Goal: Communication & Community: Connect with others

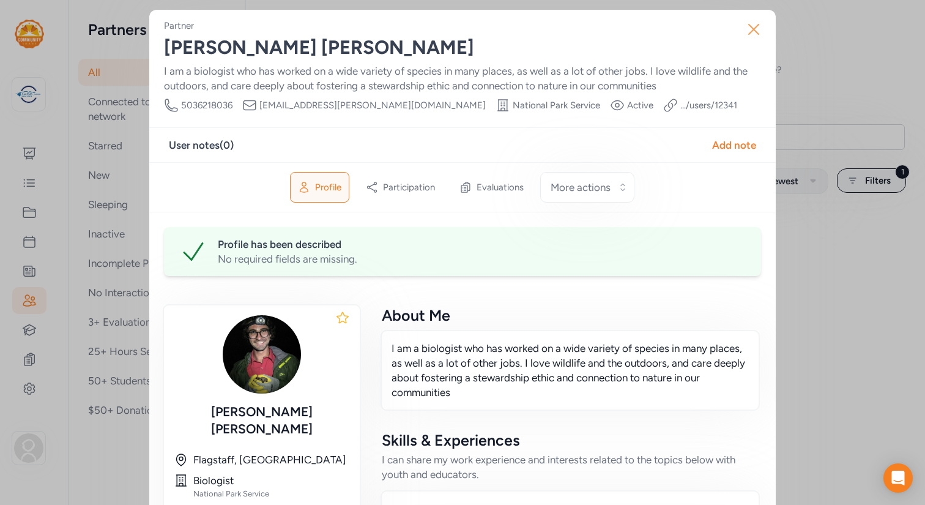
click at [752, 28] on icon "button" at bounding box center [754, 29] width 10 height 10
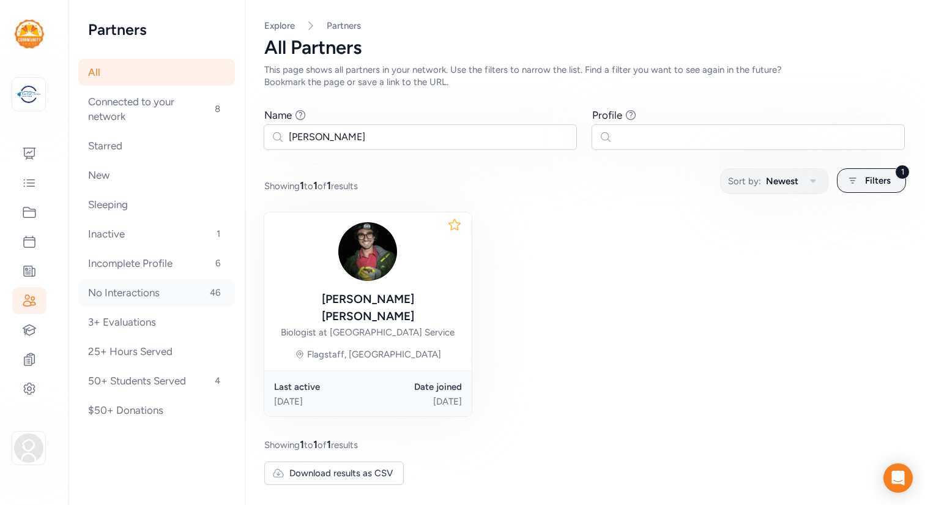
click at [141, 291] on div "No Interactions 46" at bounding box center [156, 292] width 157 height 27
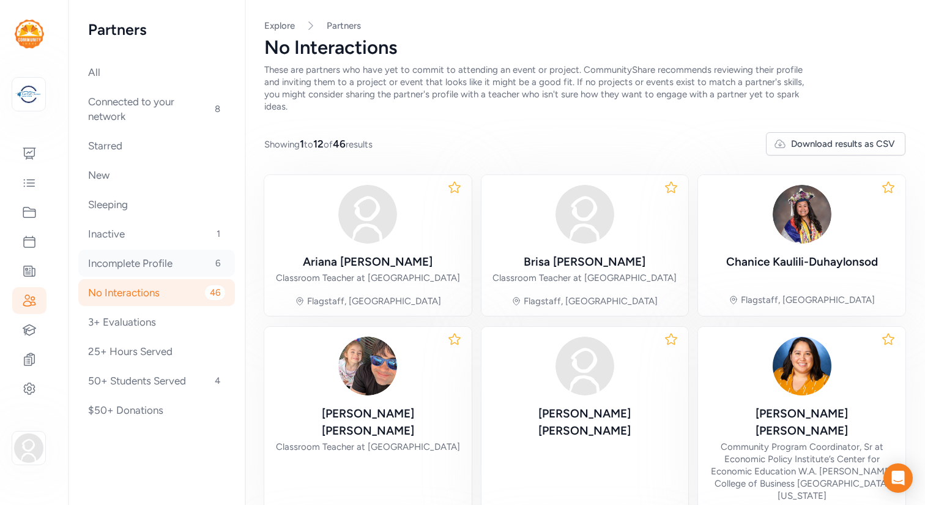
click at [114, 261] on div "Incomplete Profile 6" at bounding box center [156, 263] width 157 height 27
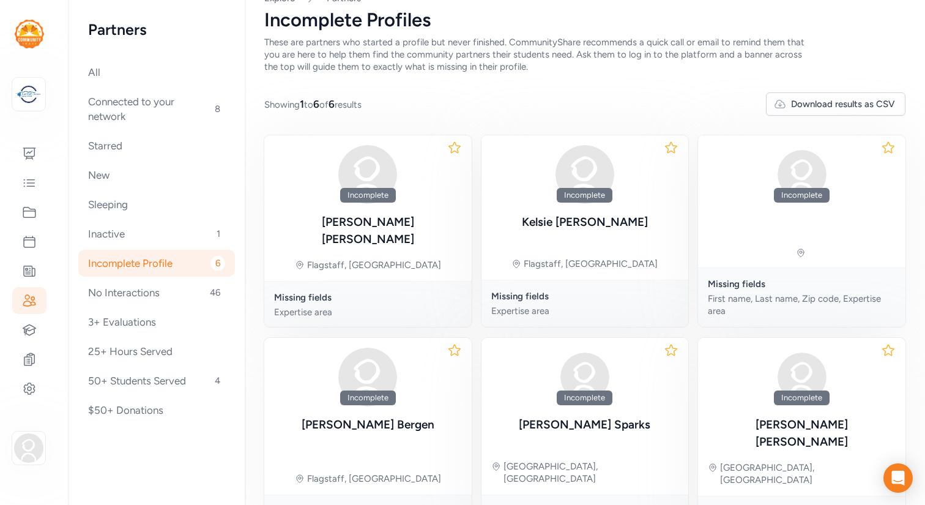
scroll to position [73, 0]
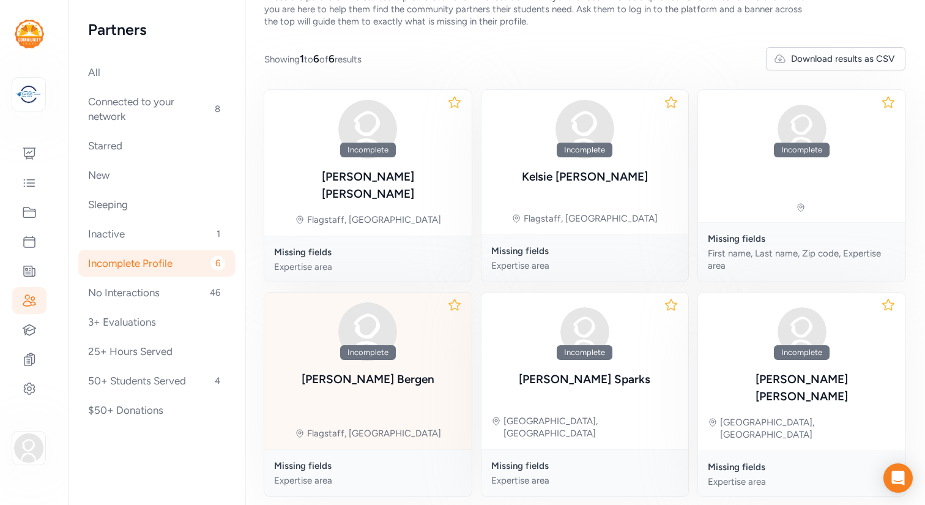
click at [400, 371] on div "[PERSON_NAME]" at bounding box center [368, 379] width 133 height 17
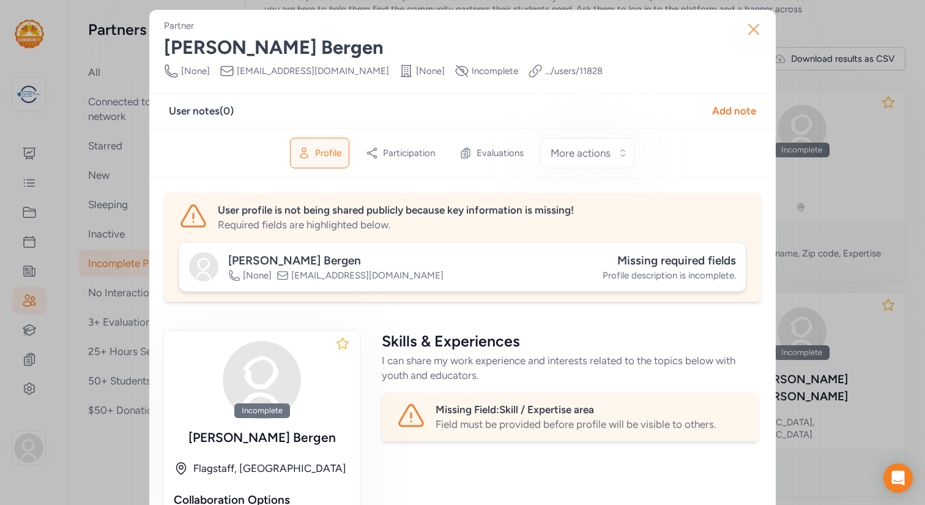
click at [754, 27] on icon "button" at bounding box center [754, 30] width 20 height 20
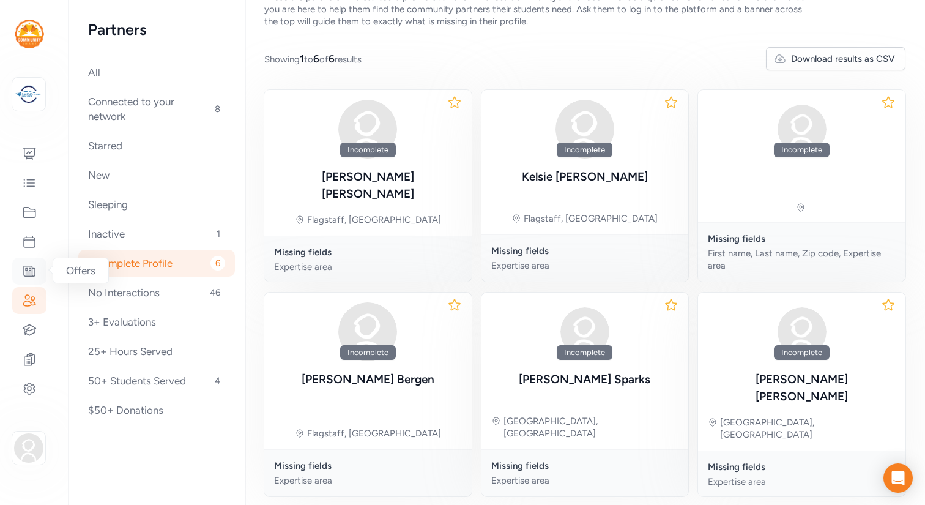
click at [28, 267] on icon at bounding box center [29, 271] width 15 height 15
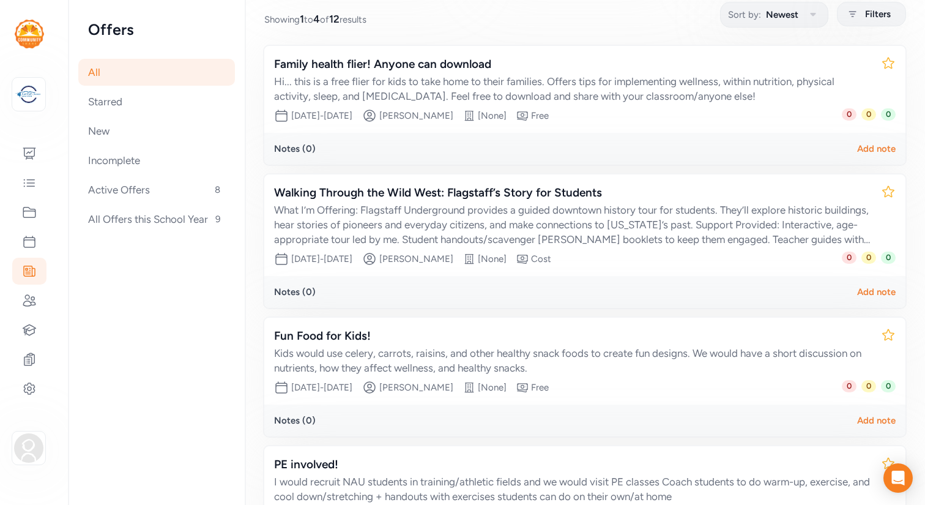
scroll to position [158, 0]
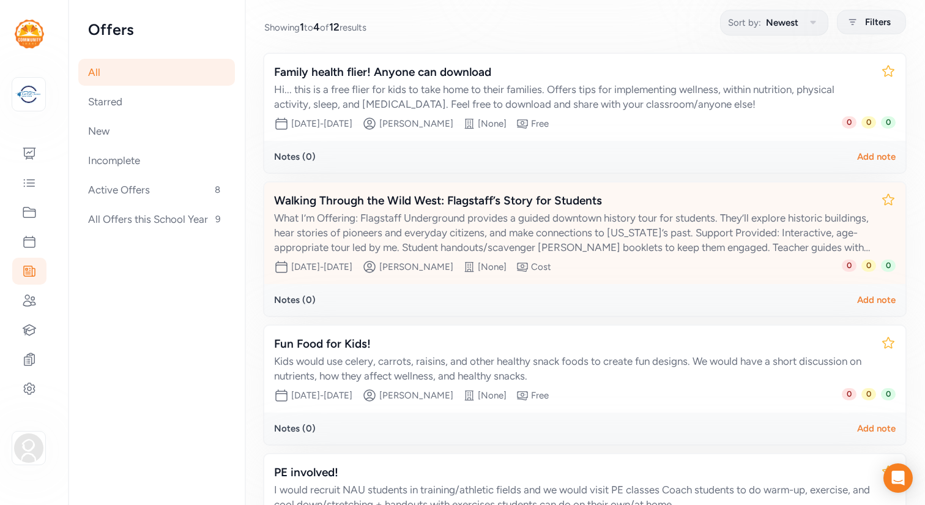
click at [404, 231] on div "What I’m Offering: Flagstaff Underground provides a guided downtown history tou…" at bounding box center [572, 233] width 597 height 44
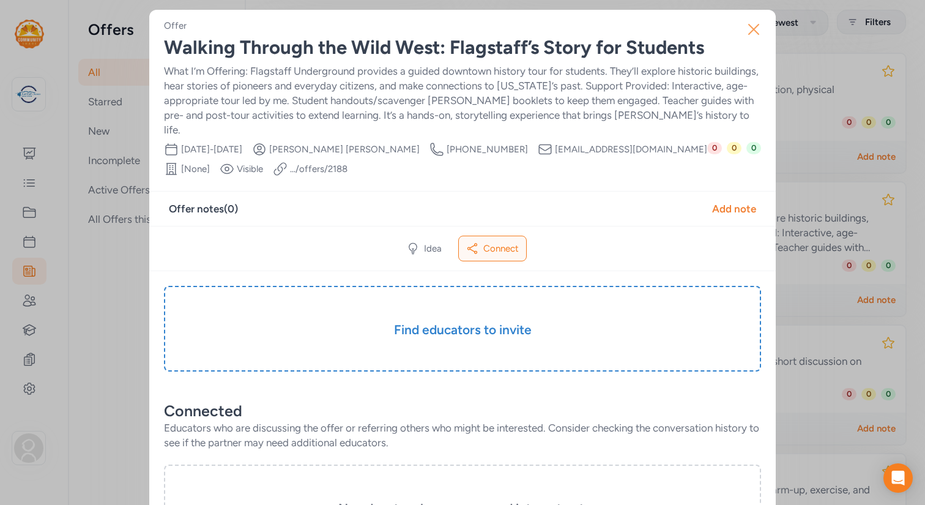
click at [755, 28] on icon "button" at bounding box center [754, 29] width 10 height 10
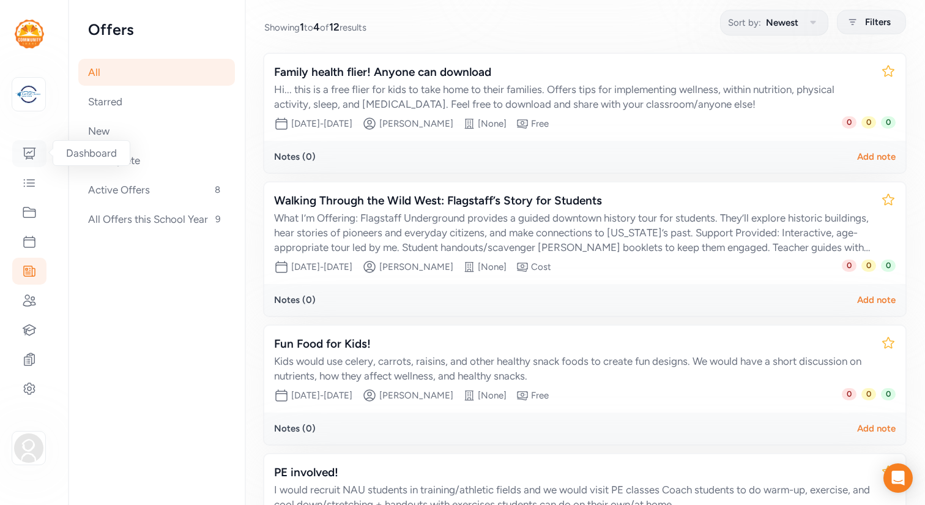
click at [29, 153] on icon at bounding box center [29, 153] width 15 height 15
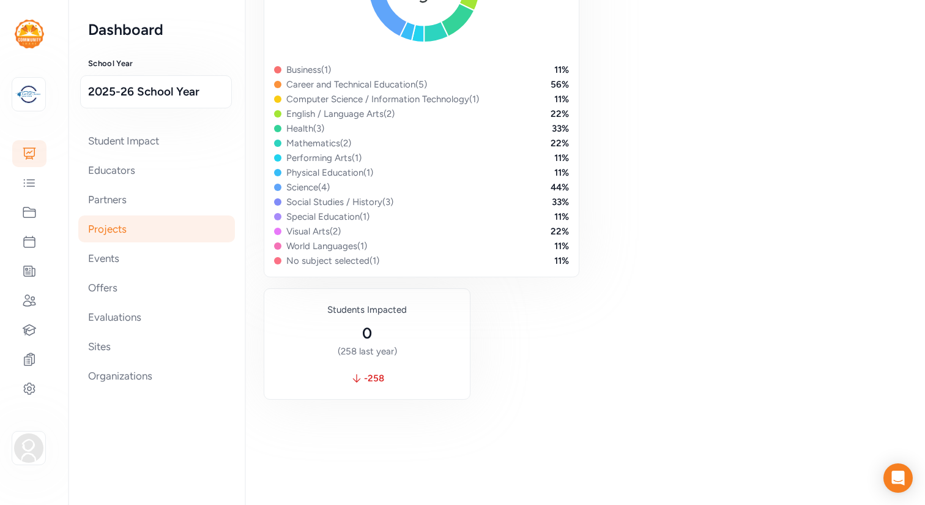
scroll to position [1016, 0]
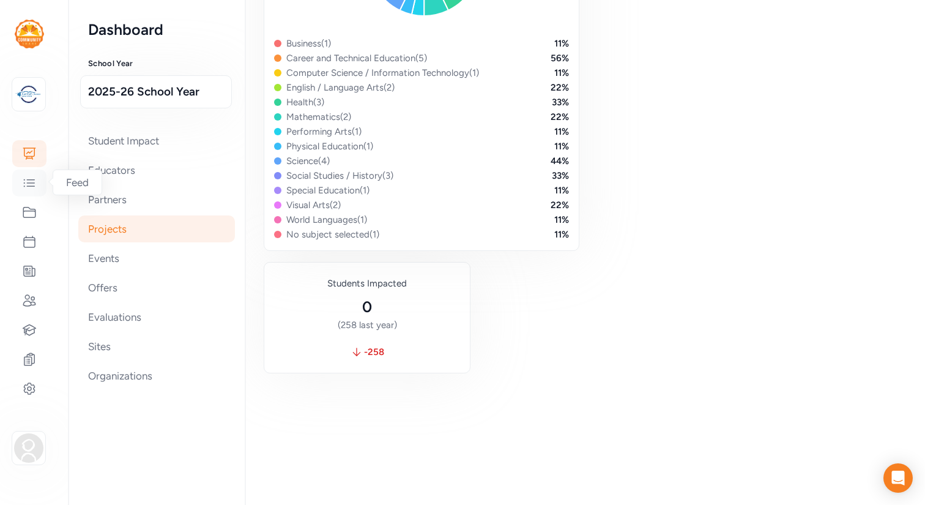
click at [26, 187] on icon at bounding box center [29, 183] width 15 height 15
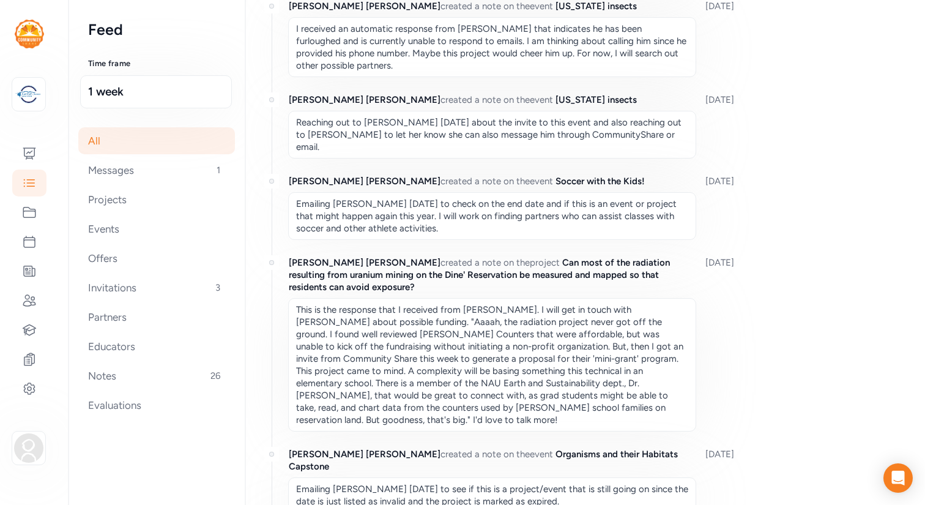
scroll to position [581, 0]
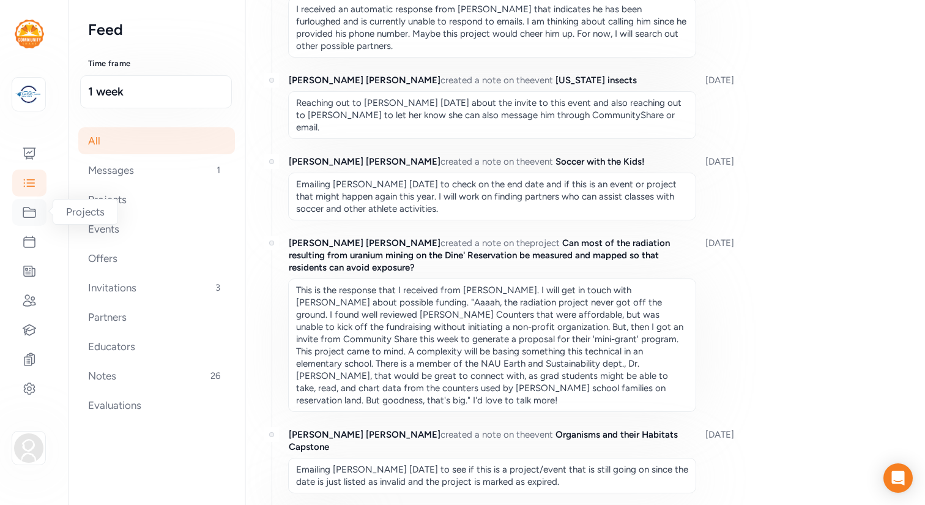
click at [28, 213] on icon at bounding box center [29, 212] width 15 height 15
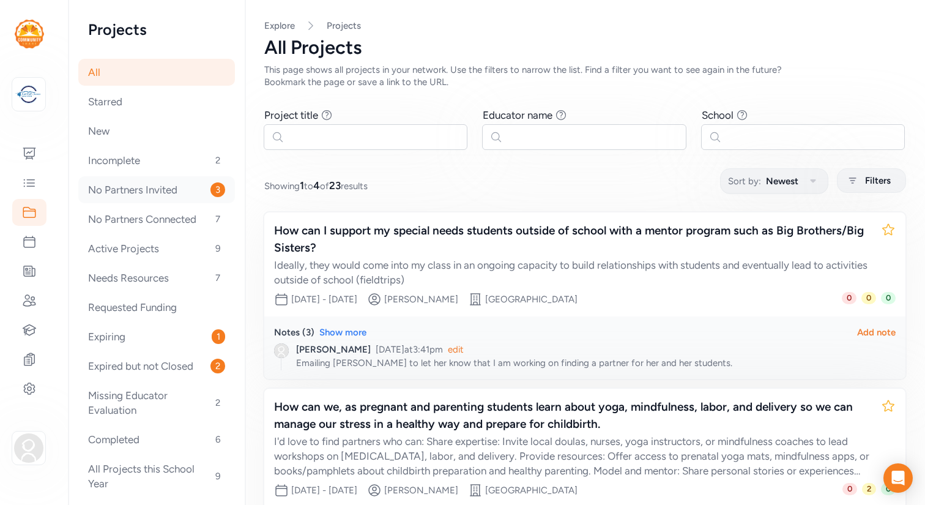
click at [140, 197] on div "No Partners Invited 3" at bounding box center [156, 189] width 157 height 27
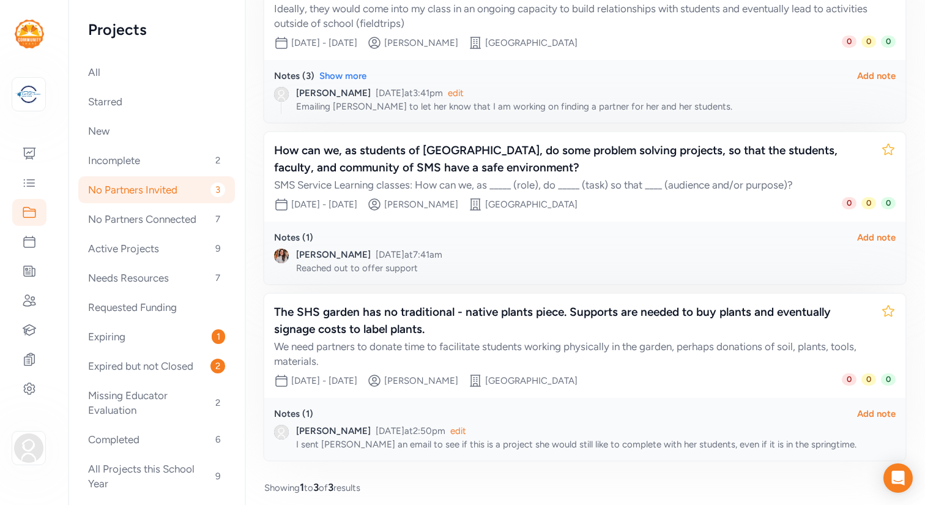
scroll to position [207, 0]
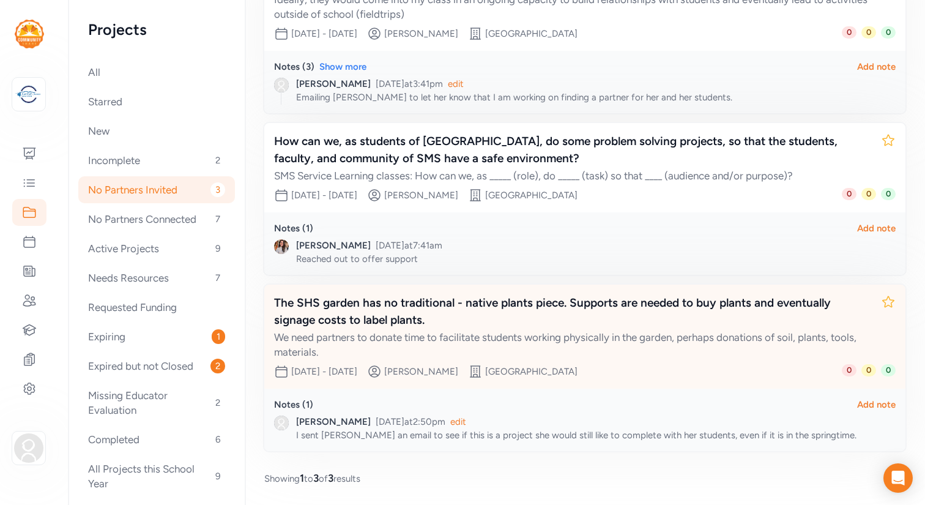
click at [357, 311] on div "The SHS garden has no traditional - native plants piece. Supports are needed to…" at bounding box center [572, 311] width 597 height 34
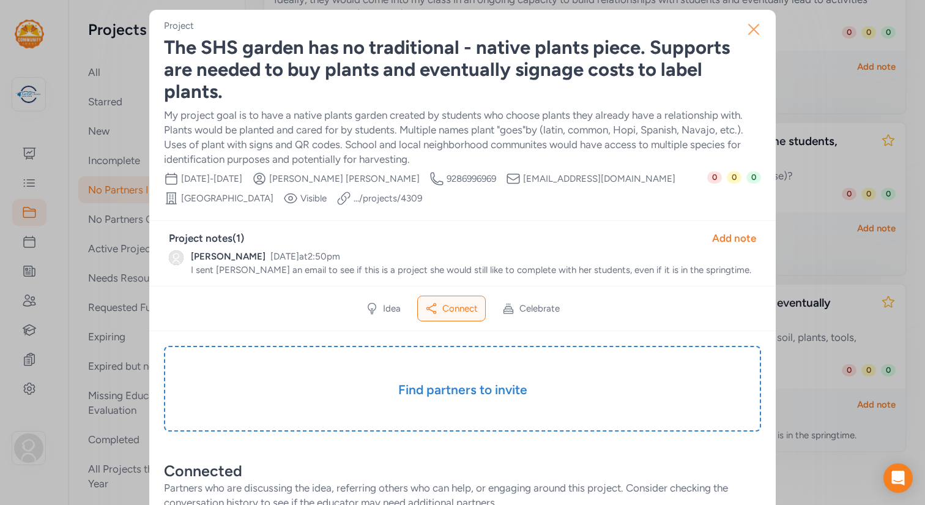
click at [755, 24] on icon "button" at bounding box center [754, 30] width 20 height 20
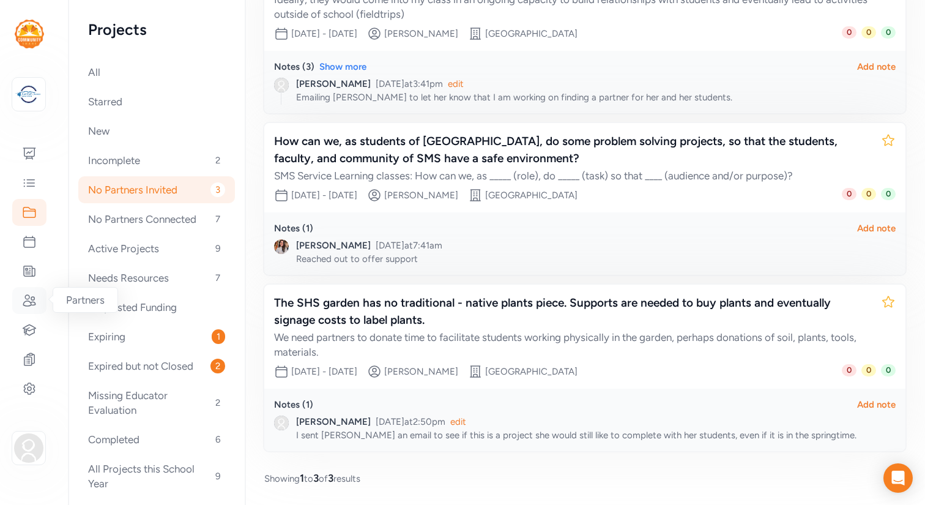
click at [27, 297] on icon at bounding box center [29, 300] width 15 height 15
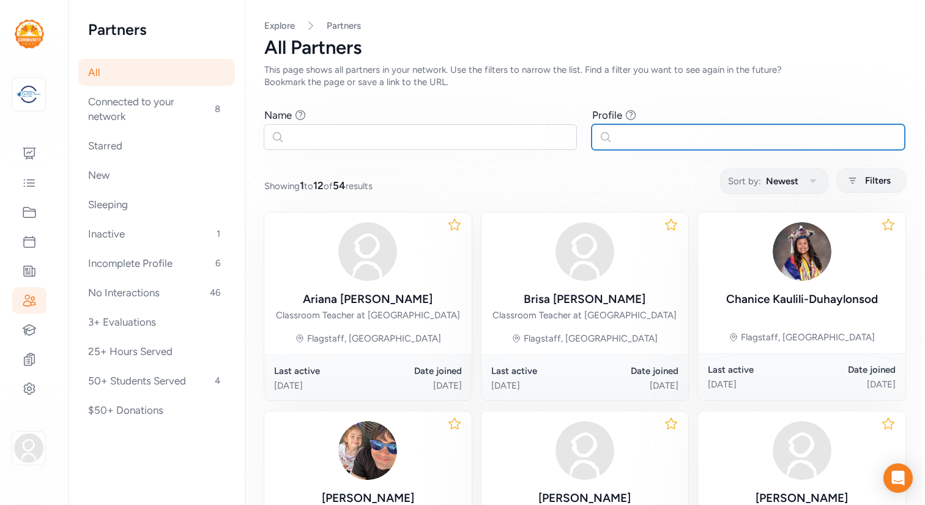
click at [646, 136] on input "text" at bounding box center [748, 137] width 313 height 26
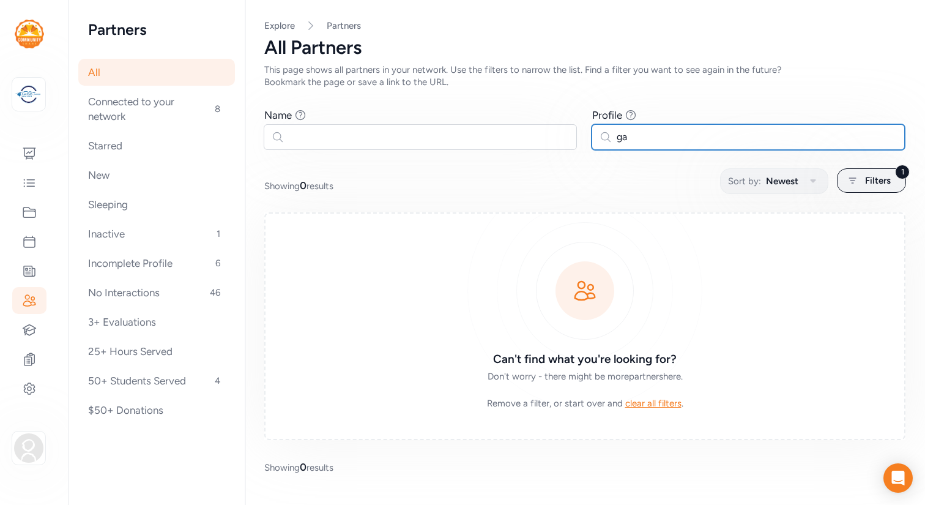
type input "g"
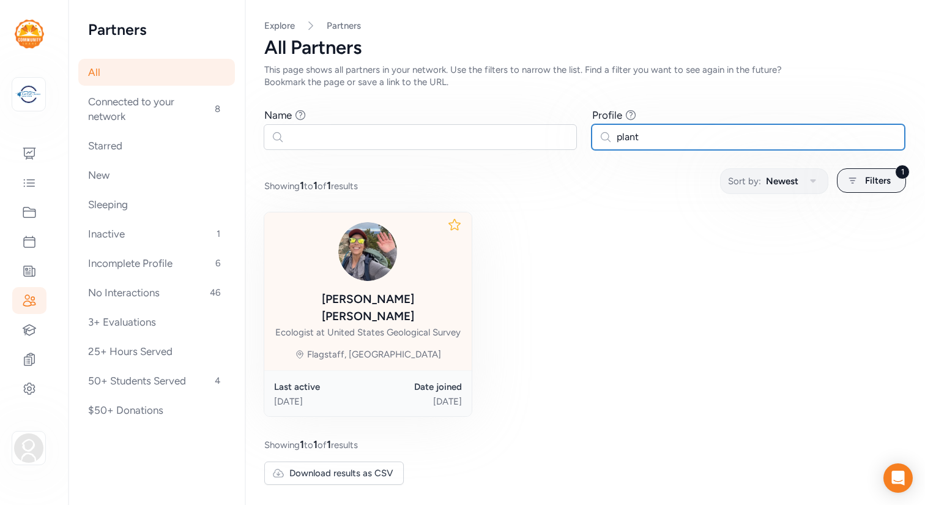
type input "plant"
click at [422, 278] on div at bounding box center [368, 251] width 188 height 59
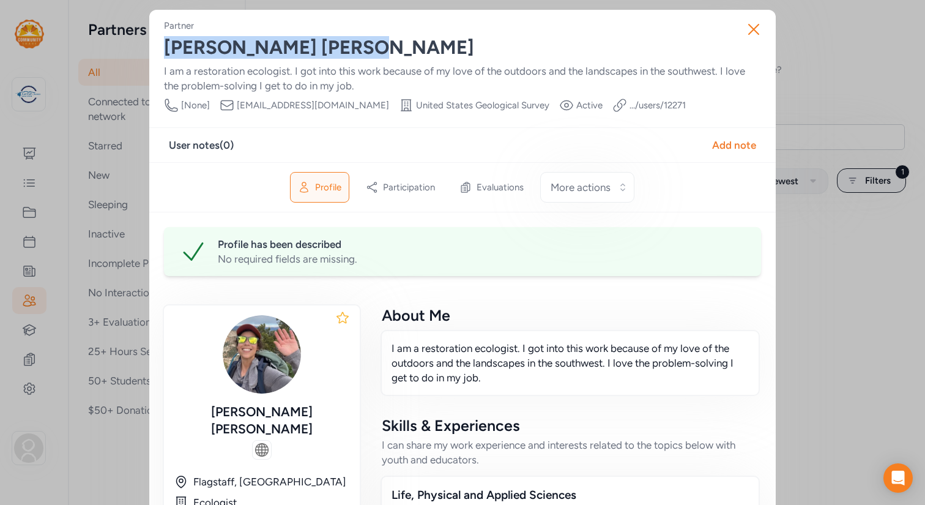
drag, startPoint x: 279, startPoint y: 50, endPoint x: 163, endPoint y: 53, distance: 115.7
click at [164, 53] on div "[PERSON_NAME]" at bounding box center [462, 48] width 597 height 22
copy div "[PERSON_NAME]"
click at [760, 24] on icon "button" at bounding box center [754, 30] width 20 height 20
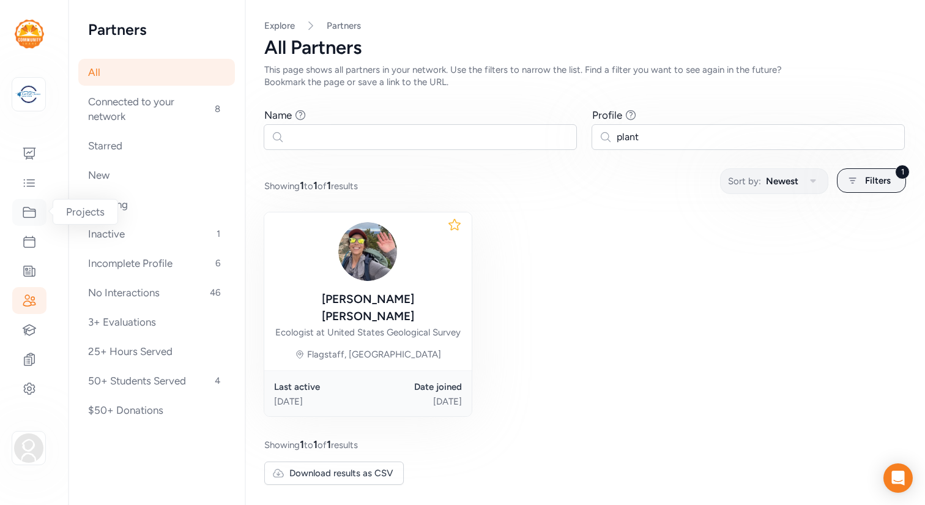
click at [30, 217] on icon at bounding box center [29, 212] width 12 height 10
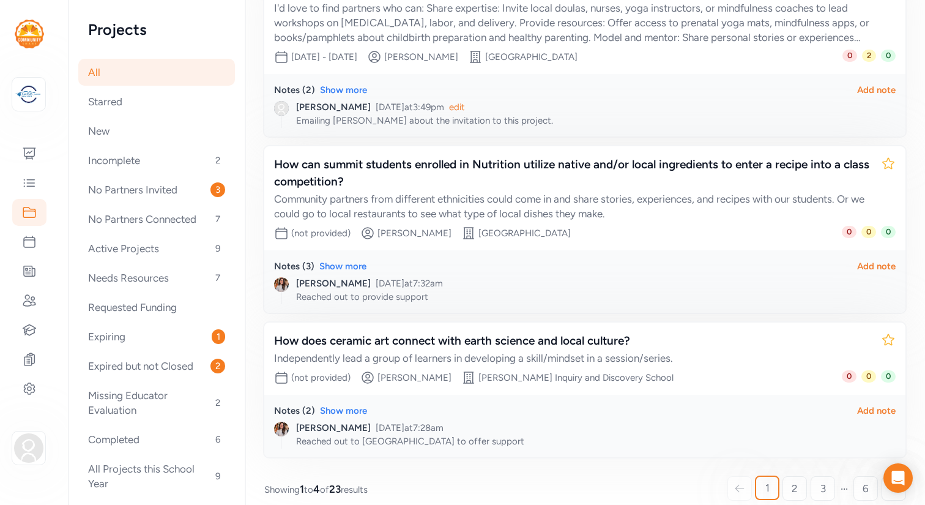
scroll to position [449, 0]
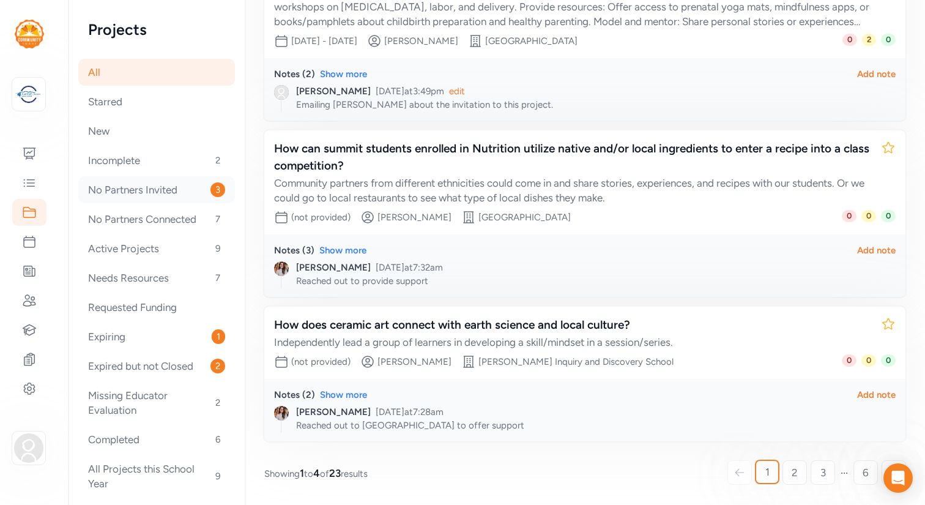
click at [133, 192] on div "No Partners Invited 3" at bounding box center [156, 189] width 157 height 27
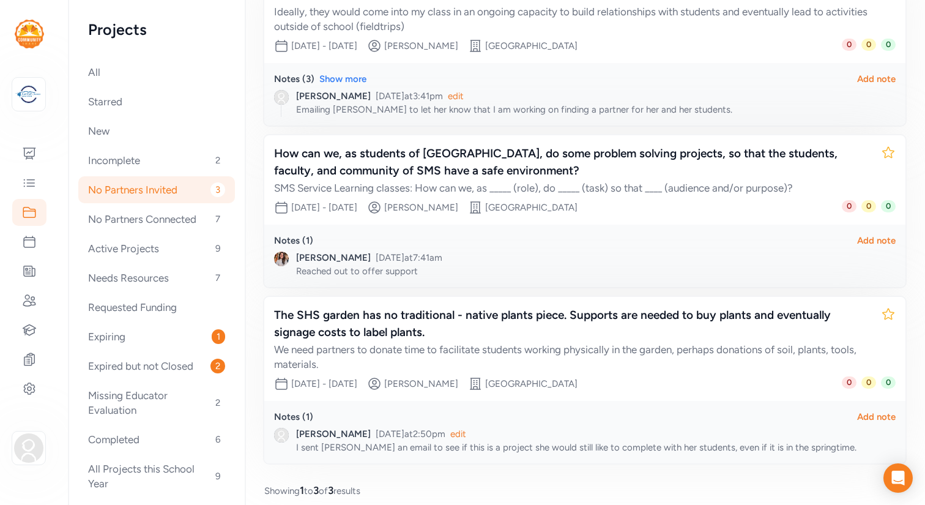
scroll to position [207, 0]
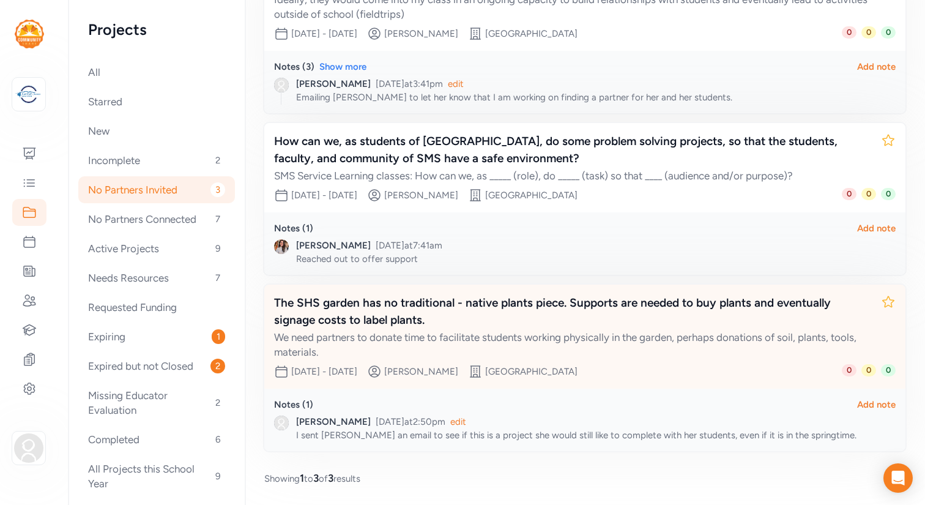
click at [370, 299] on div "The SHS garden has no traditional - native plants piece. Supports are needed to…" at bounding box center [572, 311] width 597 height 34
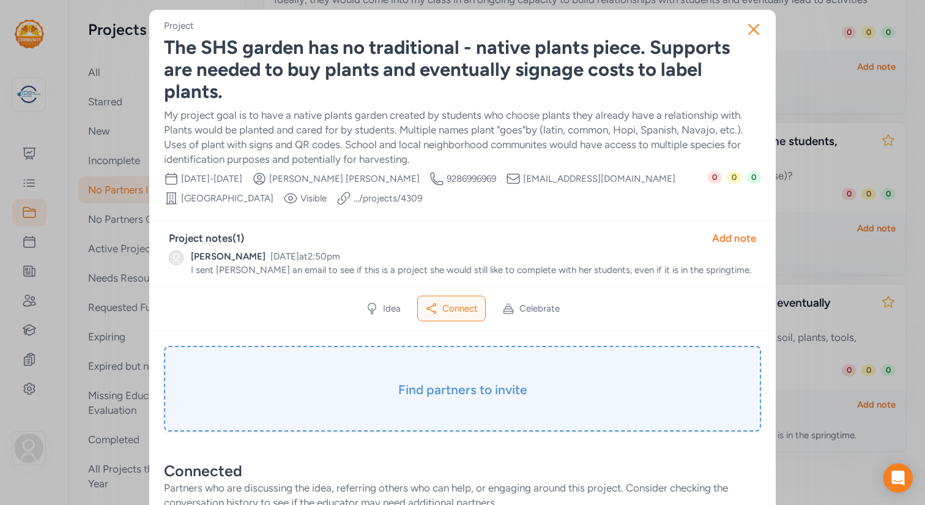
click at [409, 383] on h3 "Find partners to invite" at bounding box center [463, 389] width 536 height 17
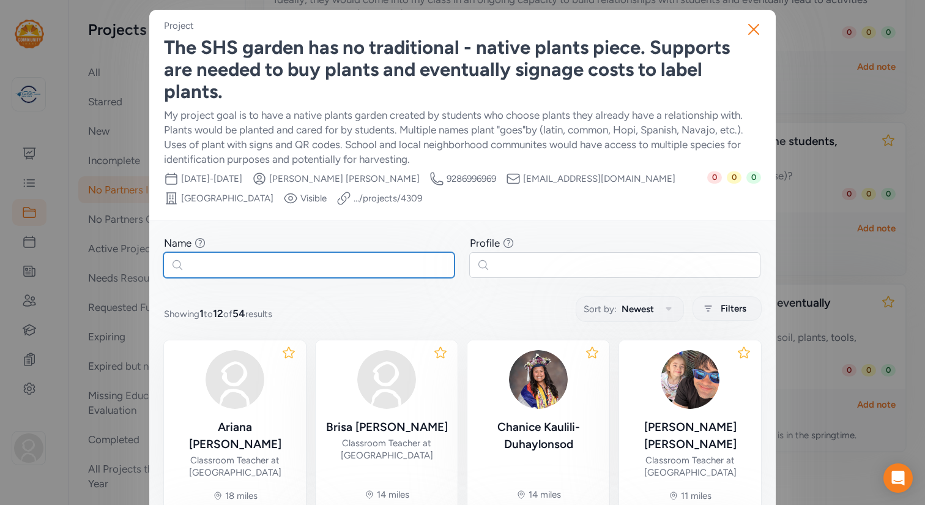
click at [334, 265] on input "text" at bounding box center [308, 265] width 291 height 26
paste input "[PERSON_NAME]"
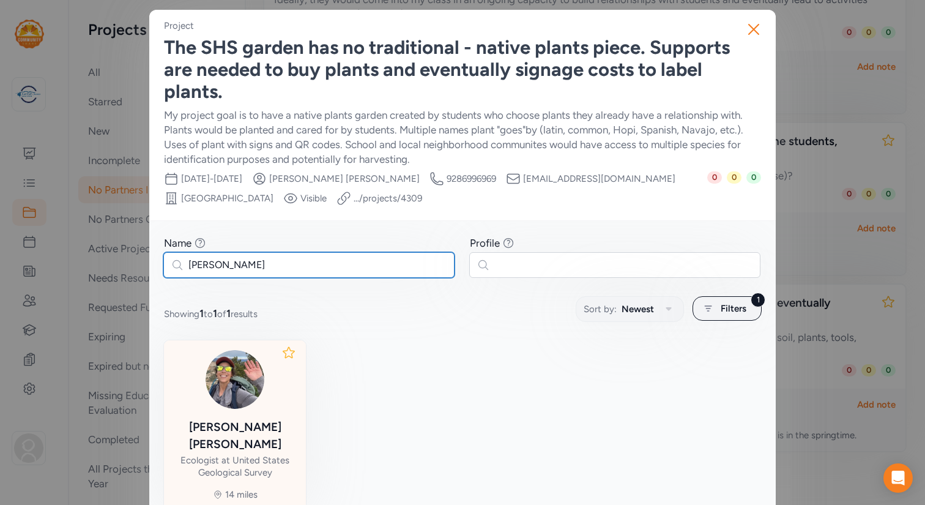
type input "[PERSON_NAME]"
click at [270, 400] on div at bounding box center [235, 379] width 122 height 59
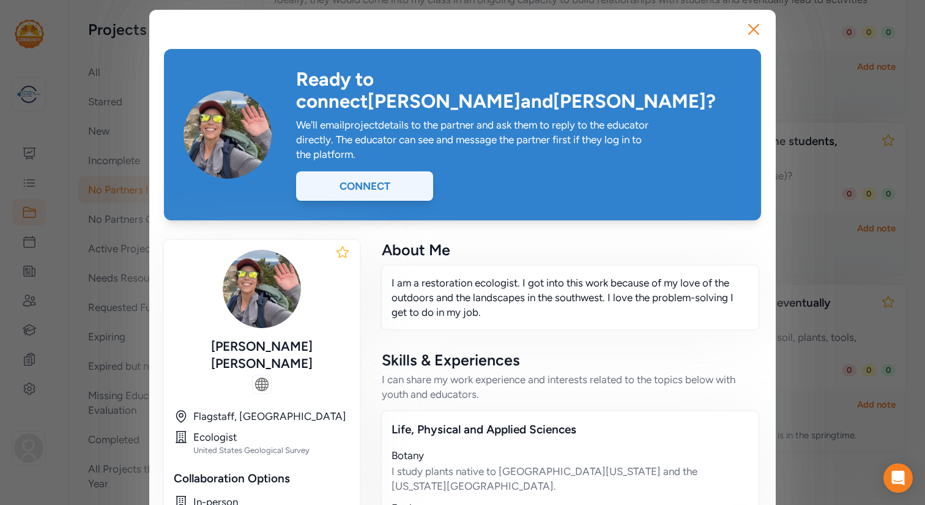
click at [405, 176] on div "Connect" at bounding box center [364, 185] width 137 height 29
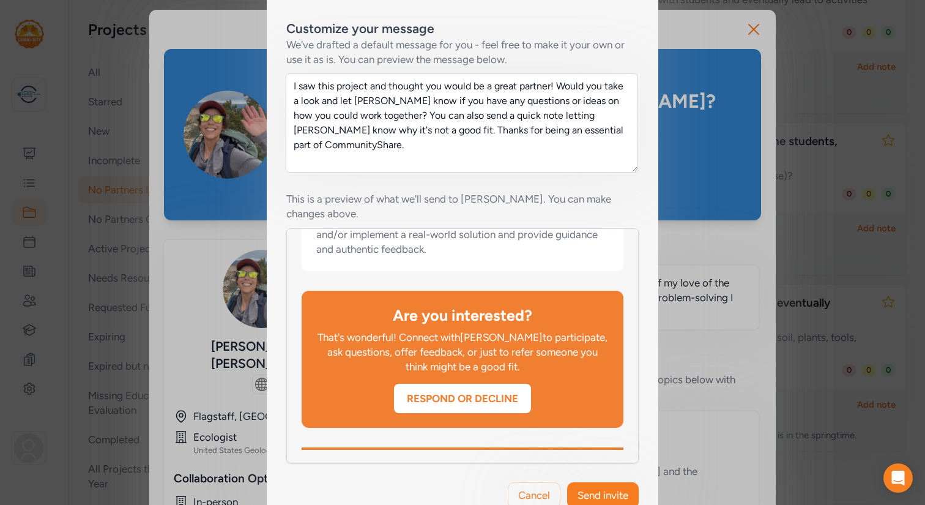
scroll to position [911, 0]
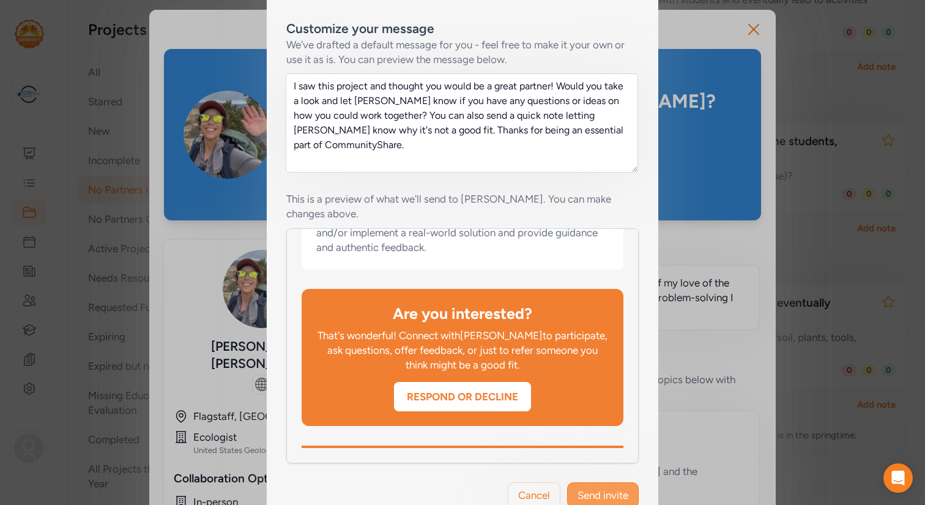
click at [619, 488] on span "Send invite" at bounding box center [603, 495] width 51 height 15
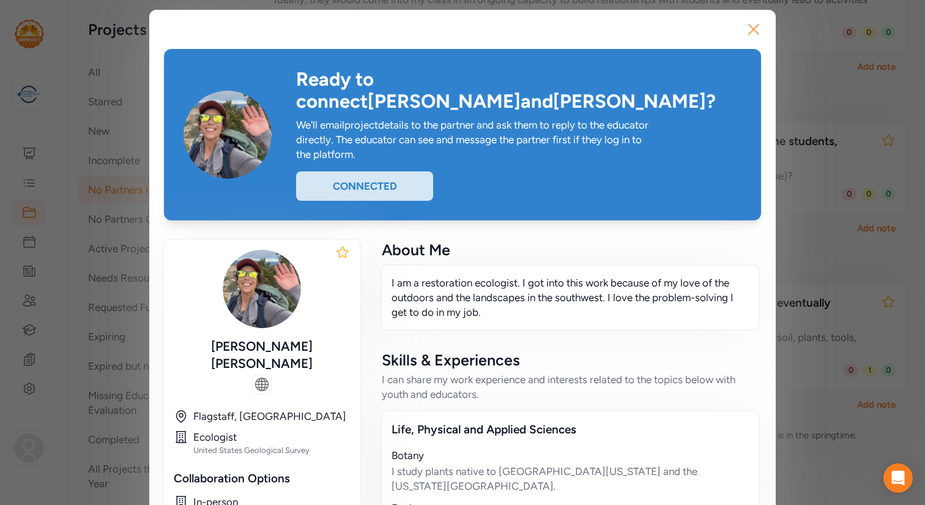
click at [756, 28] on icon "button" at bounding box center [754, 29] width 10 height 10
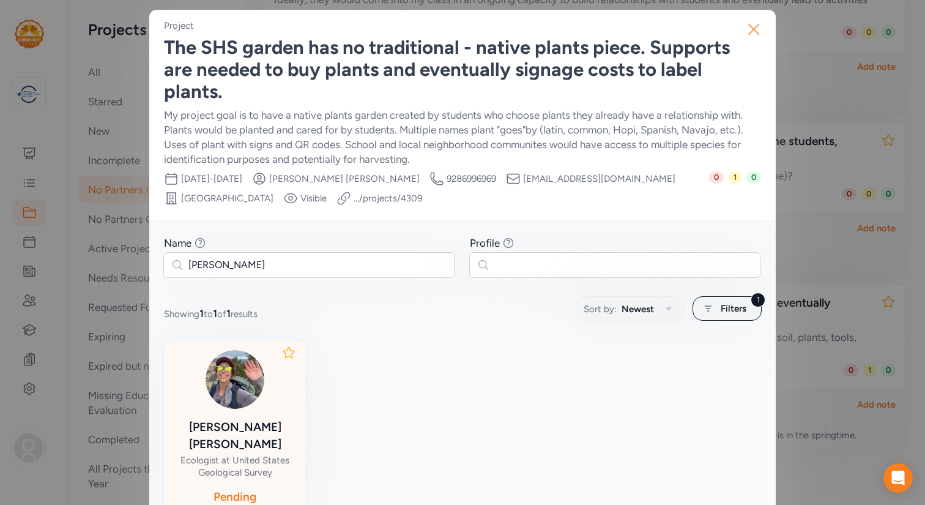
click at [754, 26] on icon "button" at bounding box center [754, 30] width 20 height 20
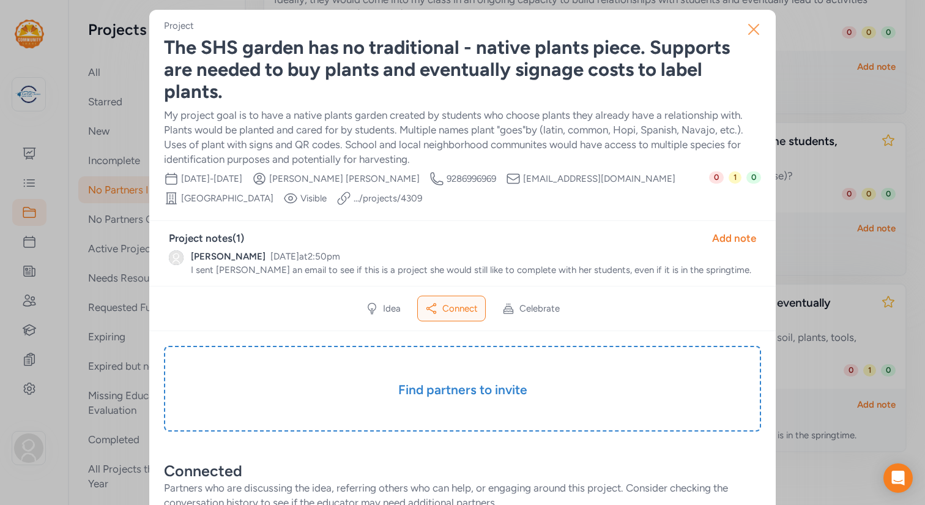
click at [753, 26] on icon "button" at bounding box center [754, 30] width 20 height 20
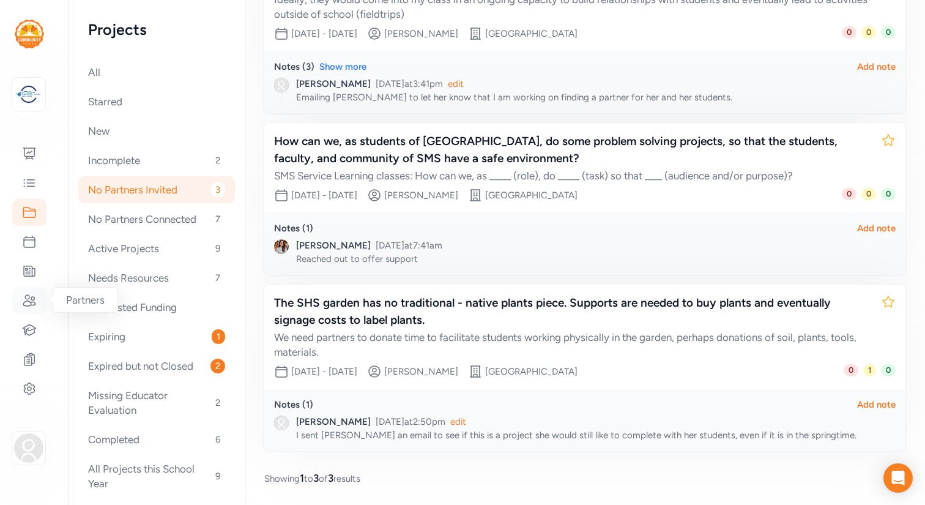
click at [29, 302] on icon at bounding box center [29, 300] width 12 height 11
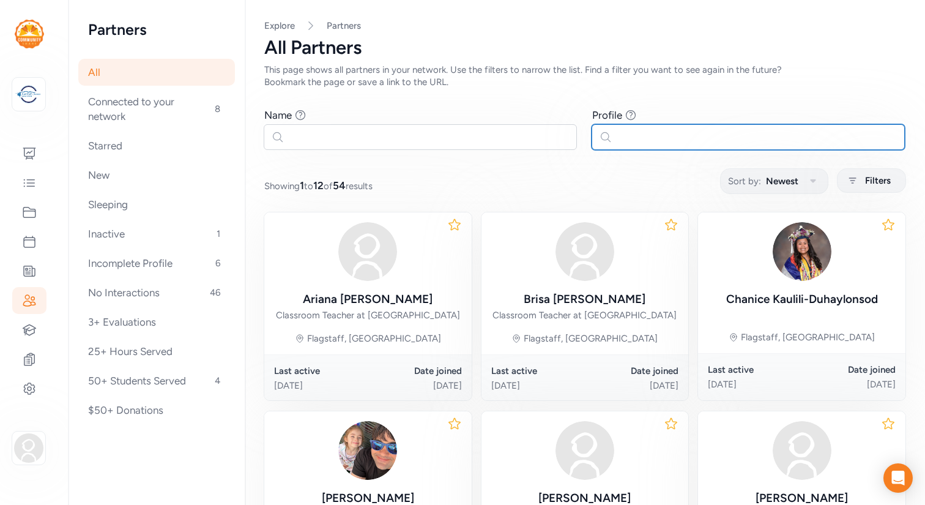
click at [687, 129] on input "text" at bounding box center [748, 137] width 313 height 26
click at [871, 184] on span "Filters" at bounding box center [878, 180] width 26 height 15
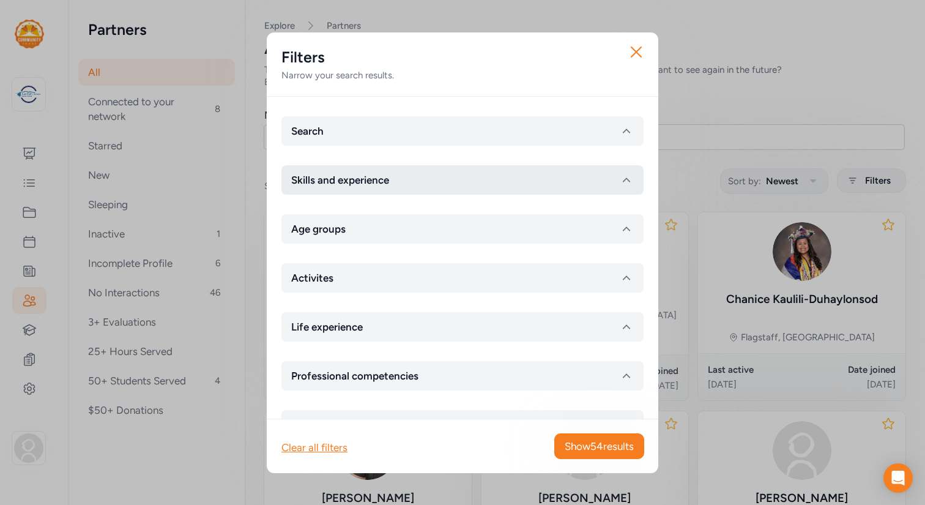
click at [624, 179] on icon "button" at bounding box center [626, 180] width 15 height 15
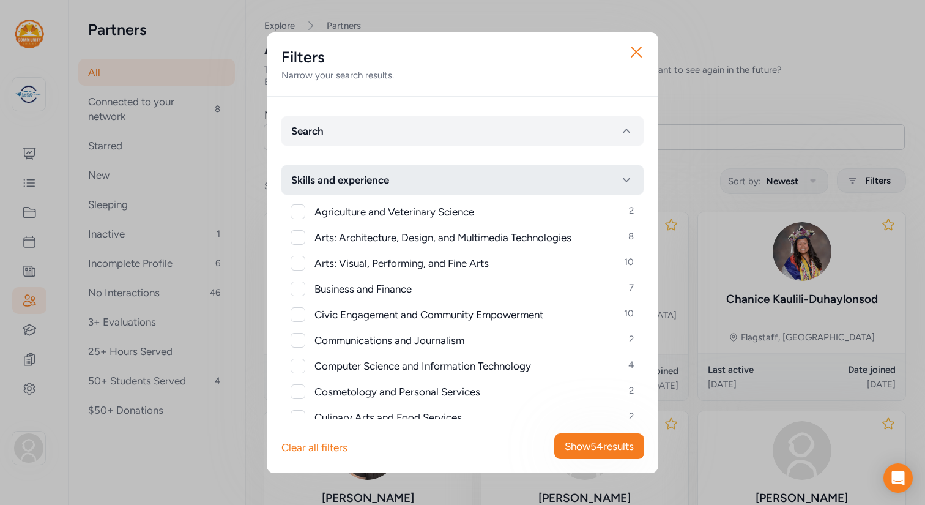
click at [626, 175] on icon "button" at bounding box center [626, 180] width 15 height 15
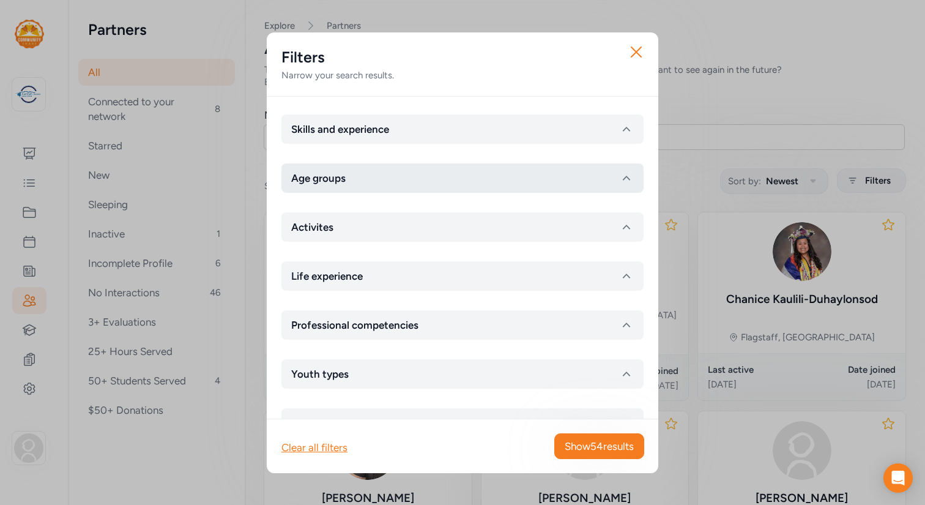
scroll to position [67, 0]
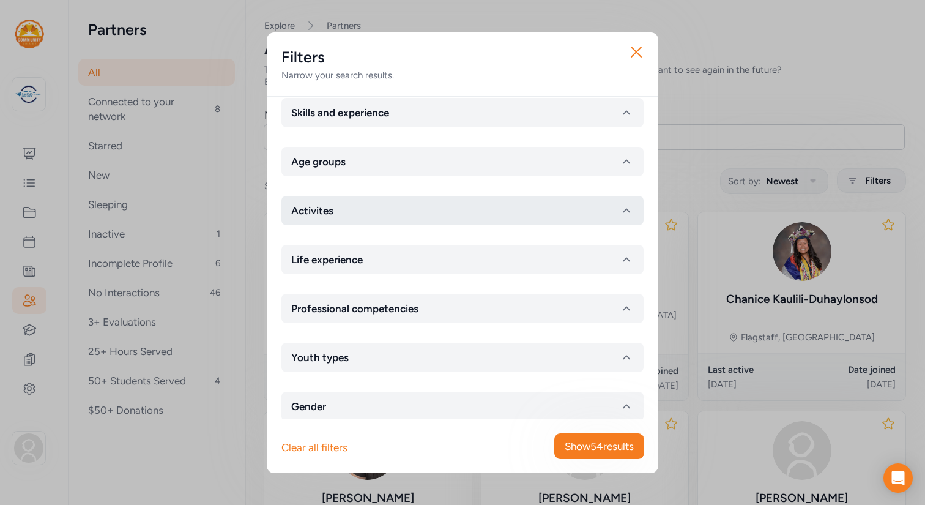
click at [624, 212] on icon "button" at bounding box center [626, 210] width 7 height 4
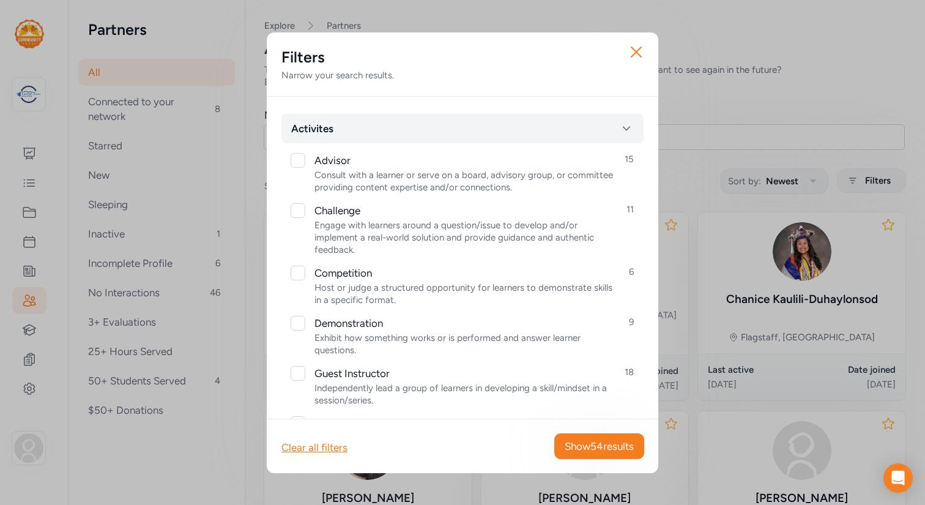
scroll to position [48, 0]
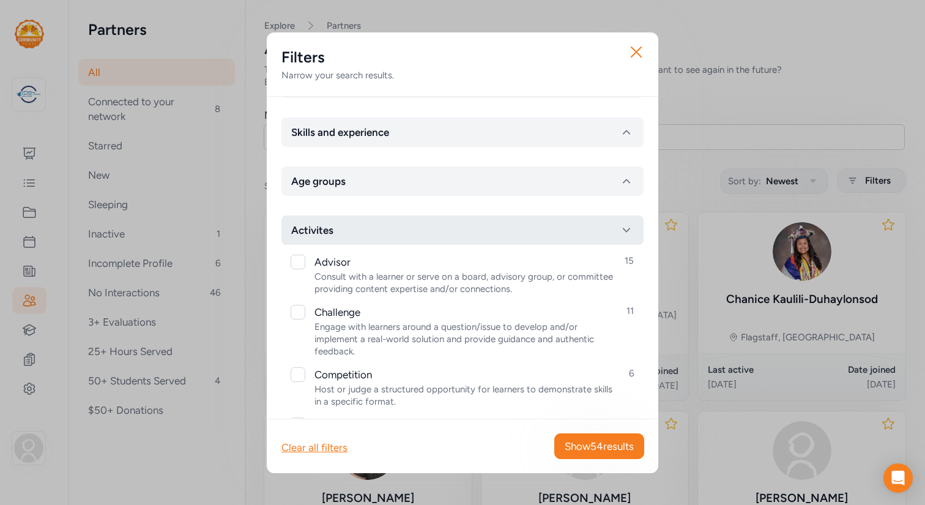
click at [625, 228] on icon "button" at bounding box center [626, 230] width 15 height 15
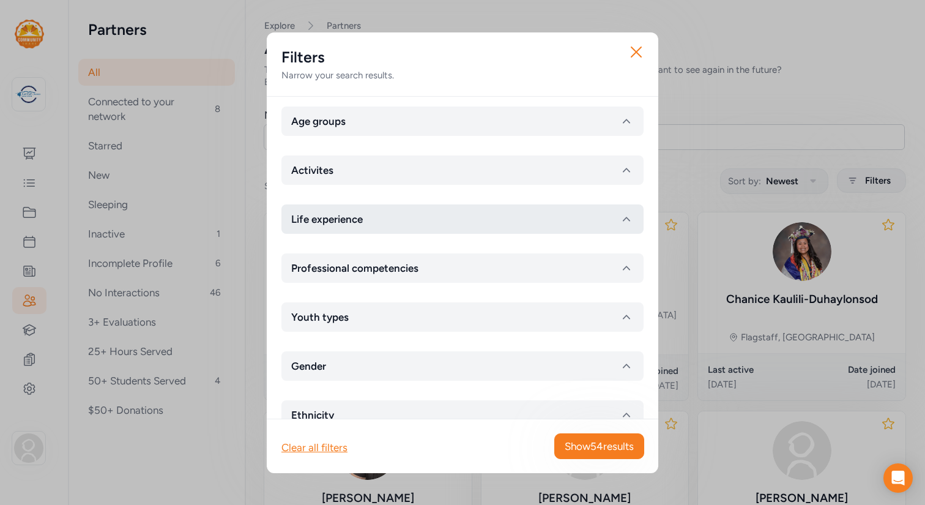
scroll to position [87, 0]
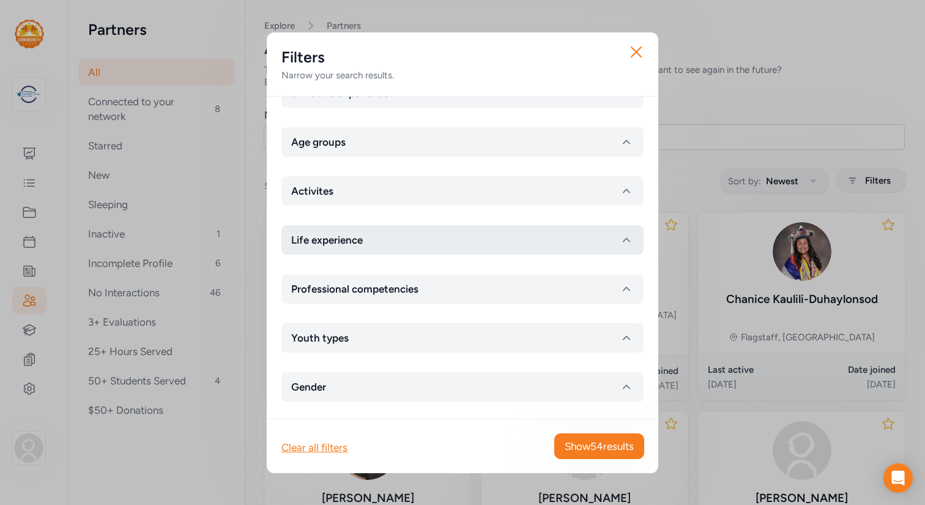
click at [629, 236] on icon "button" at bounding box center [626, 240] width 15 height 15
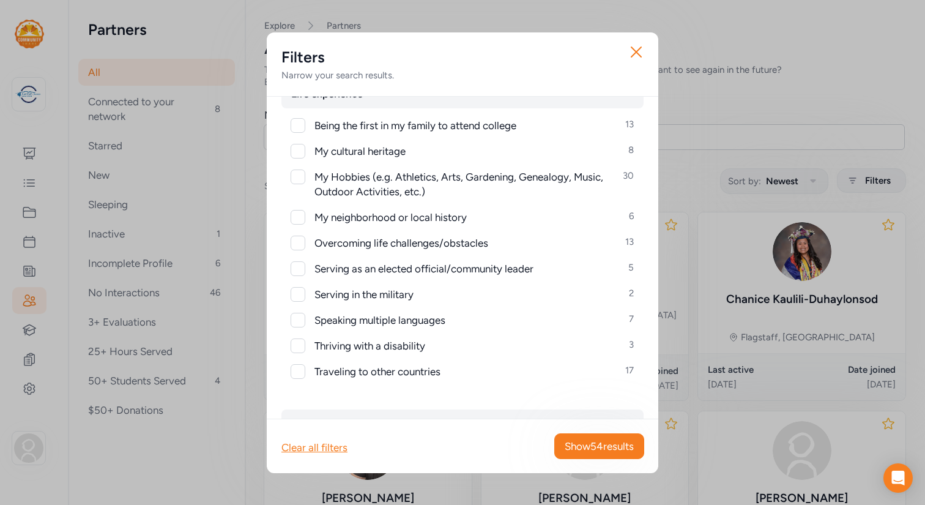
scroll to position [234, 0]
click at [299, 179] on div at bounding box center [298, 175] width 15 height 15
checkbox input "true"
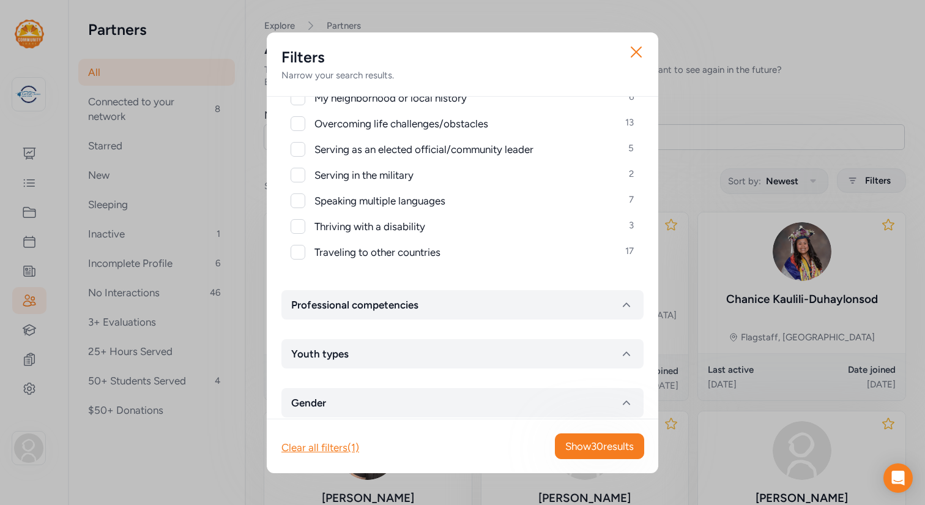
scroll to position [357, 0]
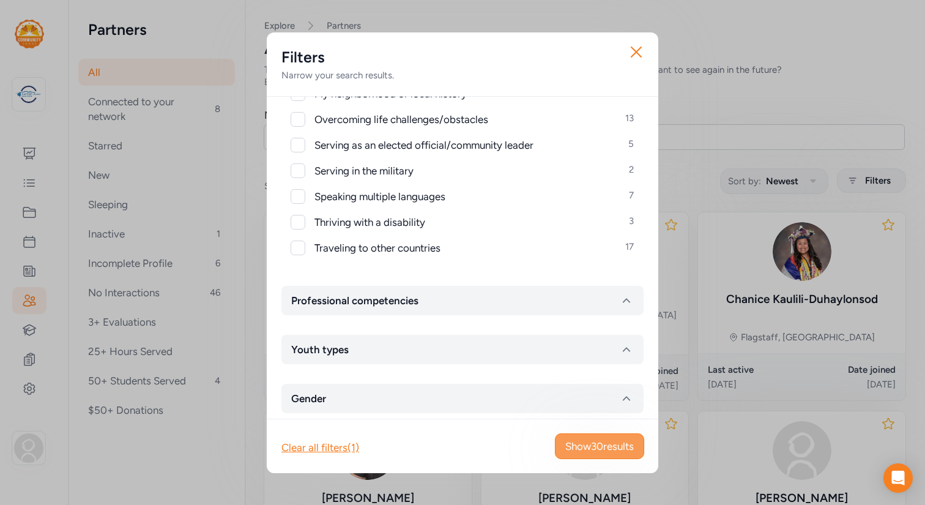
click at [606, 447] on span "Show 30 results" at bounding box center [599, 446] width 69 height 15
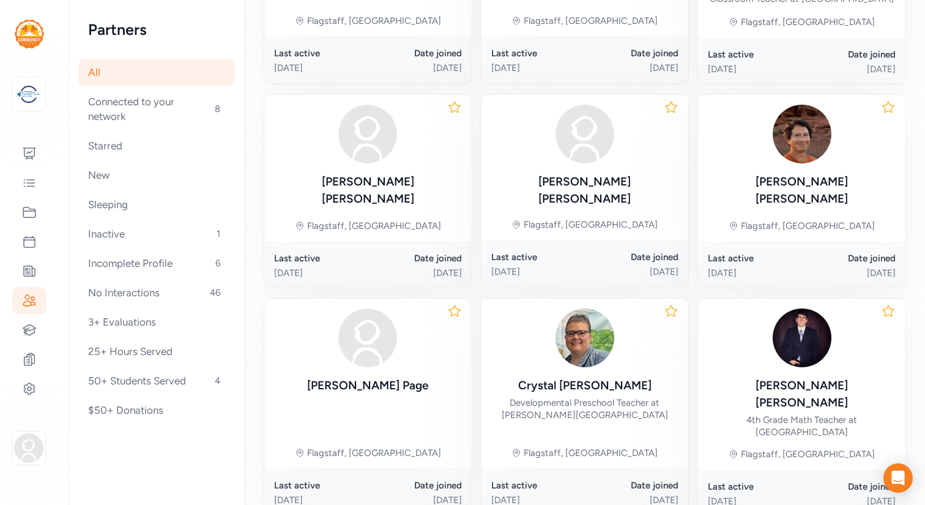
scroll to position [340, 0]
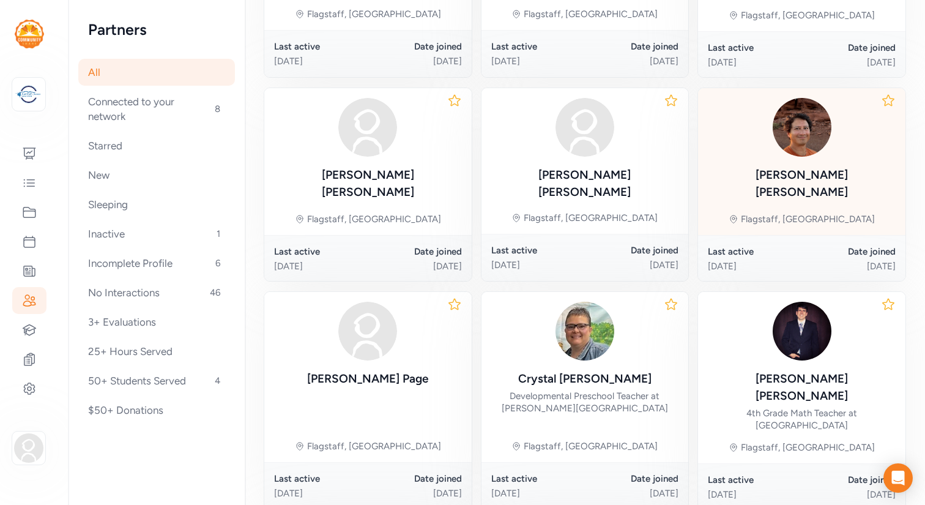
click at [764, 171] on div "[PERSON_NAME]" at bounding box center [802, 183] width 188 height 34
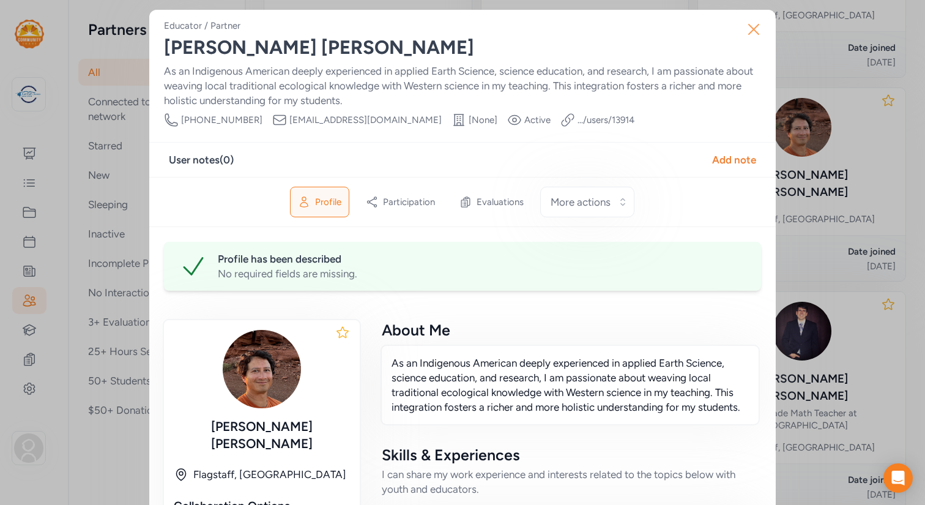
click at [757, 28] on icon "button" at bounding box center [754, 30] width 20 height 20
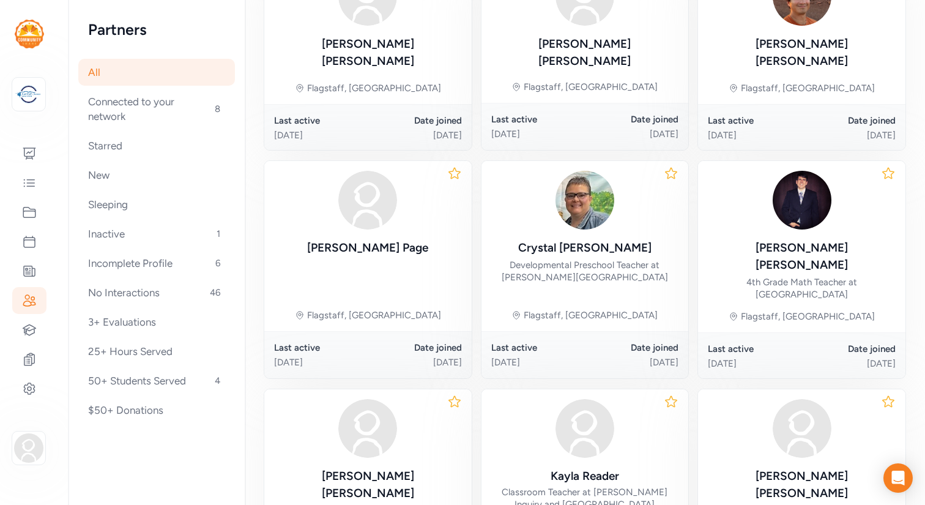
scroll to position [475, 0]
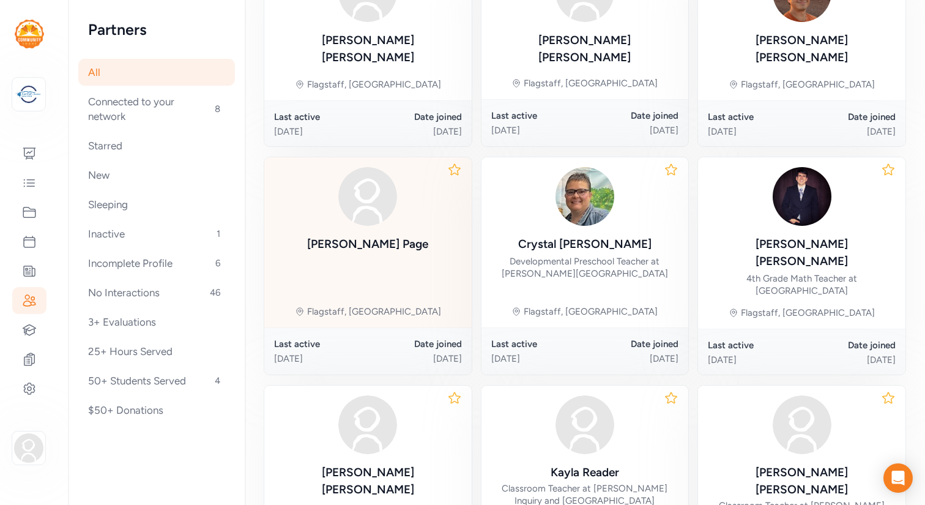
click at [416, 240] on div "[PERSON_NAME], [GEOGRAPHIC_DATA]" at bounding box center [367, 242] width 207 height 170
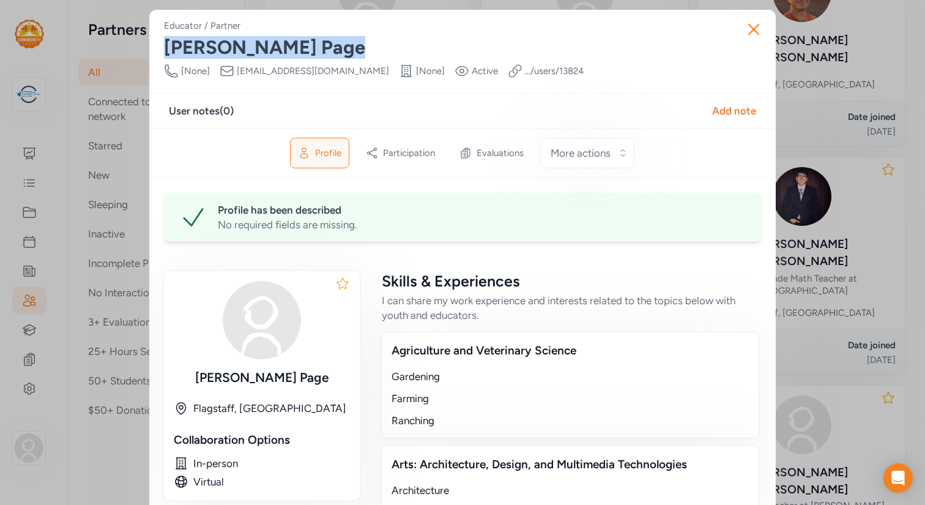
drag, startPoint x: 272, startPoint y: 48, endPoint x: 163, endPoint y: 50, distance: 108.9
click at [163, 50] on div "Educator / Partner [PERSON_NAME] Phone Number [None] Email [EMAIL_ADDRESS][DOMA…" at bounding box center [462, 422] width 627 height 824
copy div "[PERSON_NAME]"
click at [757, 28] on icon "button" at bounding box center [754, 30] width 20 height 20
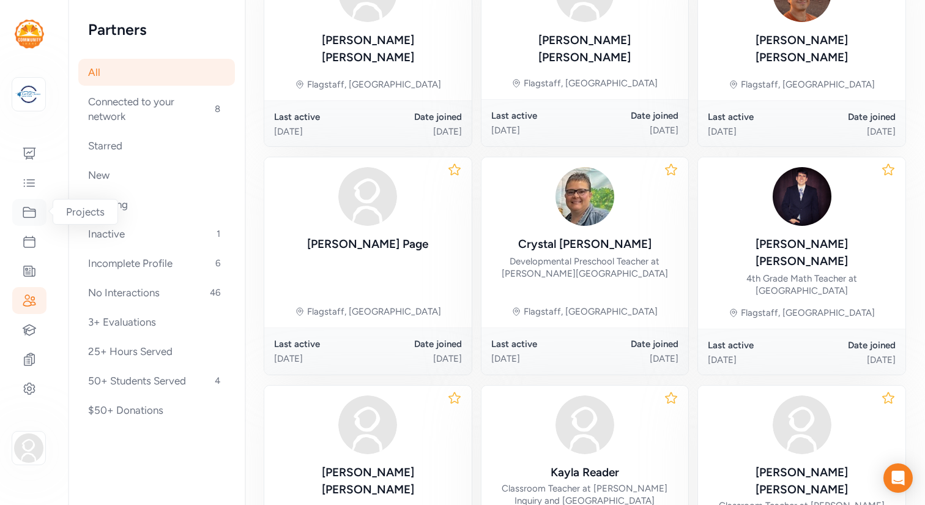
click at [30, 212] on icon at bounding box center [29, 212] width 15 height 15
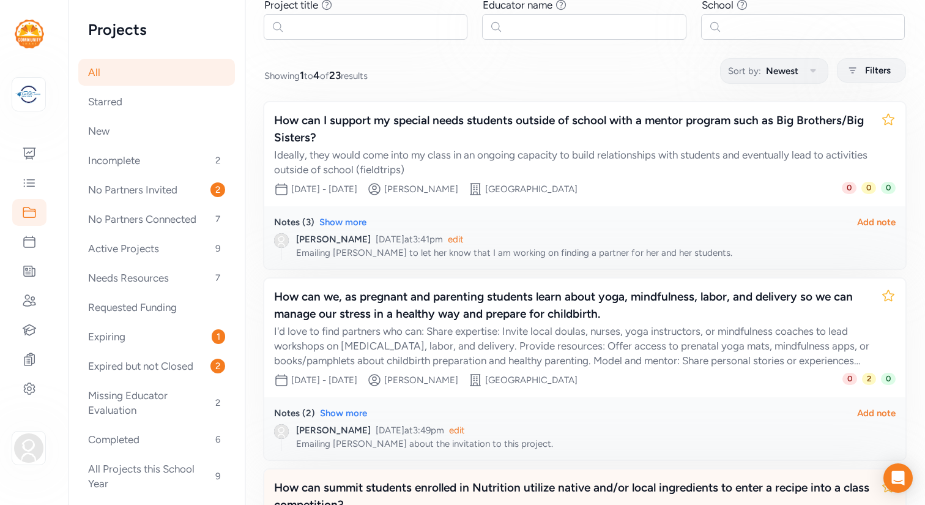
scroll to position [110, 0]
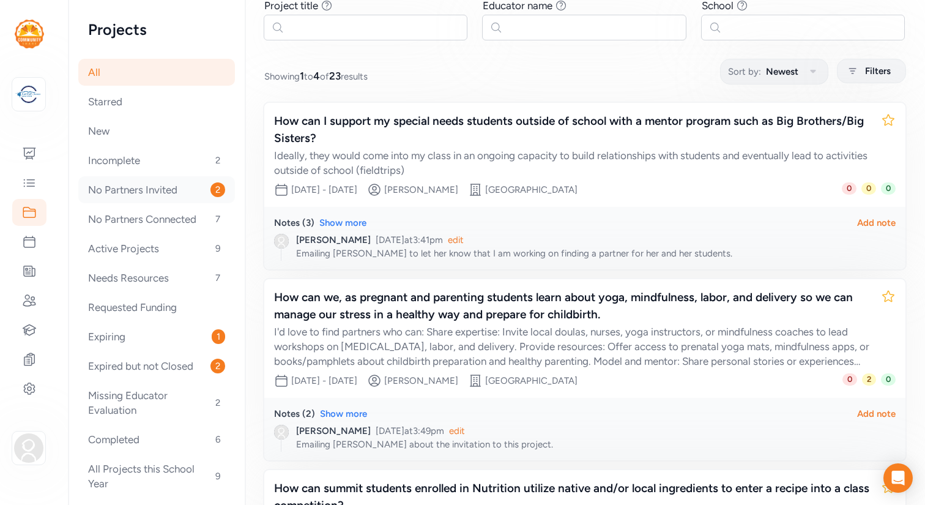
click at [144, 187] on div "No Partners Invited 2" at bounding box center [156, 189] width 157 height 27
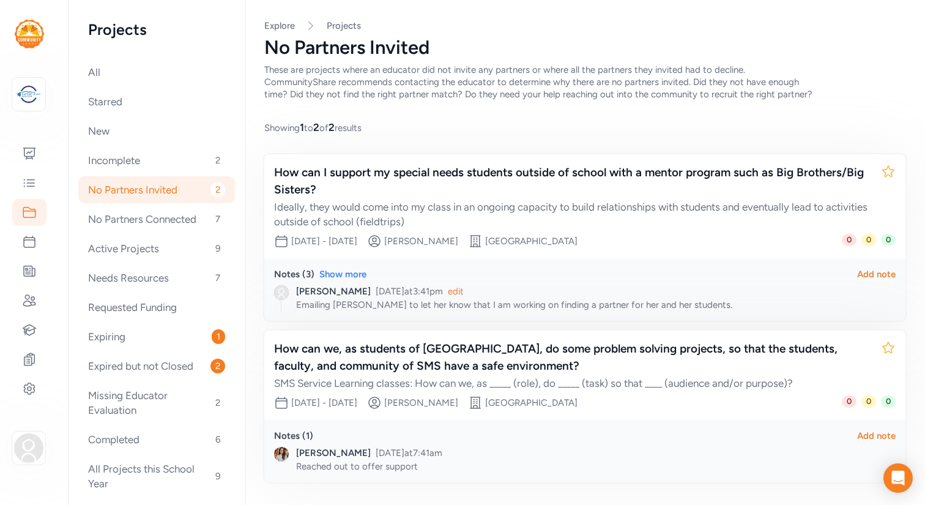
scroll to position [31, 0]
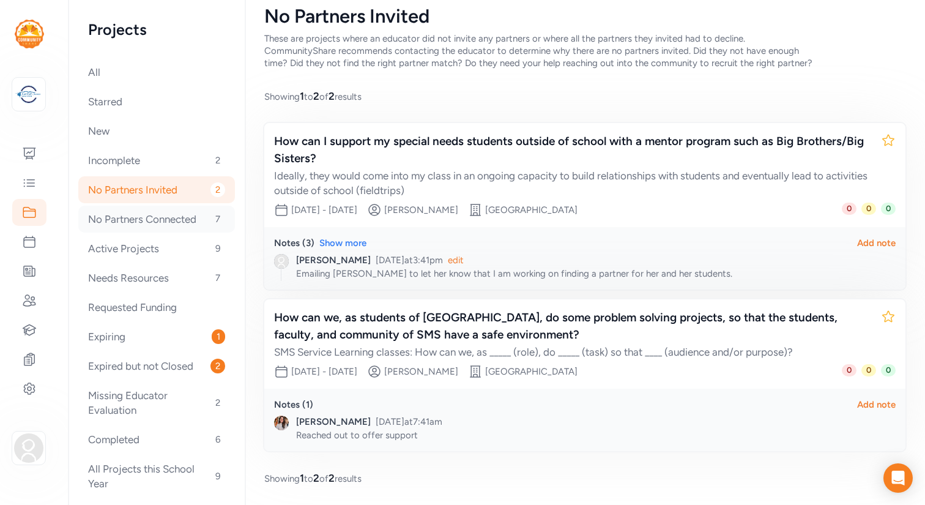
click at [165, 215] on div "No Partners Connected 7" at bounding box center [156, 219] width 157 height 27
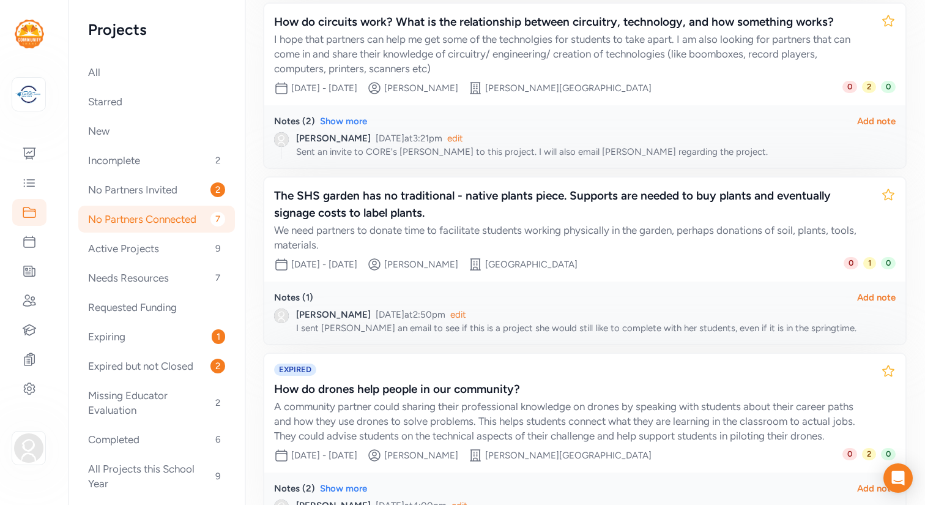
scroll to position [857, 0]
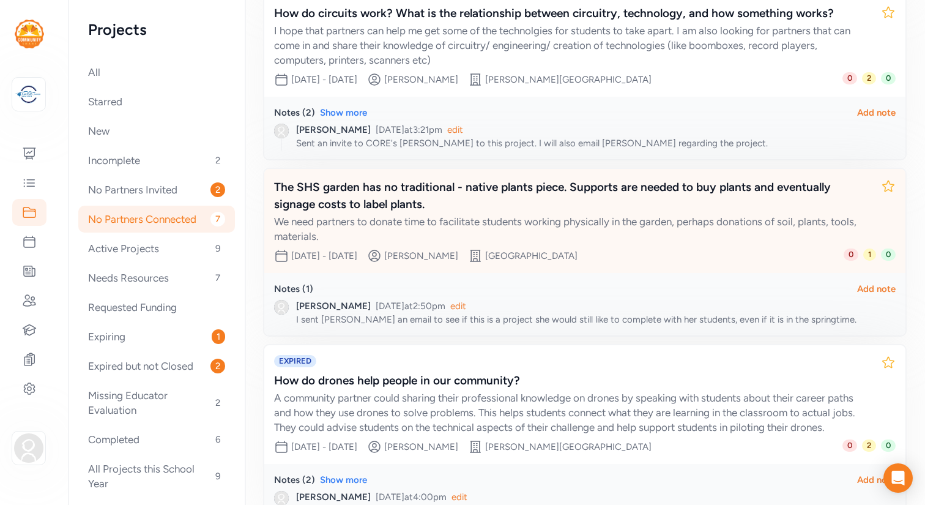
click at [392, 193] on div "The SHS garden has no traditional - native plants piece. Supports are needed to…" at bounding box center [572, 196] width 597 height 34
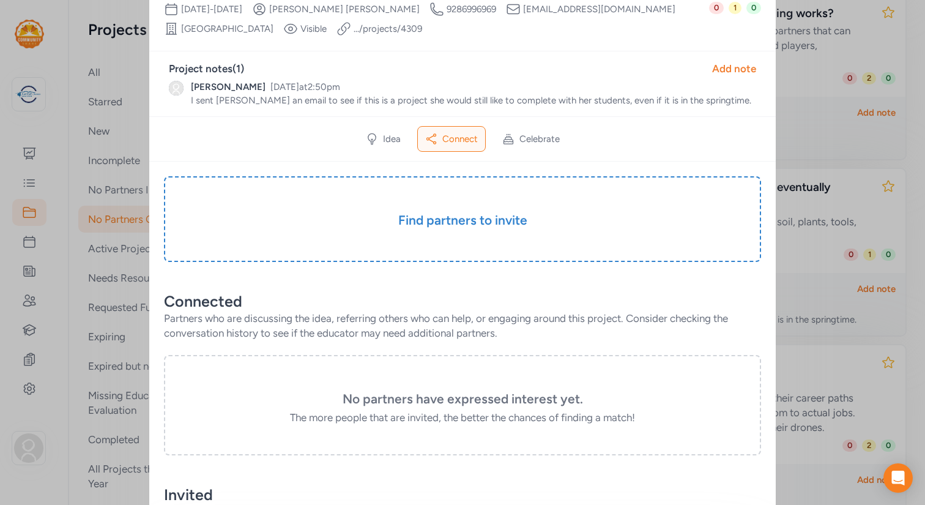
scroll to position [193, 0]
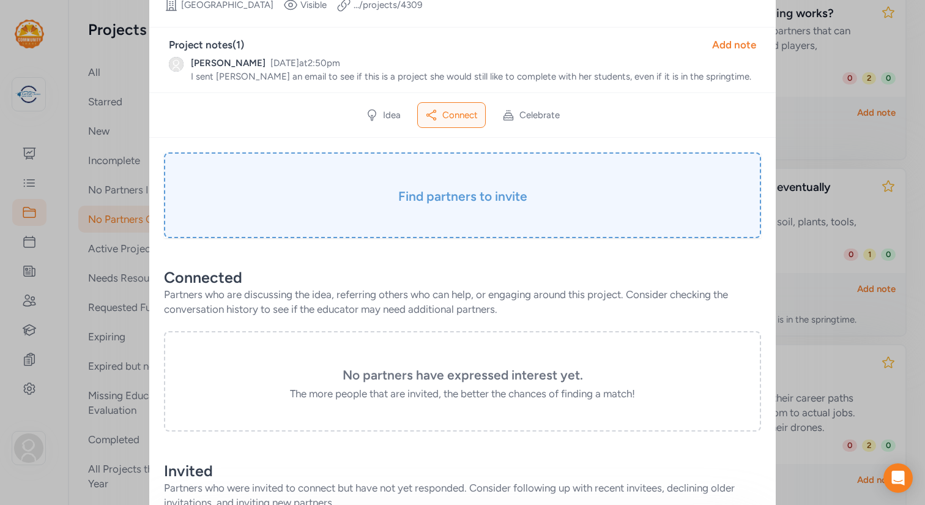
click at [429, 201] on h3 "Find partners to invite" at bounding box center [463, 196] width 536 height 17
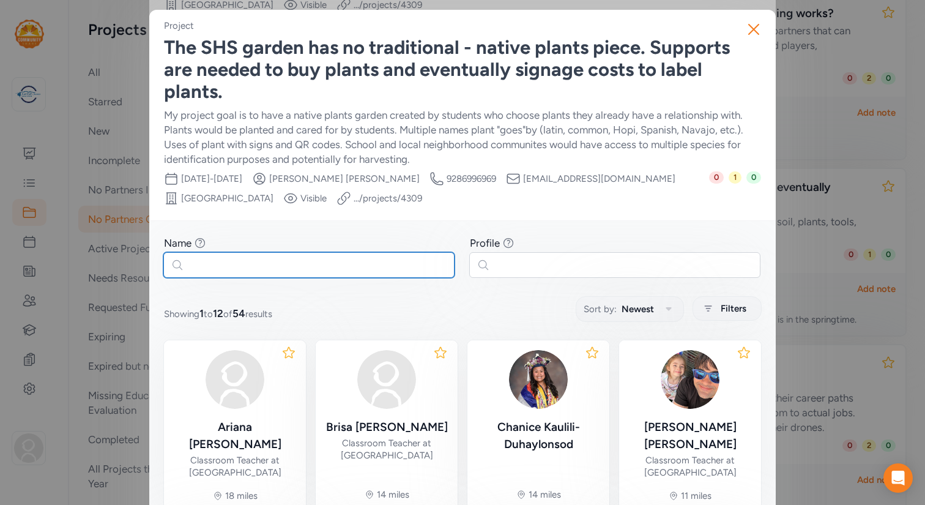
click at [340, 272] on input "text" at bounding box center [308, 265] width 291 height 26
paste input "[PERSON_NAME]"
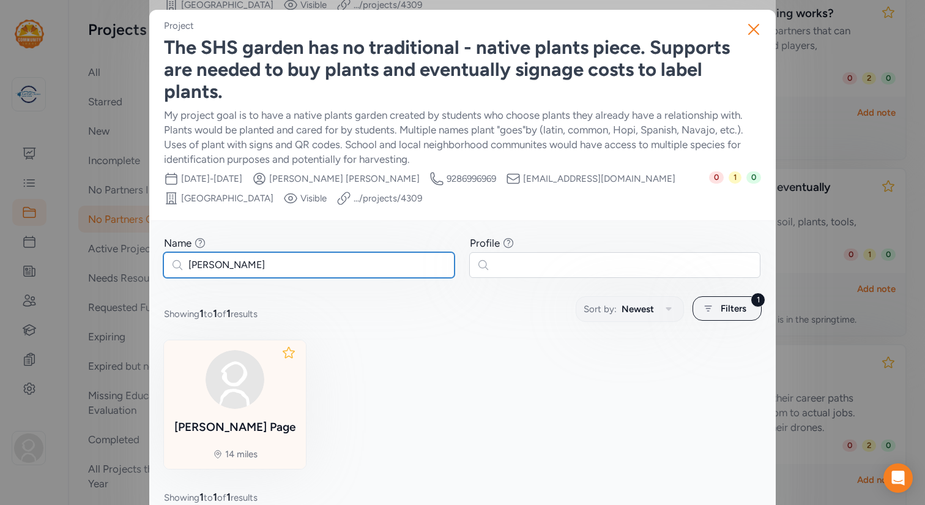
type input "[PERSON_NAME]"
click at [263, 393] on div at bounding box center [234, 379] width 121 height 59
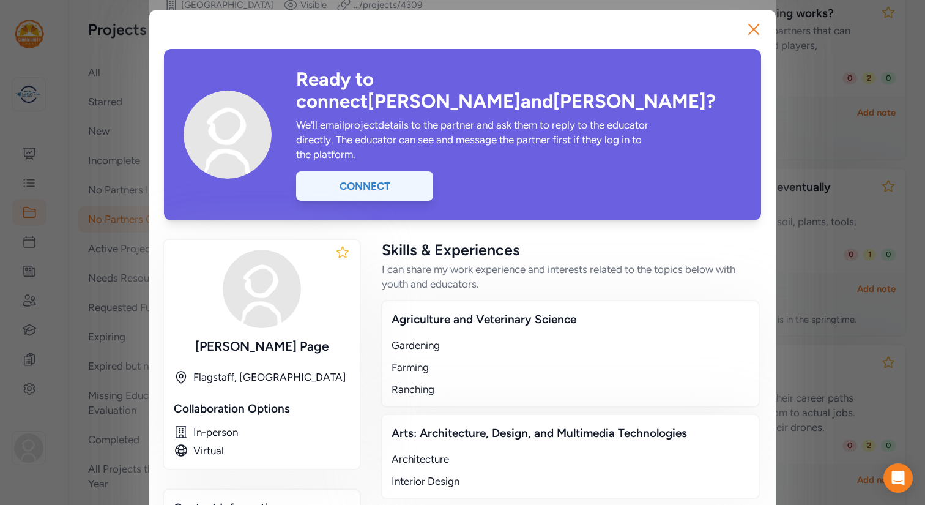
click at [409, 174] on div "Connect" at bounding box center [364, 185] width 137 height 29
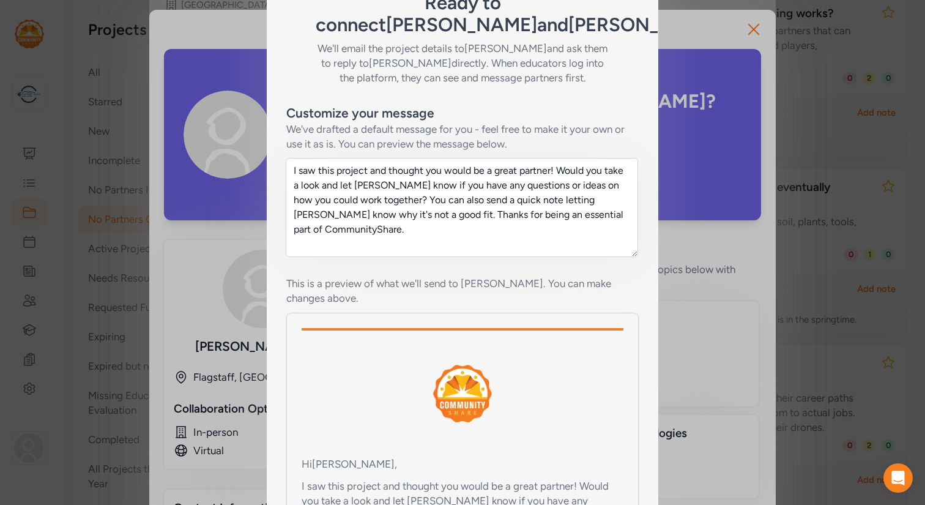
scroll to position [247, 0]
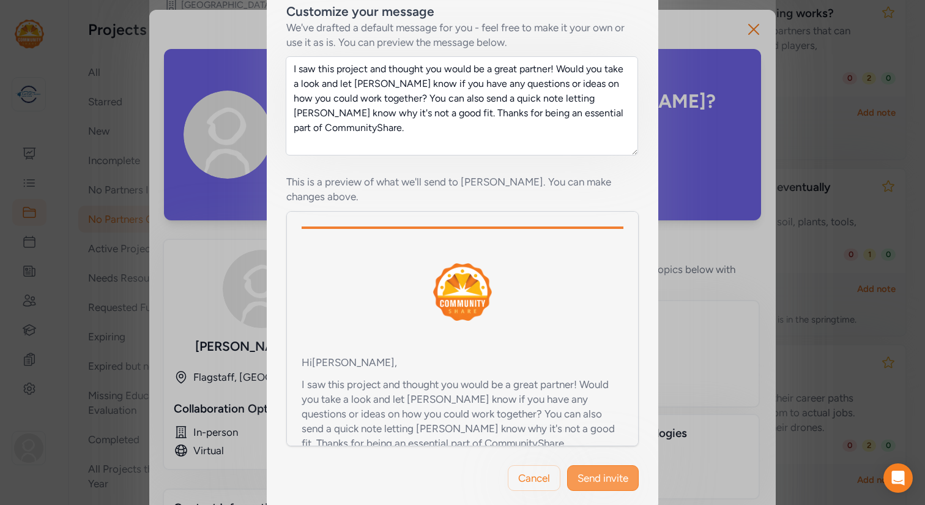
click at [601, 471] on span "Send invite" at bounding box center [603, 478] width 51 height 15
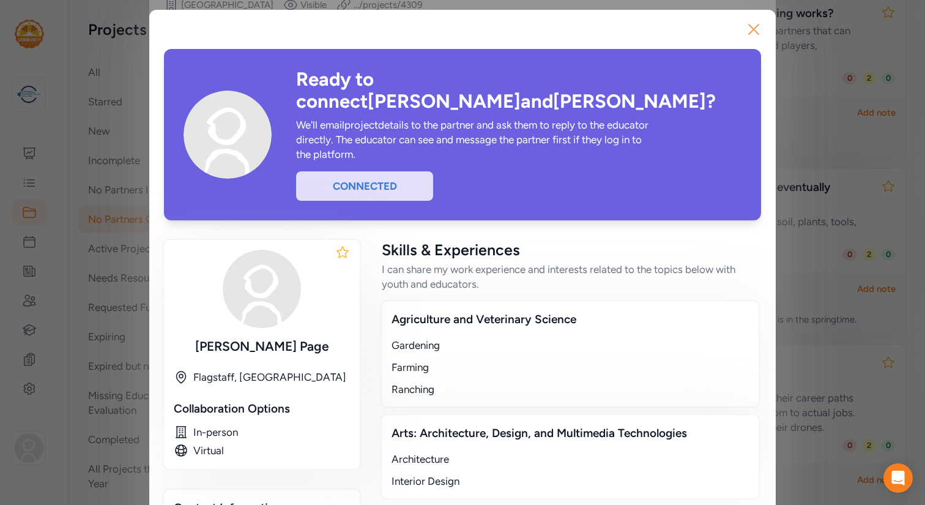
click at [756, 28] on icon "button" at bounding box center [754, 29] width 10 height 10
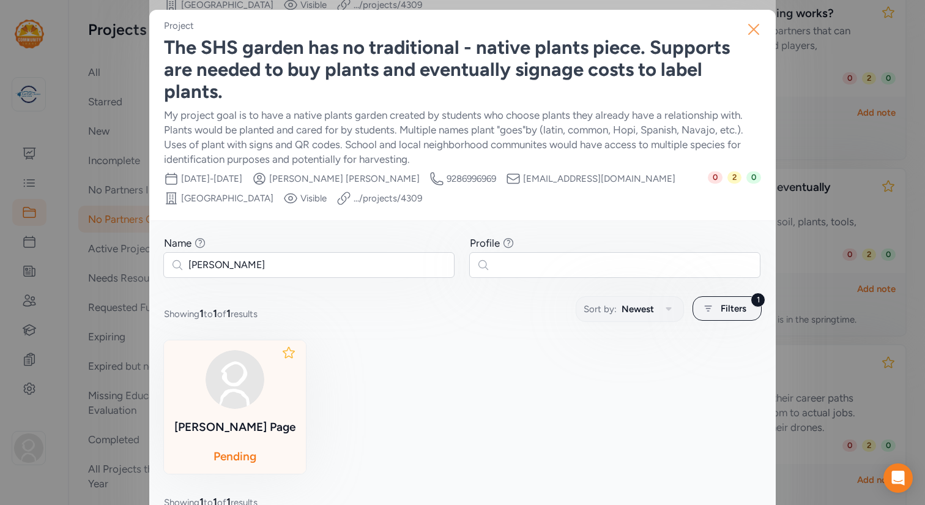
click at [753, 26] on icon "button" at bounding box center [754, 30] width 20 height 20
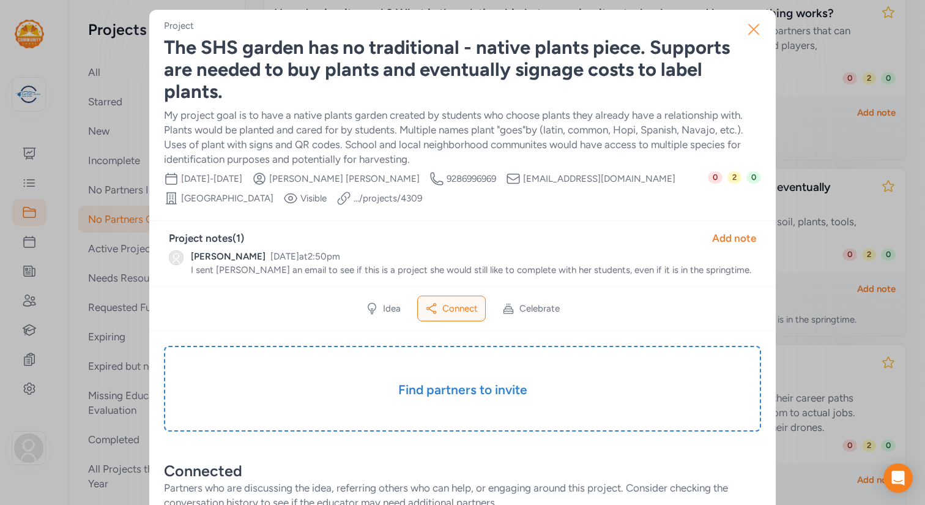
click at [753, 26] on icon "button" at bounding box center [754, 30] width 20 height 20
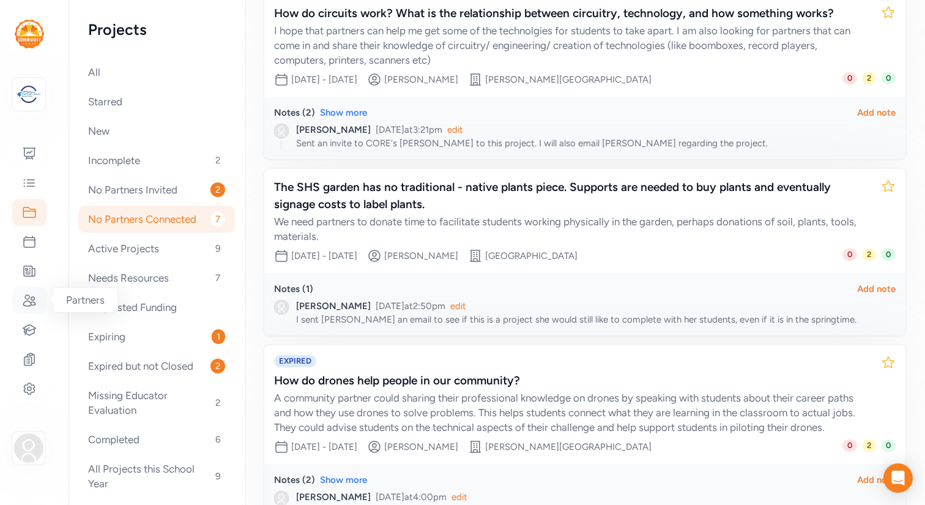
click at [29, 301] on icon at bounding box center [29, 300] width 12 height 11
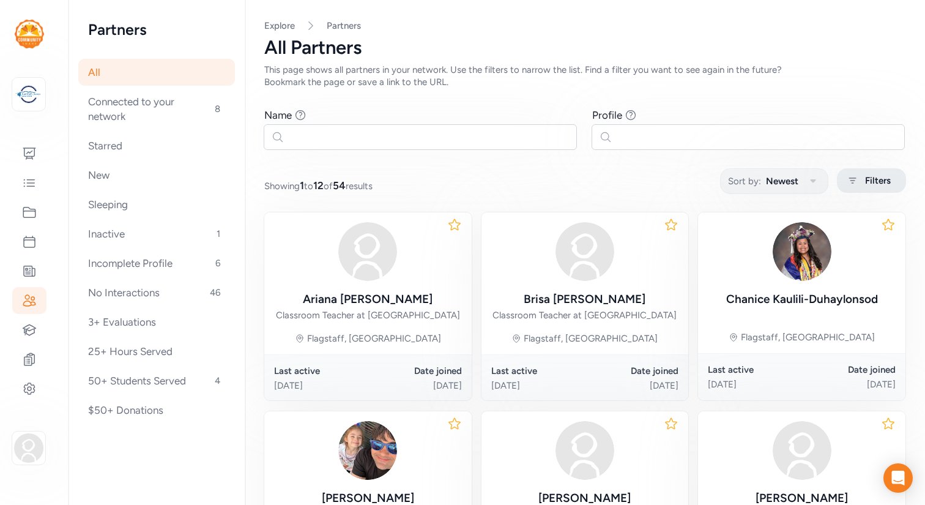
click at [878, 174] on span "Filters" at bounding box center [878, 180] width 26 height 15
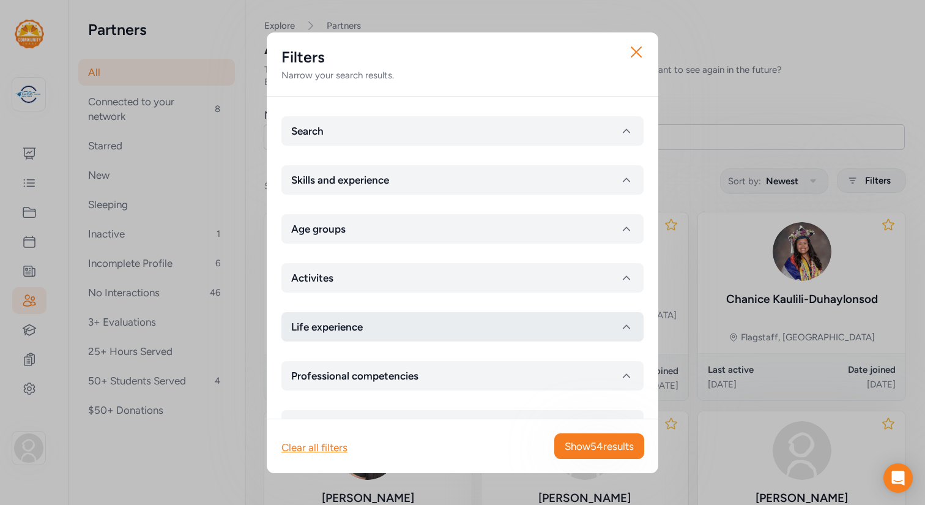
click at [627, 321] on icon "button" at bounding box center [626, 326] width 15 height 15
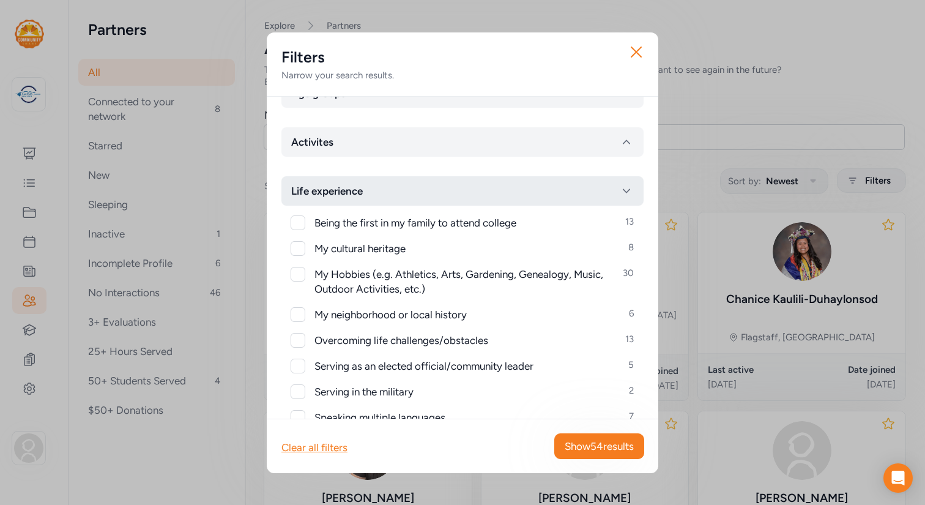
scroll to position [165, 0]
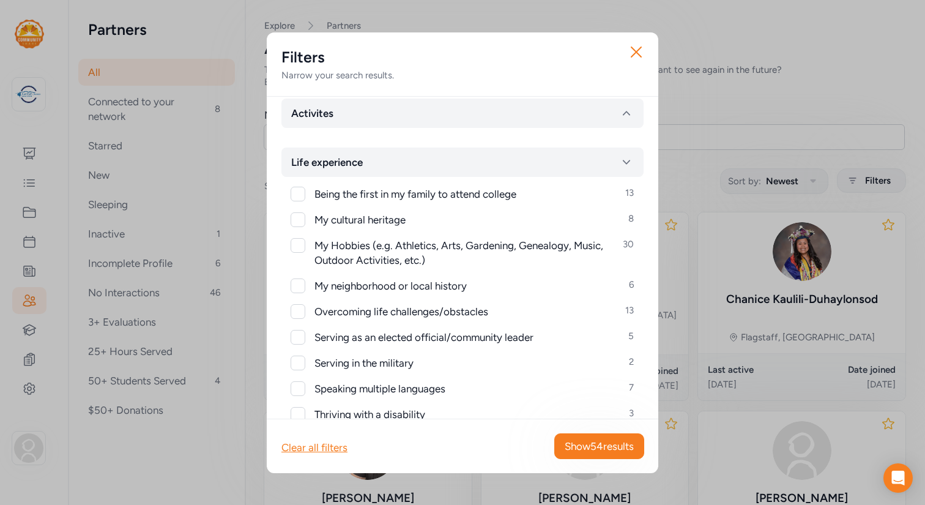
click at [299, 246] on div at bounding box center [298, 245] width 15 height 15
checkbox input "true"
click at [583, 444] on span "Show 30 results" at bounding box center [599, 446] width 69 height 15
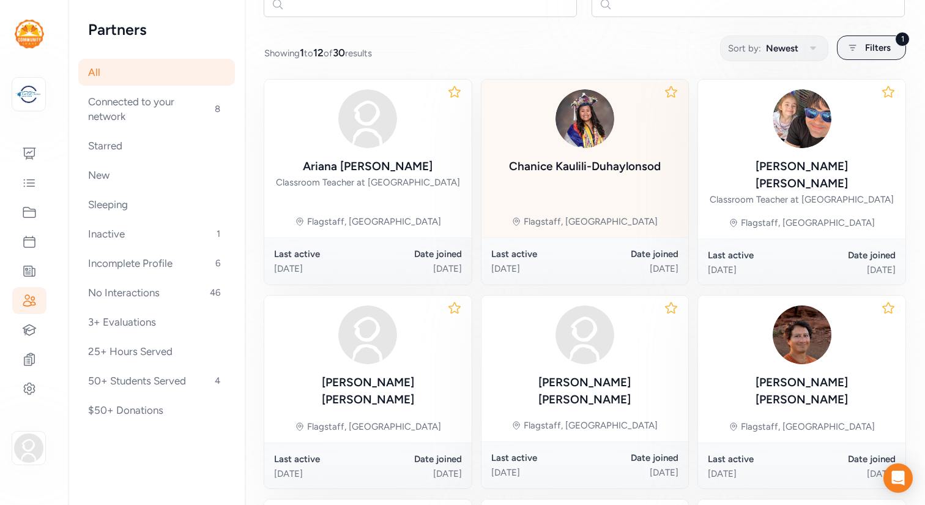
scroll to position [130, 0]
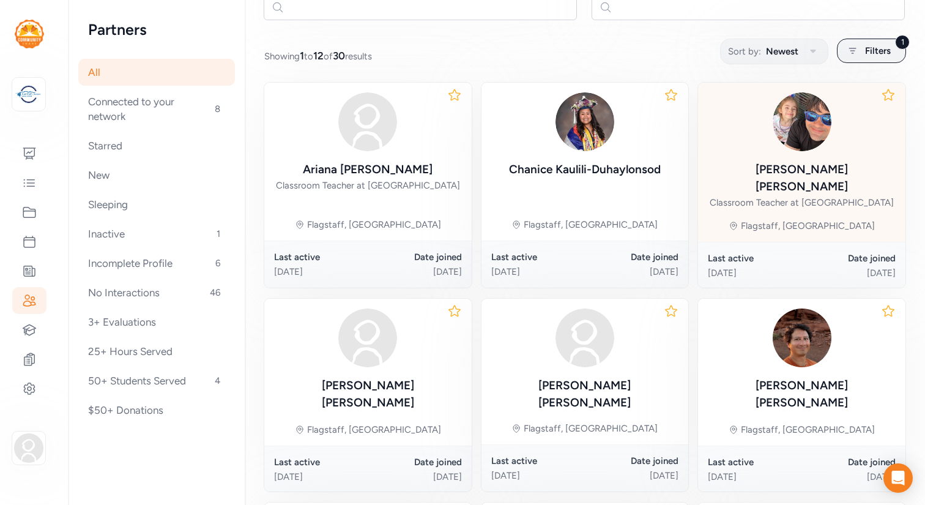
click at [750, 154] on div "[PERSON_NAME] Classroom Teacher at [GEOGRAPHIC_DATA]" at bounding box center [802, 150] width 188 height 117
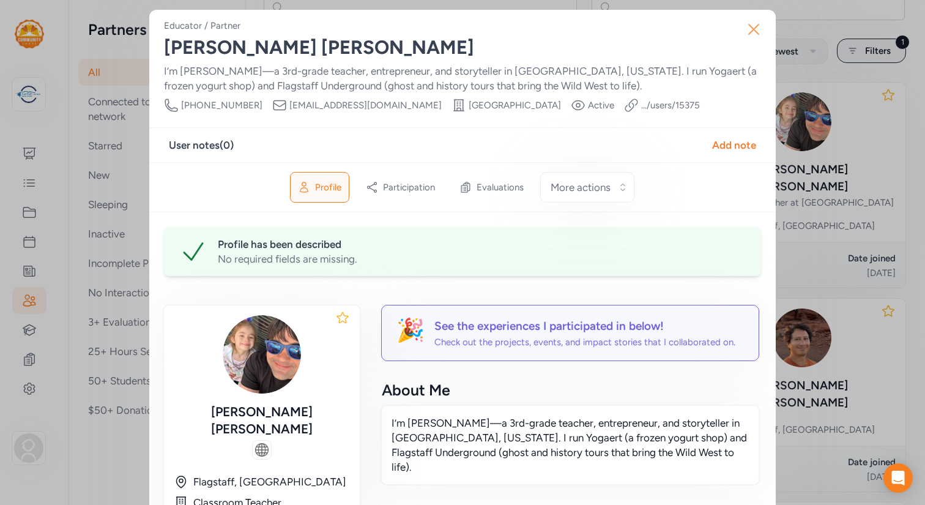
click at [755, 29] on icon "button" at bounding box center [754, 29] width 10 height 10
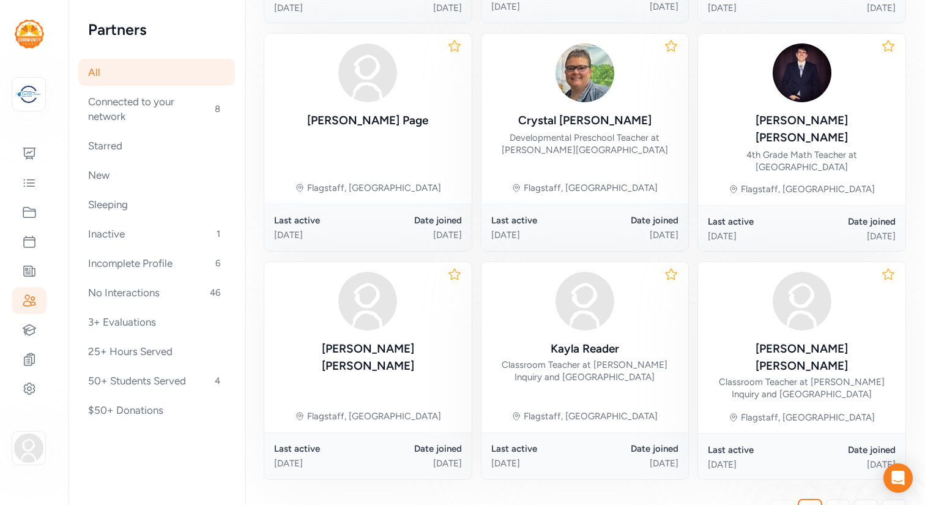
scroll to position [613, 0]
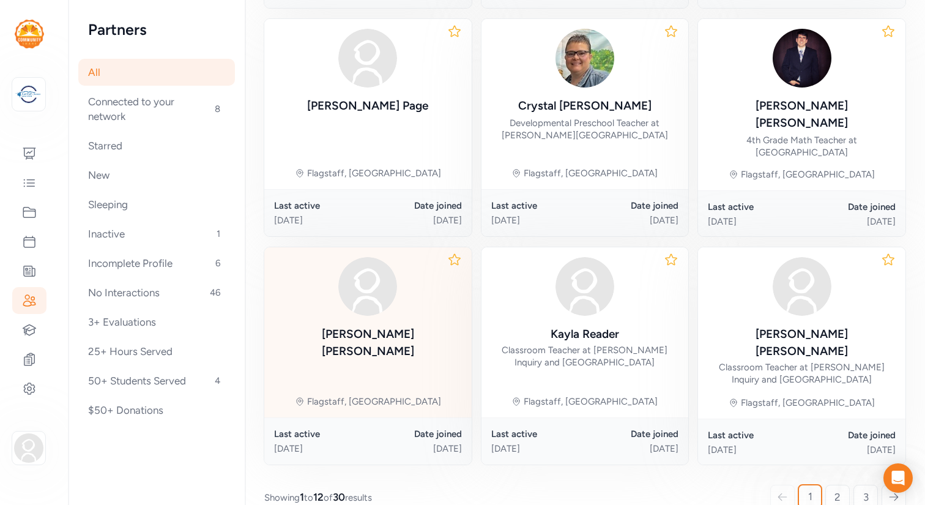
click at [427, 310] on div "[PERSON_NAME] Flagstaff, [GEOGRAPHIC_DATA]" at bounding box center [367, 332] width 207 height 170
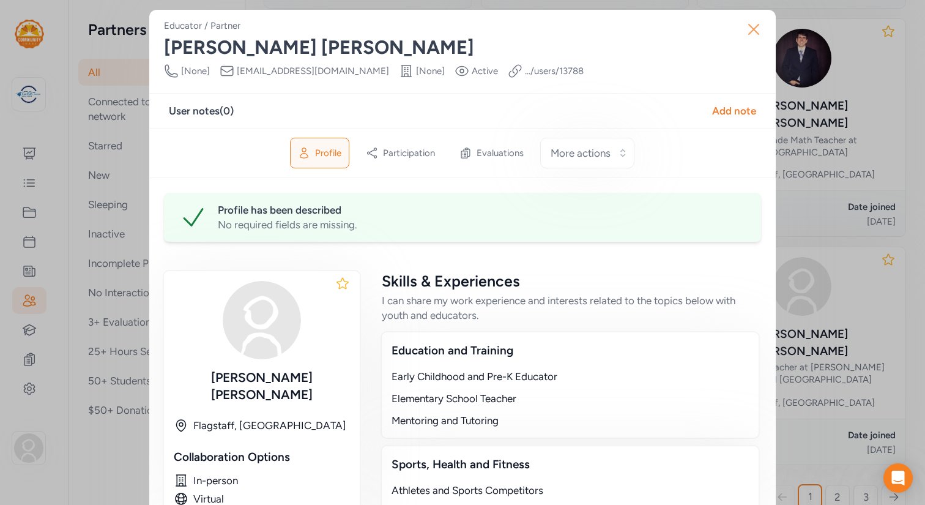
click at [753, 25] on icon "button" at bounding box center [754, 30] width 20 height 20
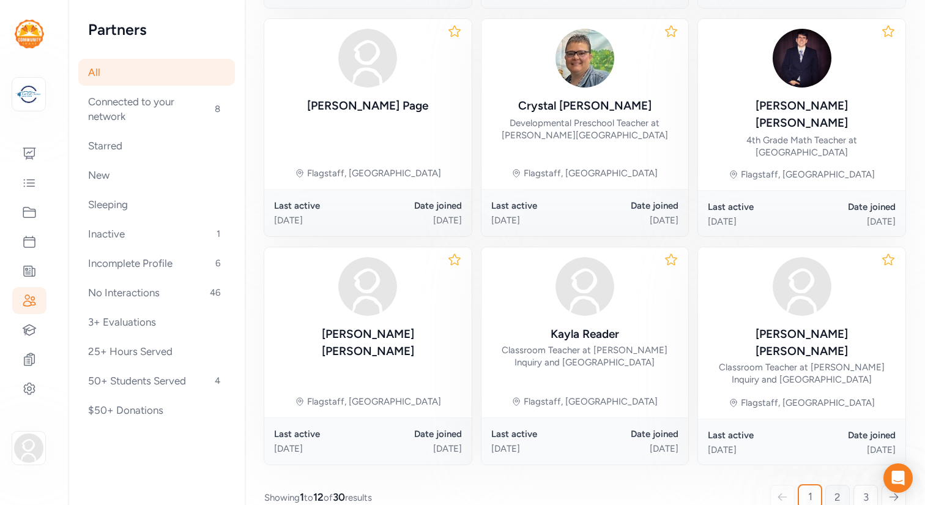
click at [836, 490] on span "2" at bounding box center [838, 497] width 6 height 15
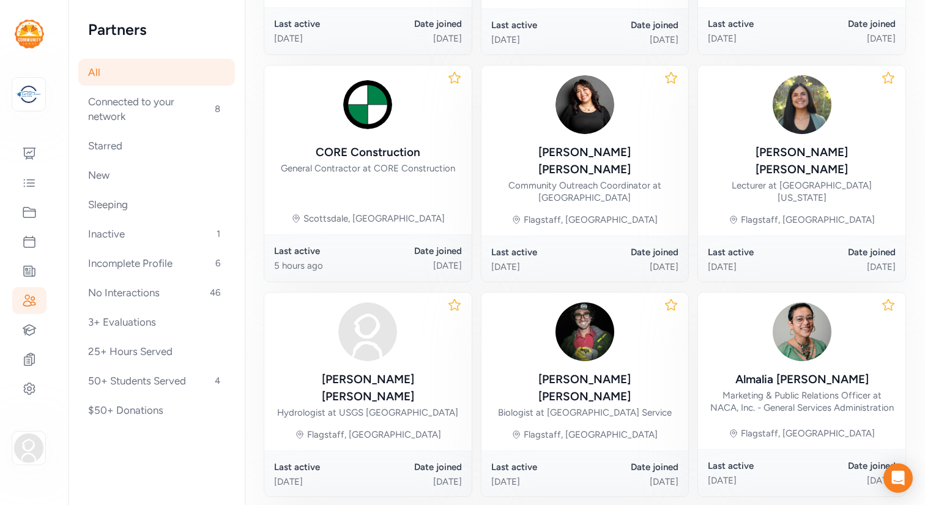
scroll to position [386, 0]
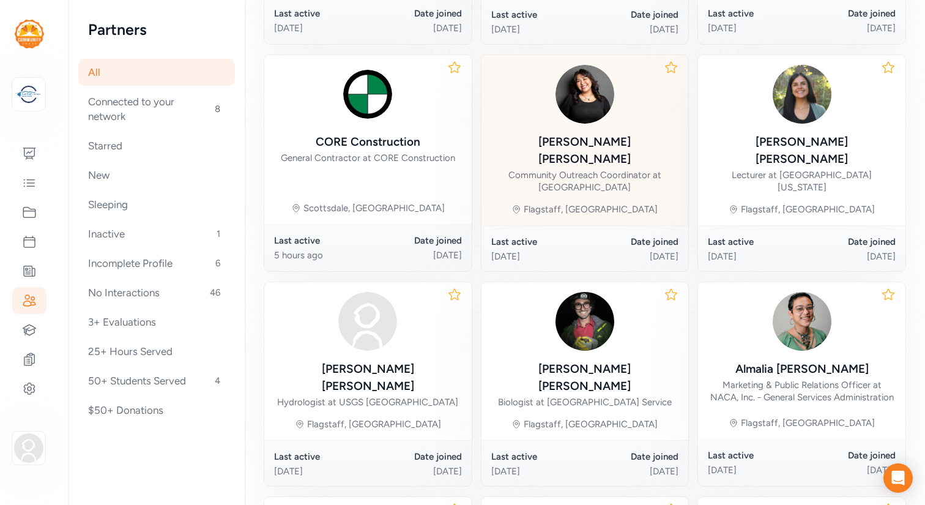
click at [537, 133] on div "[PERSON_NAME]" at bounding box center [585, 150] width 188 height 34
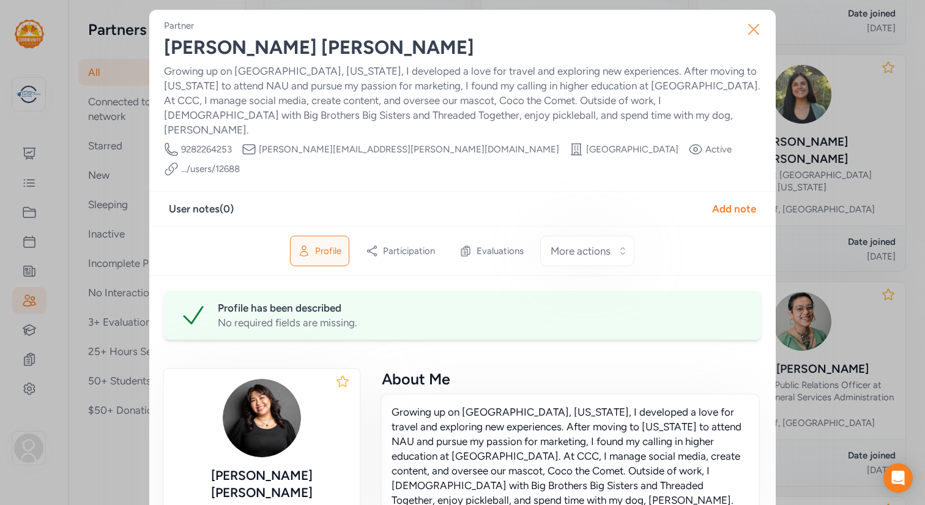
click at [753, 26] on icon "button" at bounding box center [754, 30] width 20 height 20
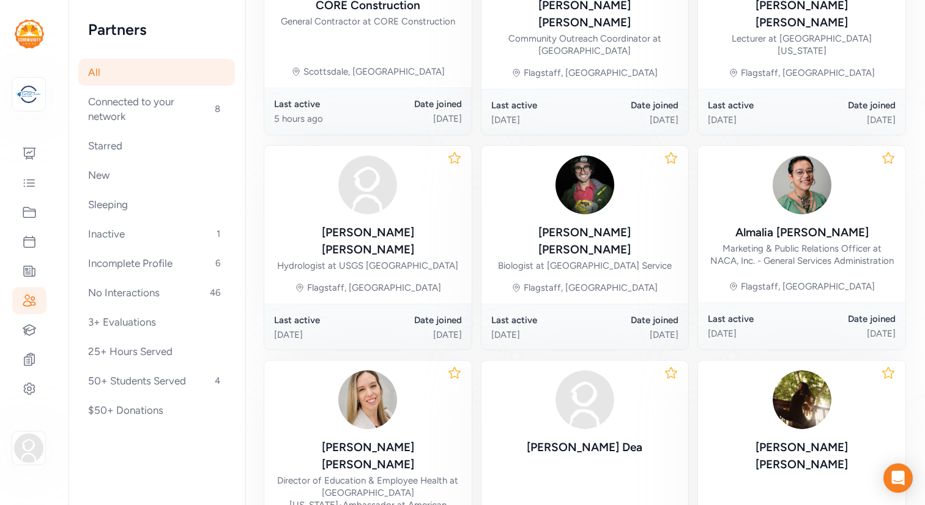
scroll to position [524, 0]
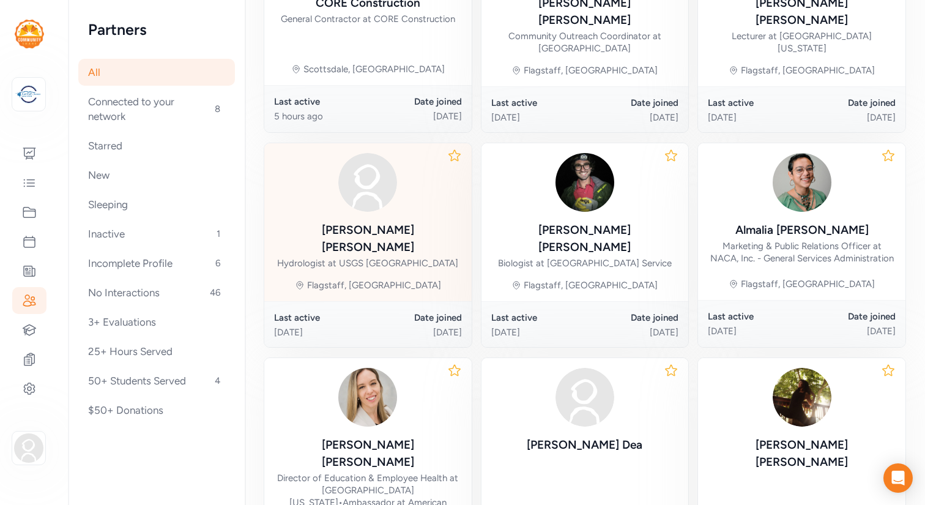
click at [424, 257] on div "Hydrologist at USGS [GEOGRAPHIC_DATA]" at bounding box center [367, 263] width 181 height 12
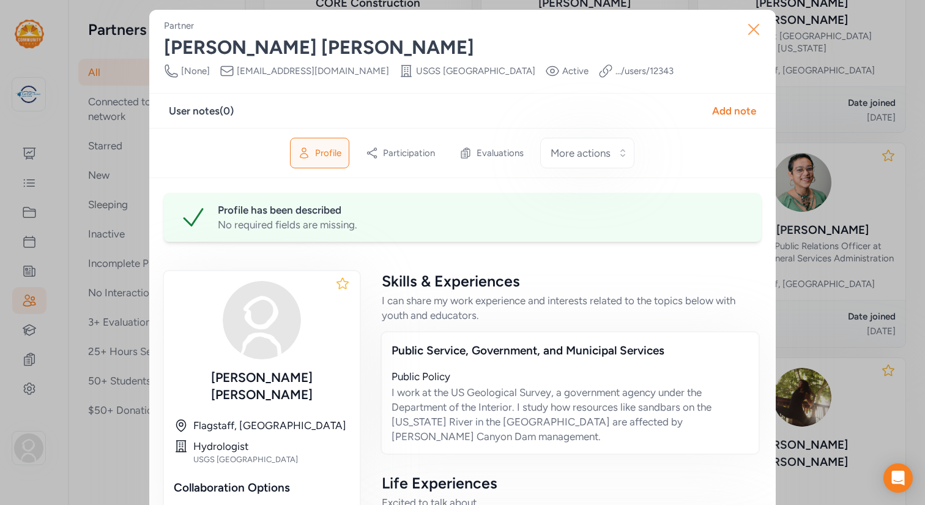
click at [753, 23] on icon "button" at bounding box center [754, 30] width 20 height 20
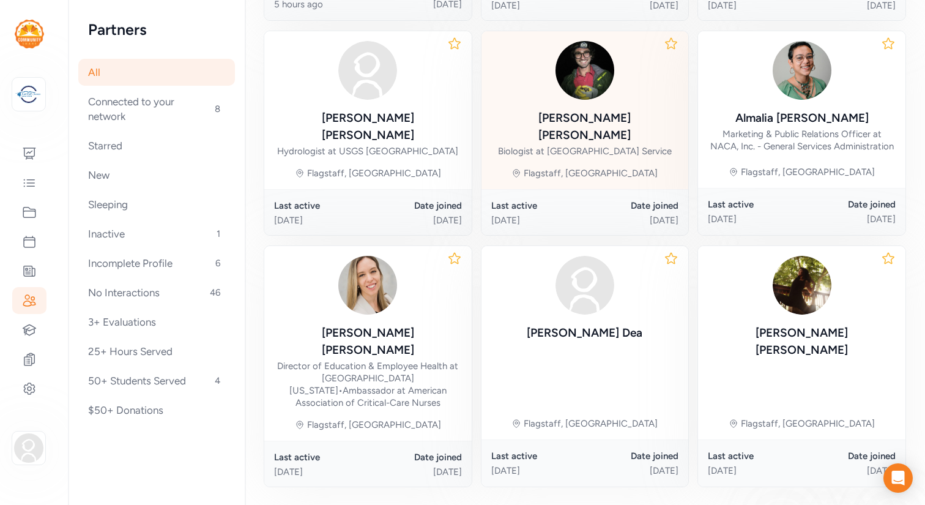
scroll to position [658, 0]
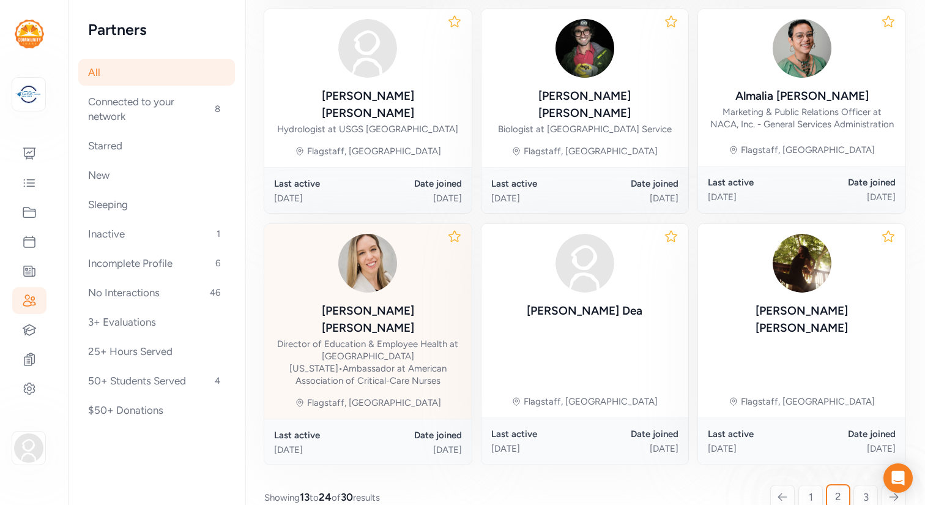
click at [436, 259] on div "[PERSON_NAME] Director of Education & Employee Health at [GEOGRAPHIC_DATA][US_S…" at bounding box center [368, 310] width 188 height 153
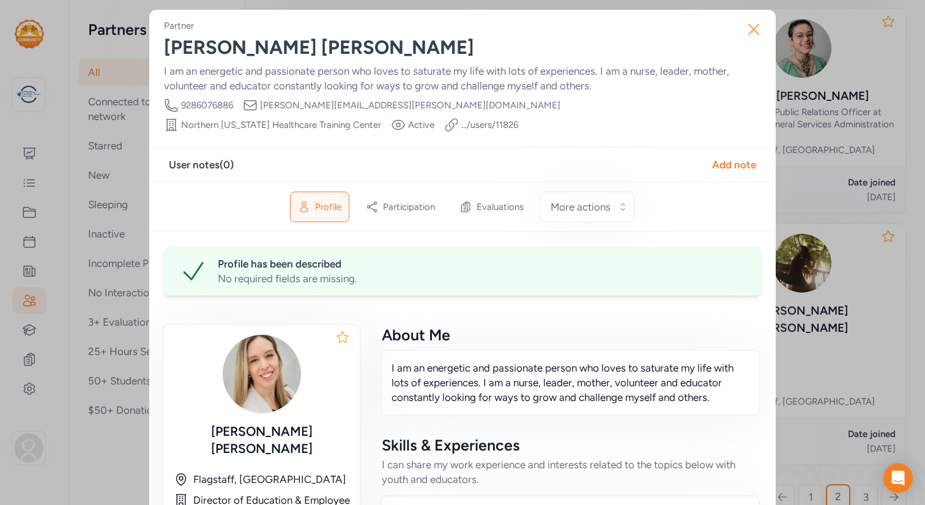
click at [755, 29] on icon "button" at bounding box center [754, 29] width 10 height 10
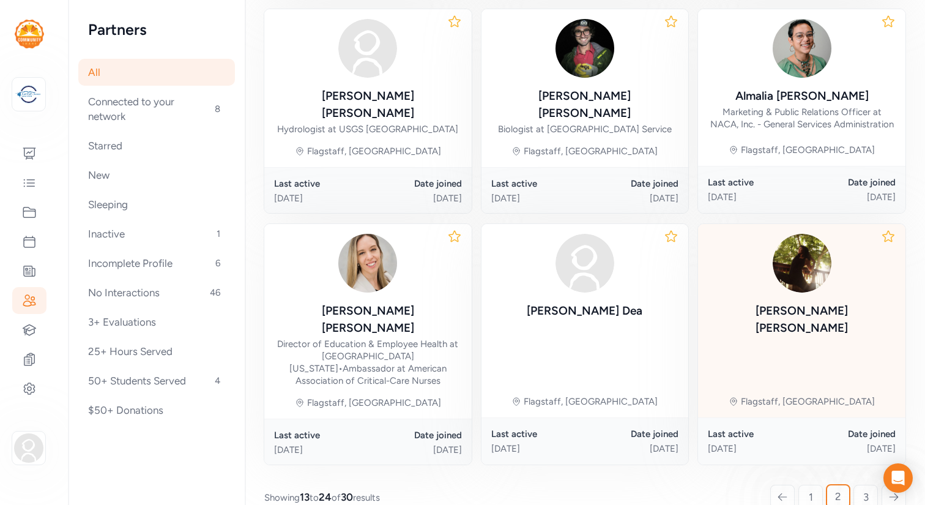
click at [739, 289] on div "[PERSON_NAME] Flagstaff, [GEOGRAPHIC_DATA]" at bounding box center [801, 320] width 207 height 193
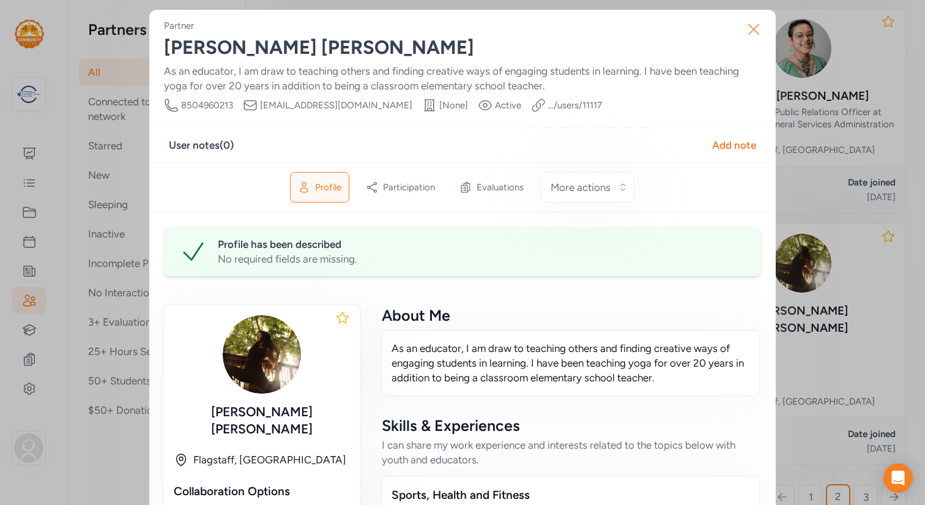
click at [755, 24] on icon "button" at bounding box center [754, 30] width 20 height 20
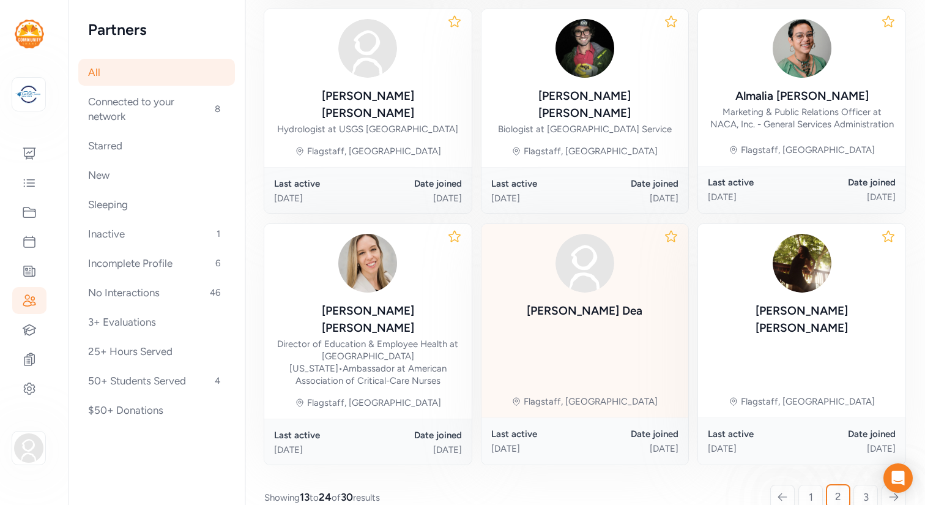
click at [632, 293] on div "[PERSON_NAME] Flagstaff, [GEOGRAPHIC_DATA]" at bounding box center [585, 320] width 207 height 193
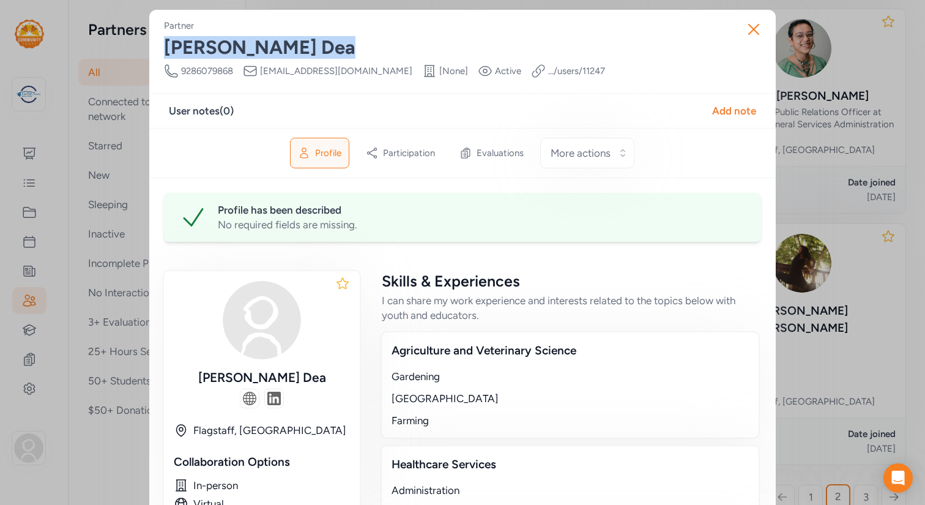
drag, startPoint x: 253, startPoint y: 48, endPoint x: 160, endPoint y: 38, distance: 93.5
click at [160, 38] on div "Partner [PERSON_NAME] Phone Number [PHONE_NUMBER] Email [EMAIL_ADDRESS][DOMAIN_…" at bounding box center [462, 508] width 627 height 996
copy div "[PERSON_NAME]"
click at [751, 25] on icon "button" at bounding box center [754, 30] width 20 height 20
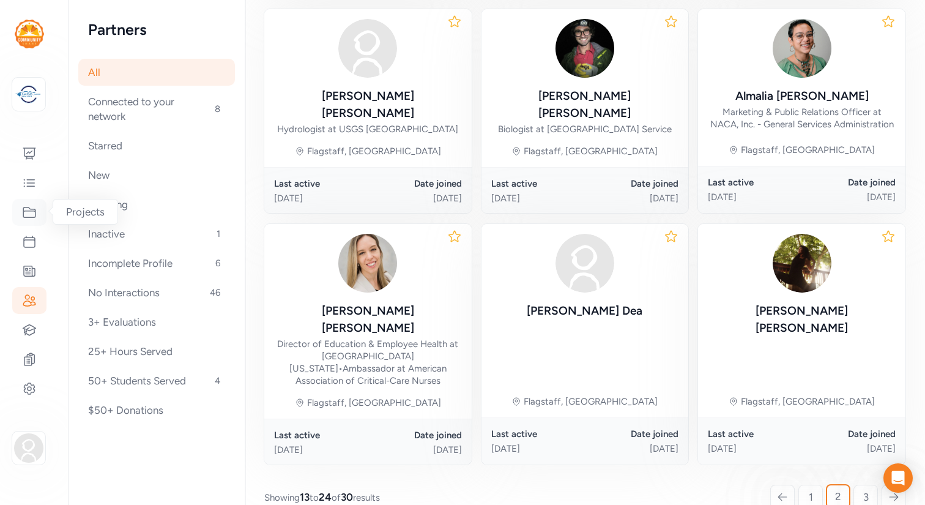
click at [34, 213] on icon at bounding box center [29, 212] width 15 height 15
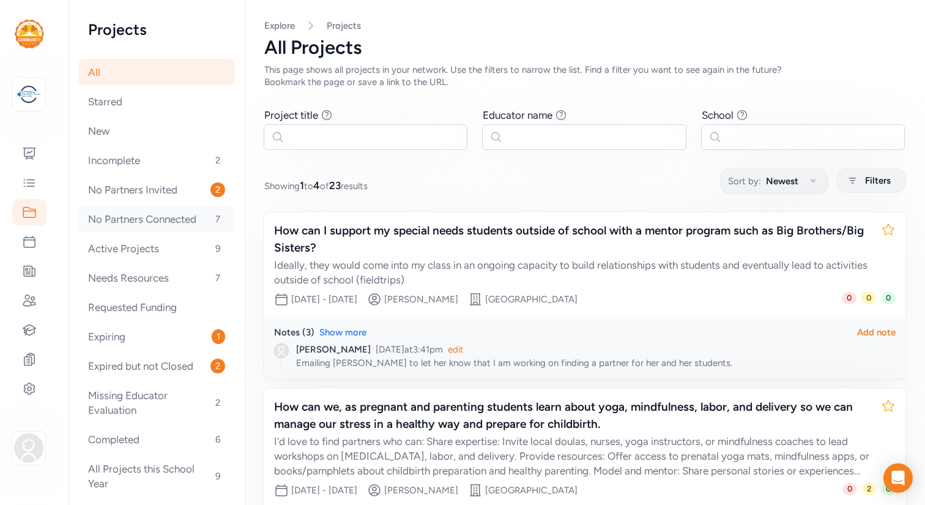
click at [150, 220] on div "No Partners Connected 7" at bounding box center [156, 219] width 157 height 27
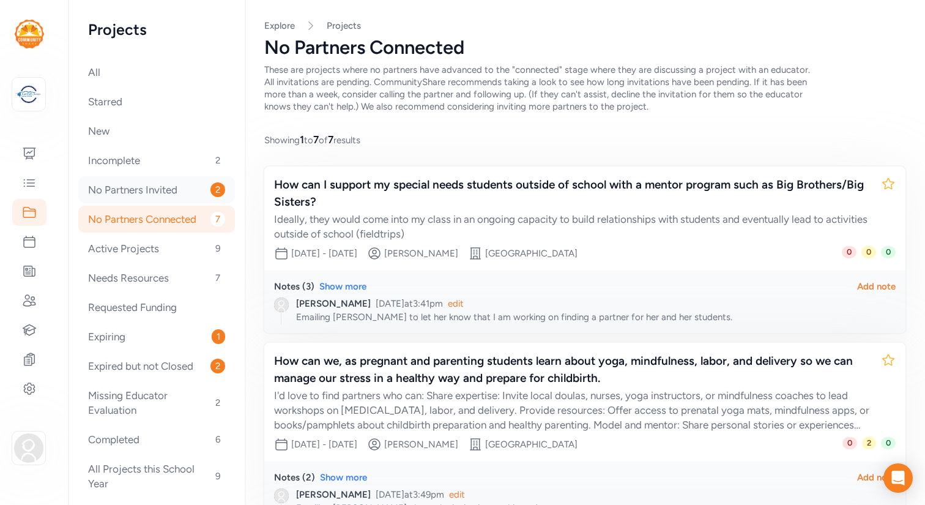
click at [153, 187] on div "No Partners Invited 2" at bounding box center [156, 189] width 157 height 27
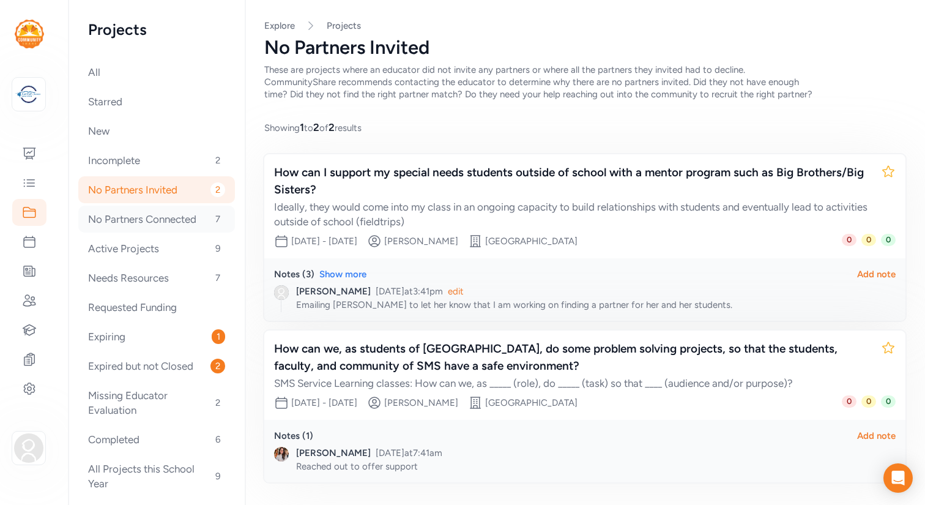
click at [157, 217] on div "No Partners Connected 7" at bounding box center [156, 219] width 157 height 27
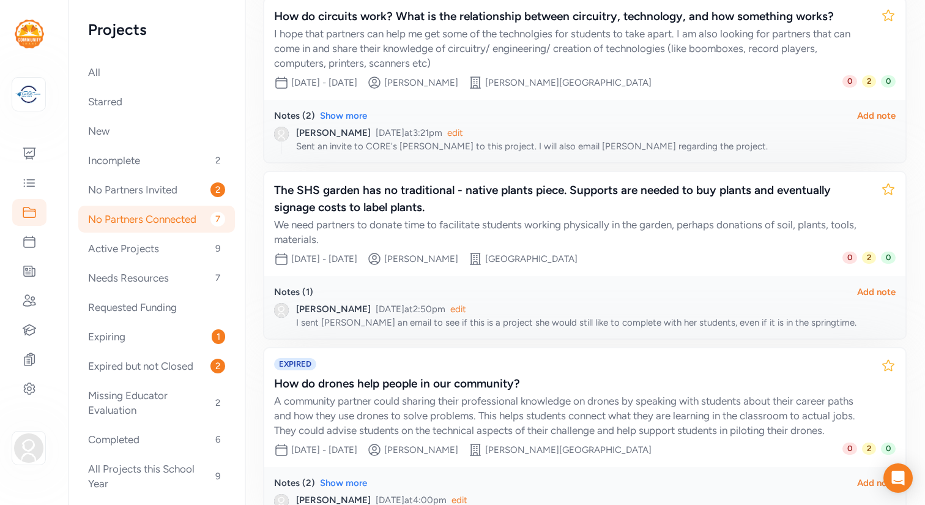
scroll to position [859, 0]
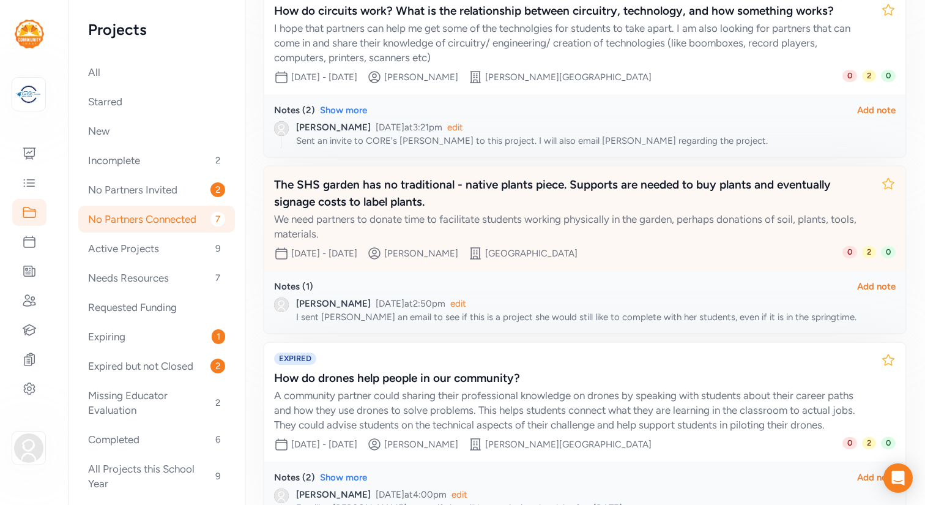
click at [549, 199] on div "The SHS garden has no traditional - native plants piece. Supports are needed to…" at bounding box center [572, 193] width 597 height 34
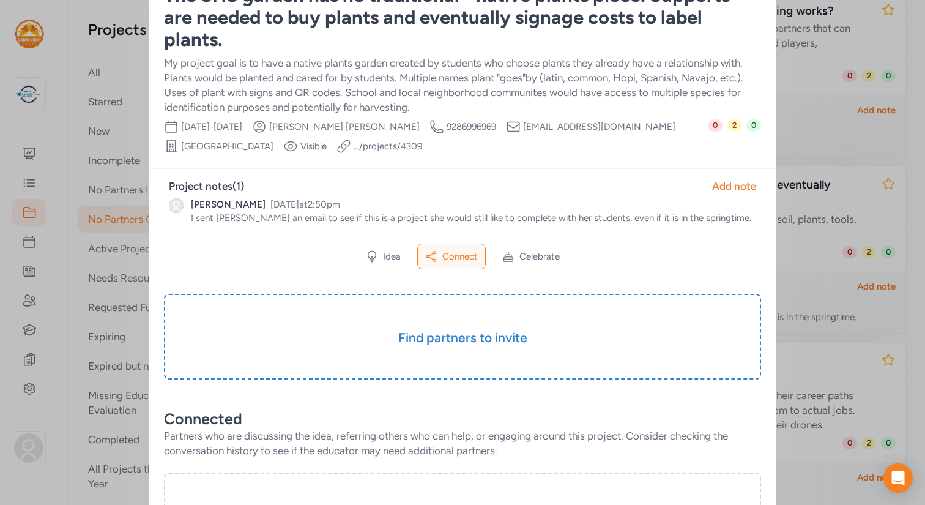
scroll to position [104, 0]
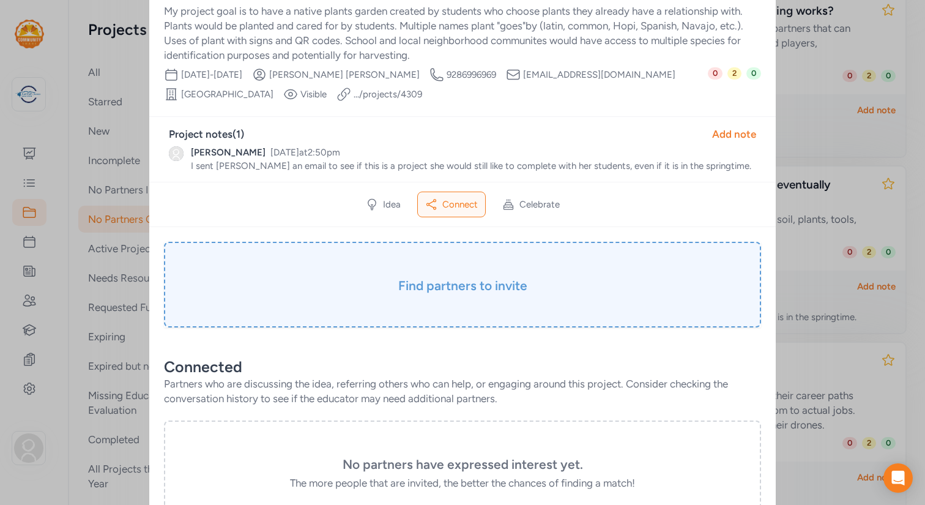
click at [408, 296] on div "Find partners to invite" at bounding box center [462, 285] width 597 height 86
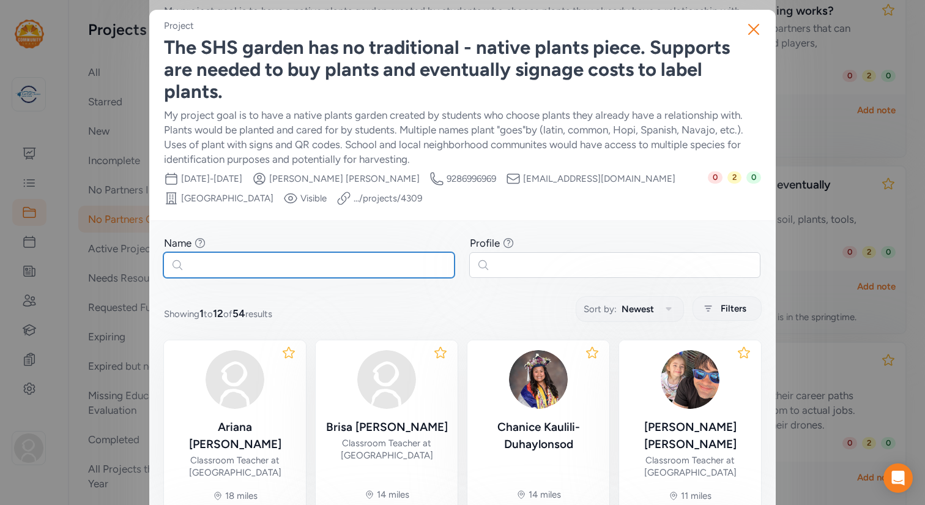
click at [343, 260] on input "text" at bounding box center [308, 265] width 291 height 26
paste input "[PERSON_NAME]"
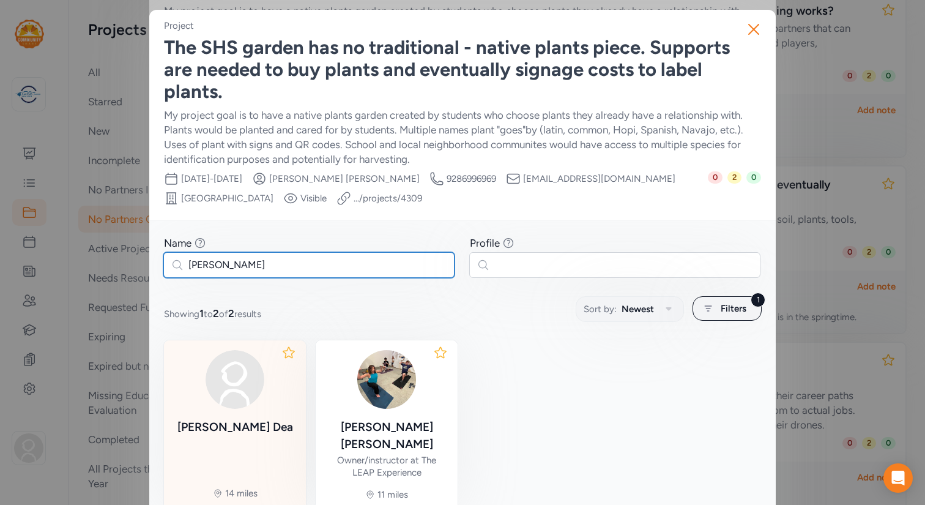
type input "[PERSON_NAME]"
click at [269, 411] on div "[PERSON_NAME] 14 miles" at bounding box center [235, 424] width 142 height 169
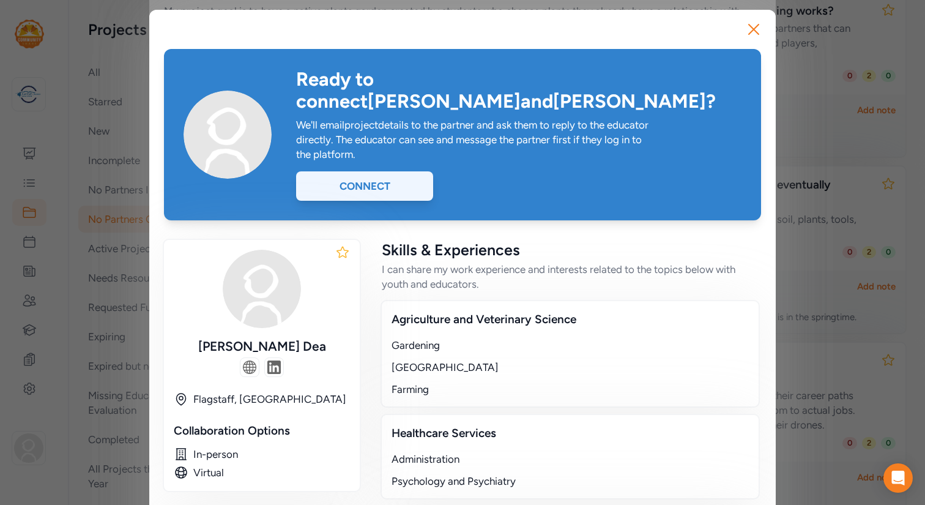
click at [410, 171] on div "Connect" at bounding box center [364, 185] width 137 height 29
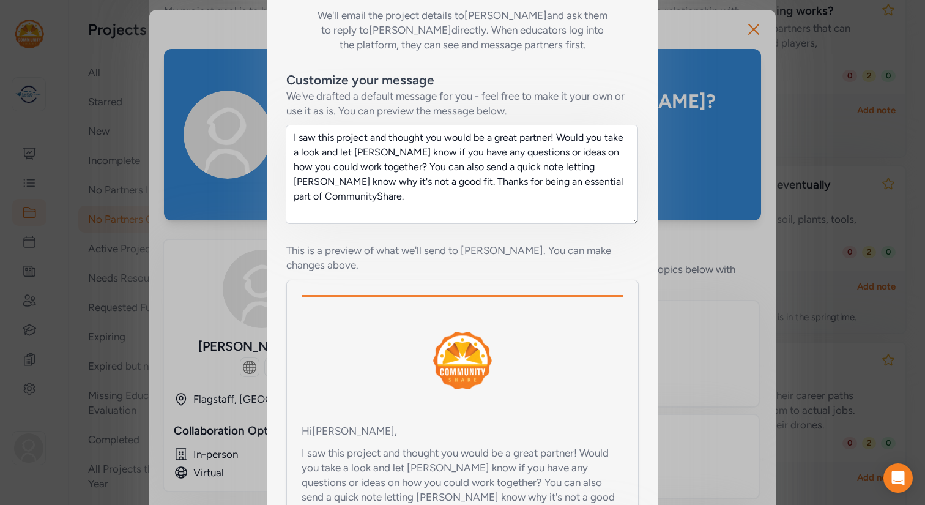
scroll to position [247, 0]
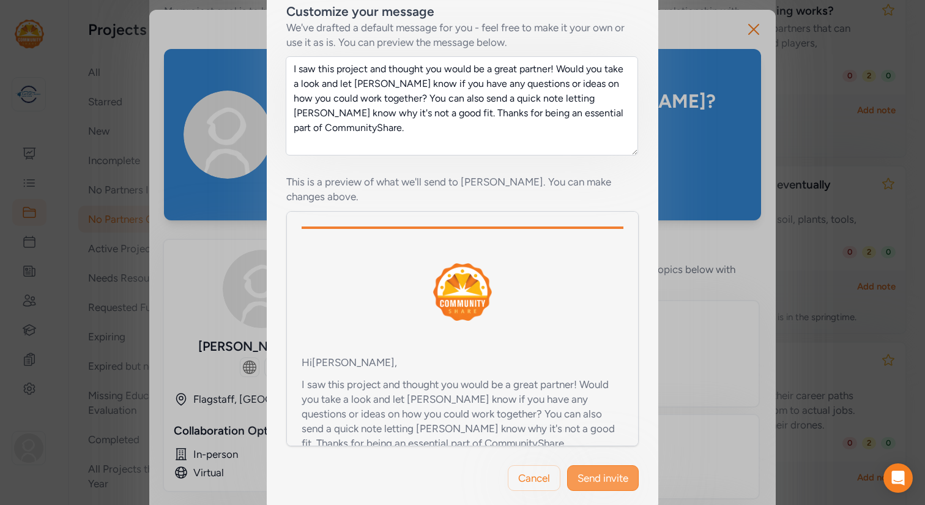
click at [598, 471] on span "Send invite" at bounding box center [603, 478] width 51 height 15
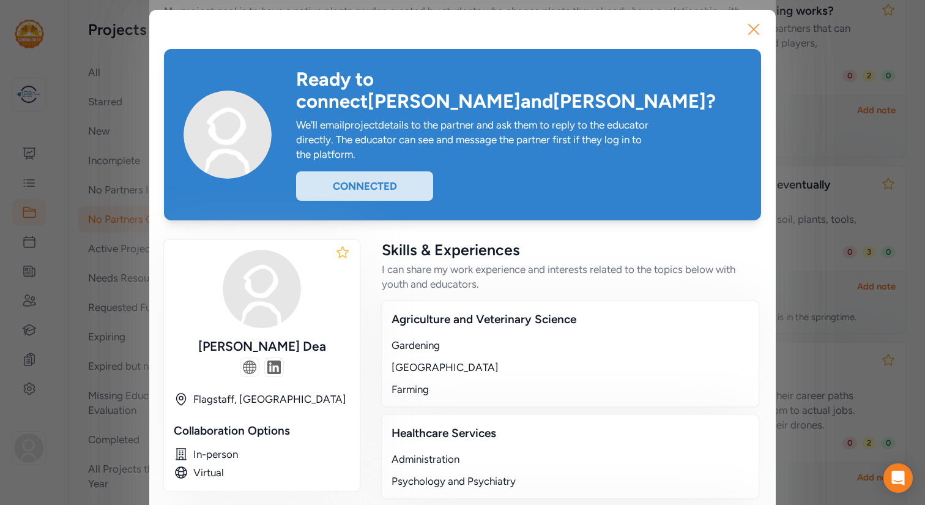
click at [750, 26] on icon "button" at bounding box center [754, 29] width 10 height 10
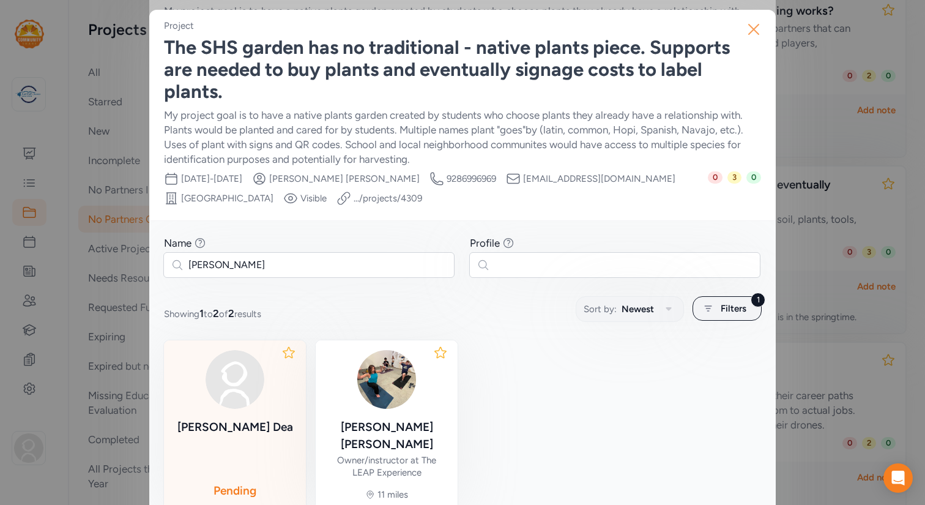
click at [752, 27] on icon "button" at bounding box center [754, 29] width 10 height 10
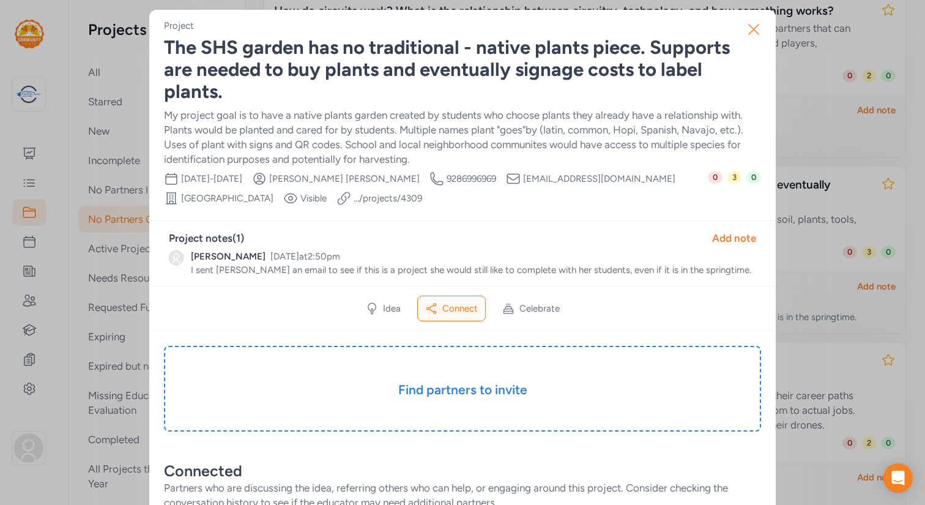
click at [757, 29] on icon "button" at bounding box center [754, 30] width 20 height 20
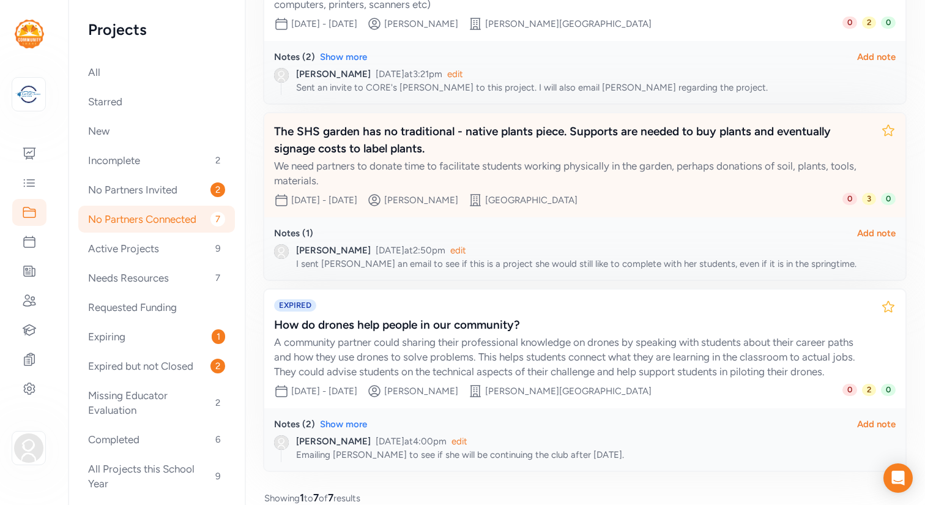
scroll to position [916, 0]
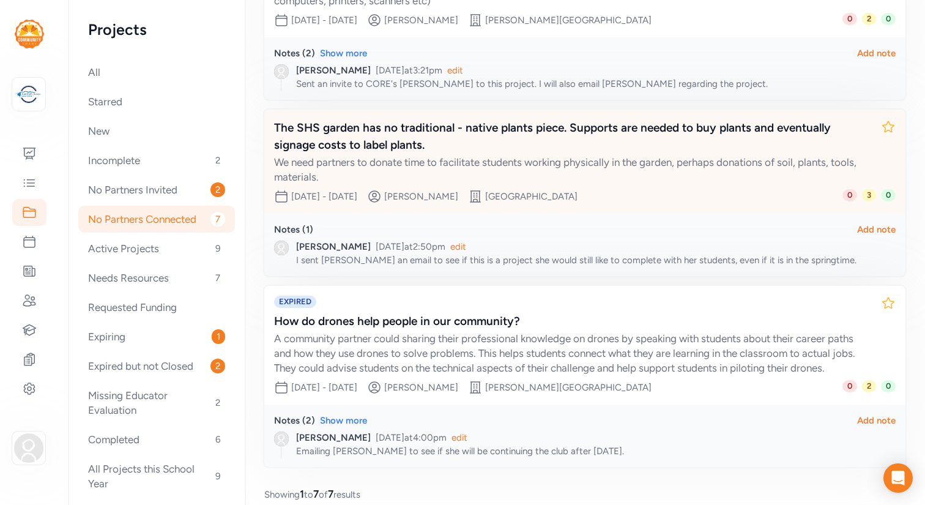
click at [380, 134] on div "The SHS garden has no traditional - native plants piece. Supports are needed to…" at bounding box center [572, 136] width 597 height 34
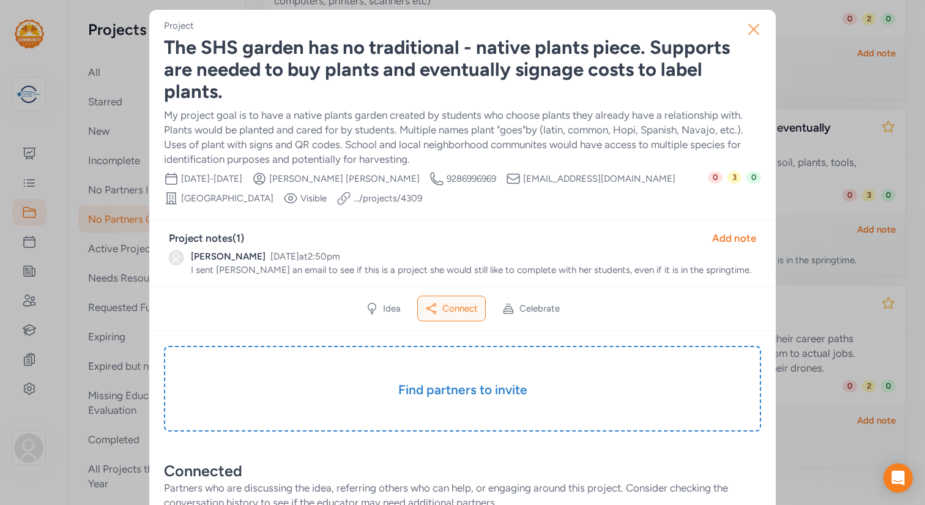
click at [755, 28] on icon "button" at bounding box center [754, 29] width 10 height 10
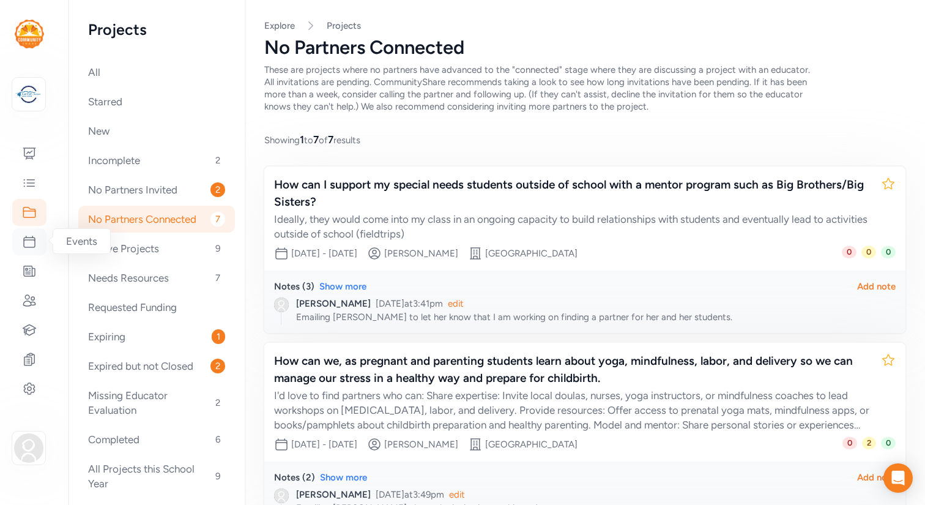
click at [32, 242] on icon at bounding box center [29, 241] width 15 height 15
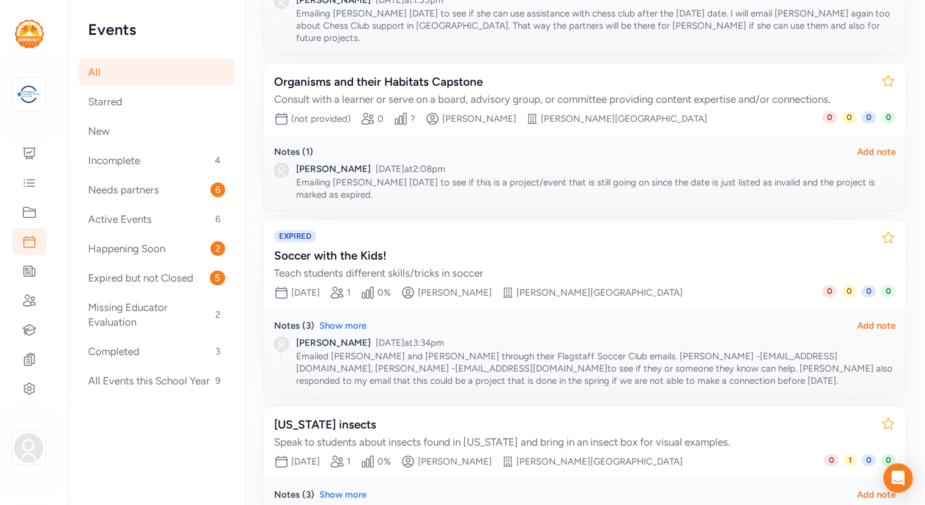
scroll to position [337, 0]
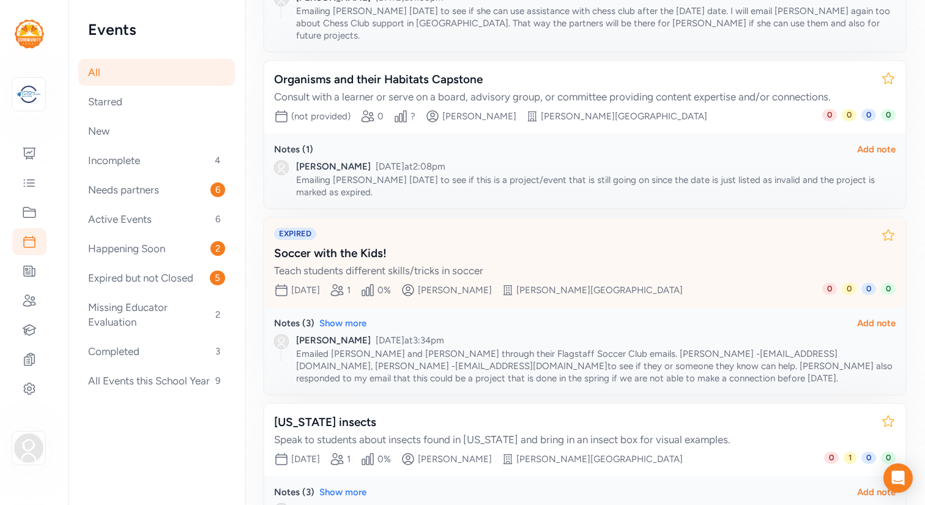
click at [335, 245] on div "Soccer with the Kids!" at bounding box center [572, 253] width 597 height 17
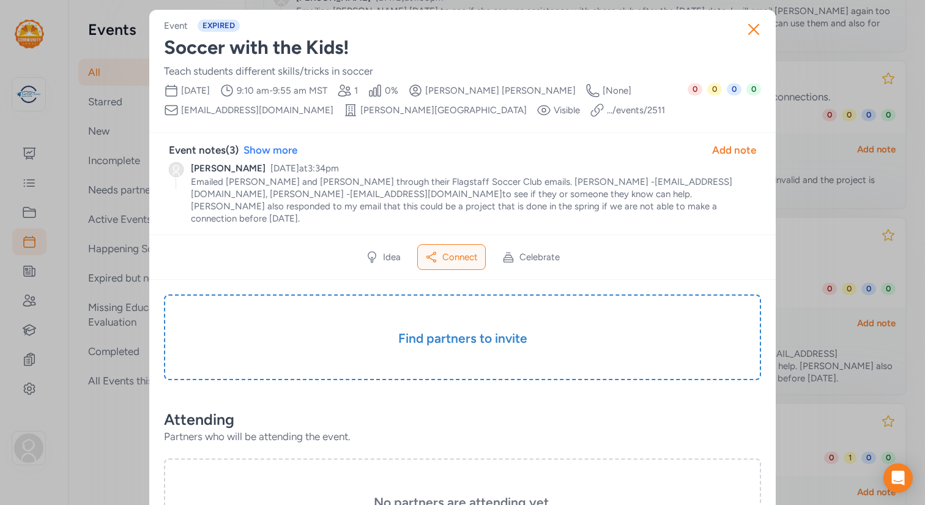
click at [607, 109] on link ".../events/ 2511" at bounding box center [636, 110] width 58 height 12
click at [752, 27] on icon "button" at bounding box center [754, 29] width 10 height 10
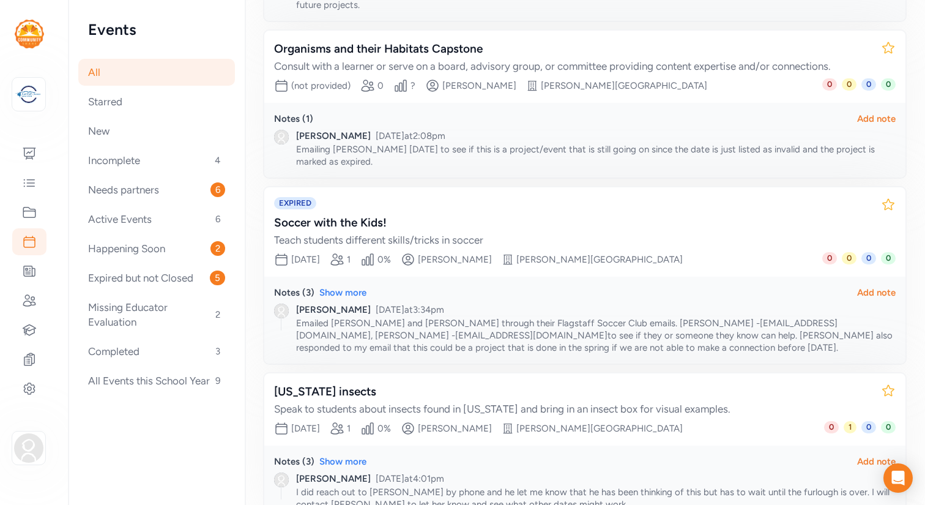
scroll to position [378, 0]
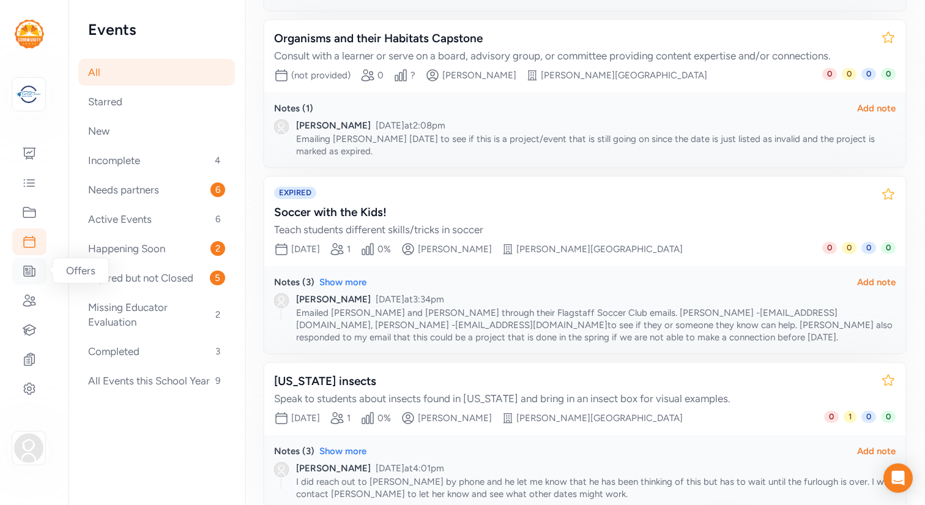
click at [30, 270] on icon at bounding box center [29, 271] width 11 height 10
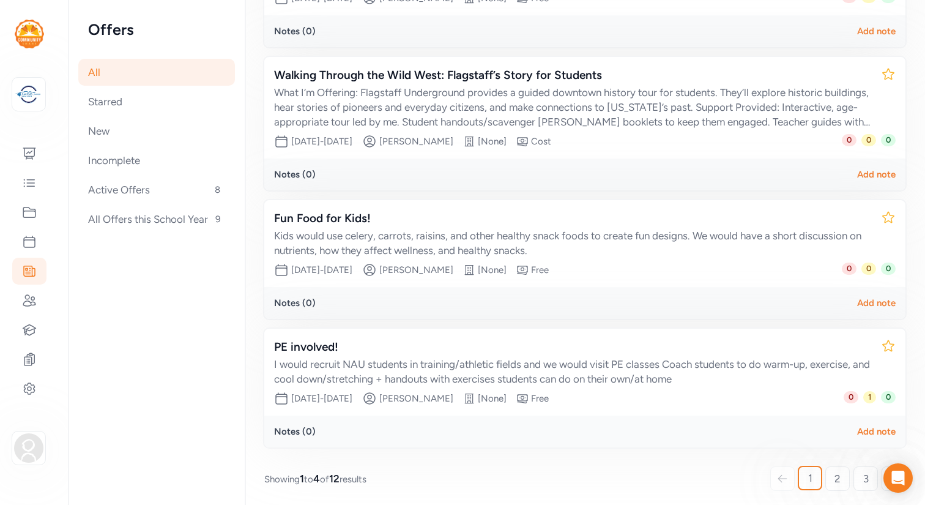
scroll to position [289, 0]
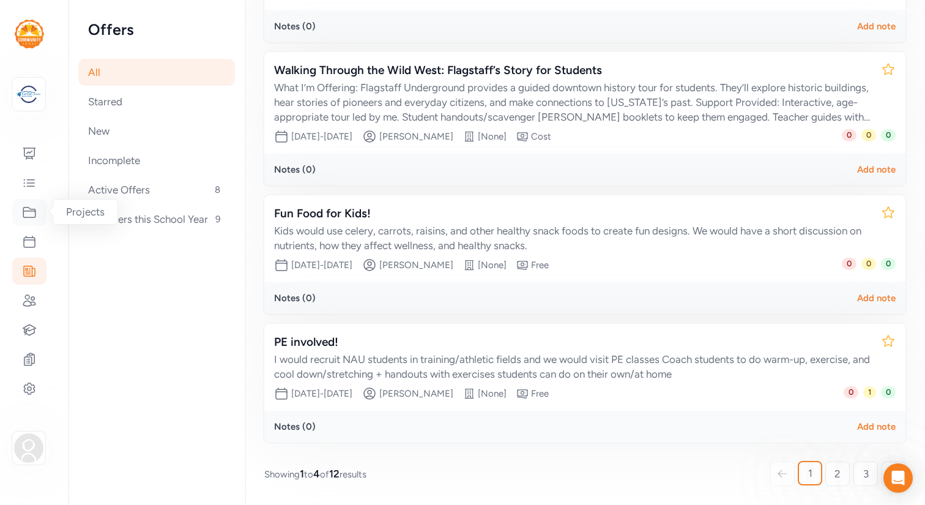
click at [27, 216] on icon at bounding box center [29, 212] width 15 height 15
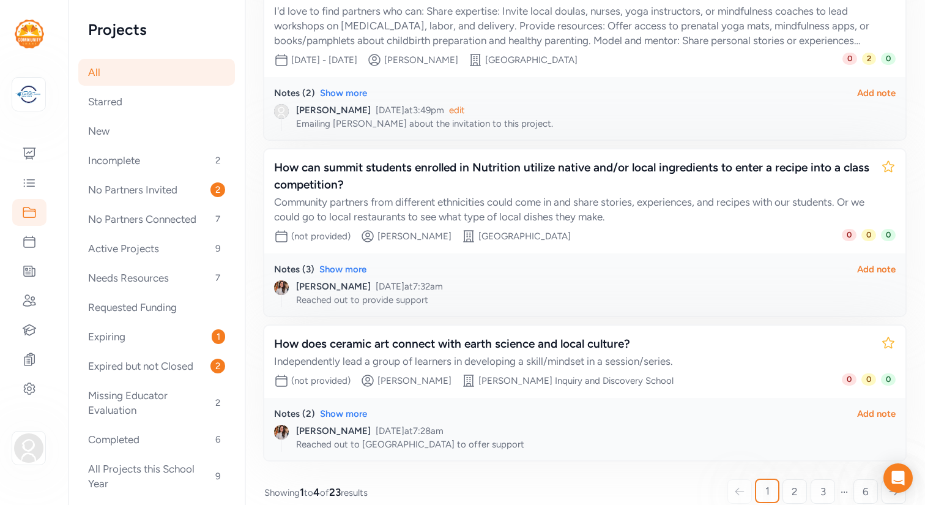
scroll to position [449, 0]
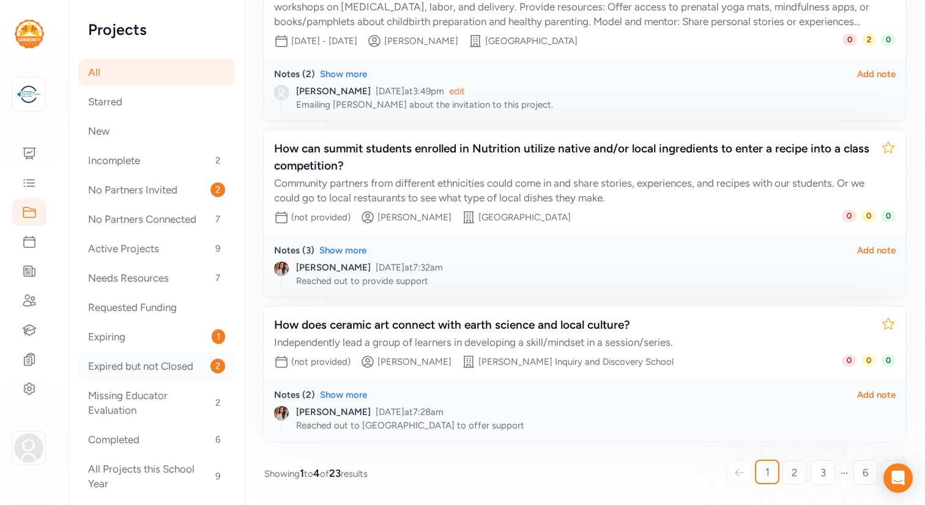
click at [129, 366] on div "Expired but not Closed 2" at bounding box center [156, 365] width 157 height 27
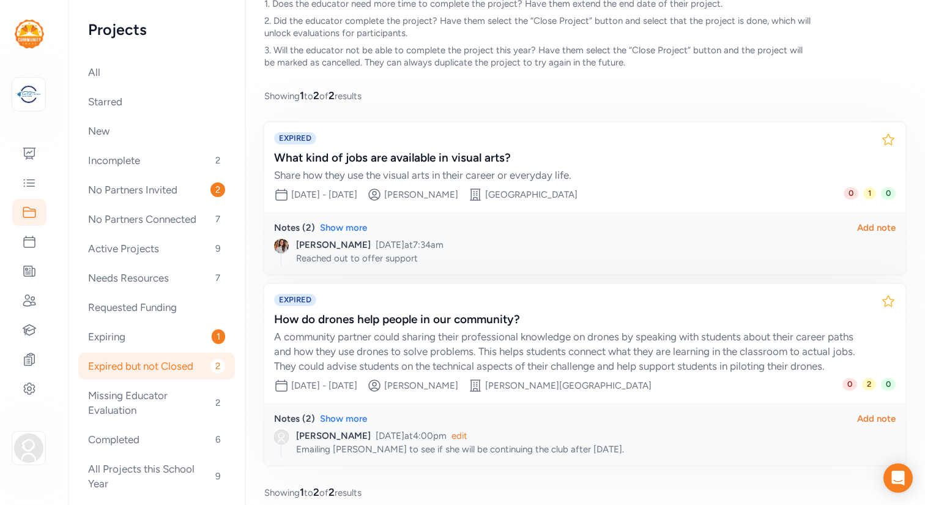
scroll to position [122, 0]
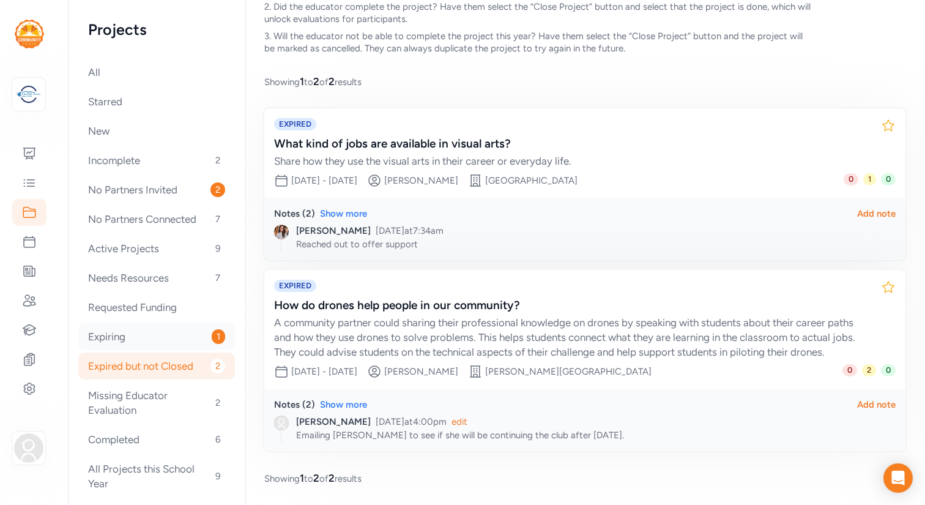
click at [111, 334] on div "Expiring 1" at bounding box center [156, 336] width 157 height 27
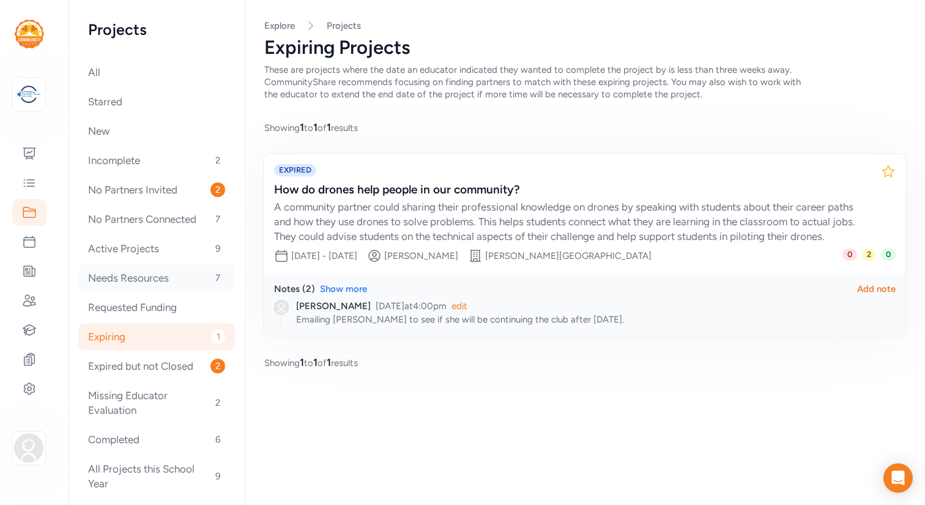
click at [122, 280] on div "Needs Resources 7" at bounding box center [156, 277] width 157 height 27
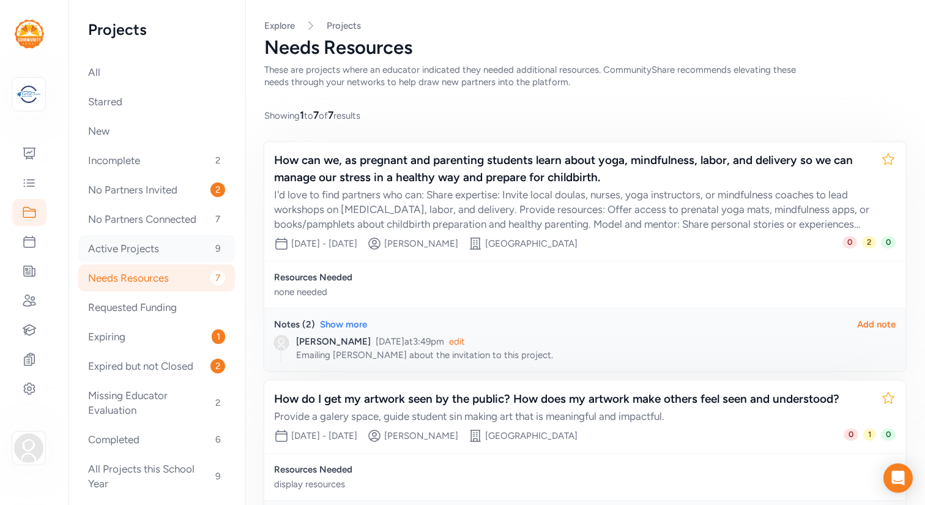
click at [126, 250] on div "Active Projects 9" at bounding box center [156, 248] width 157 height 27
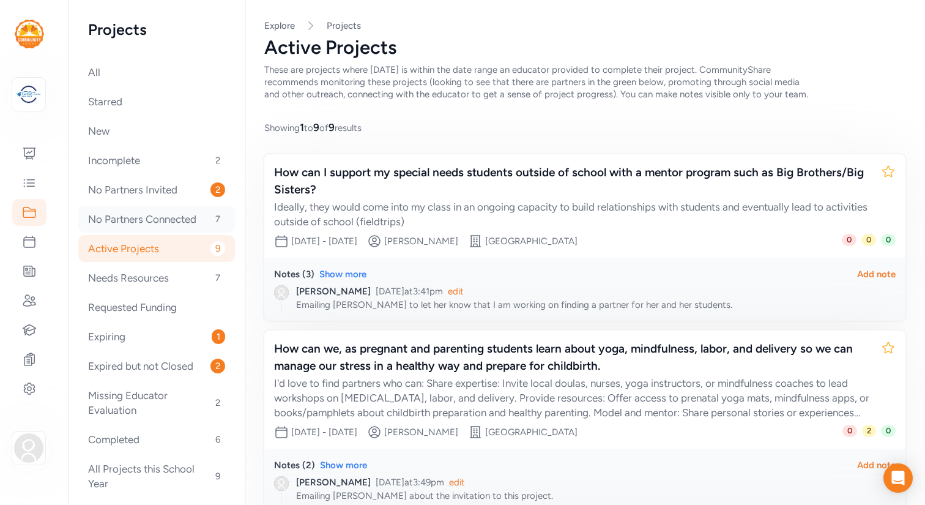
click at [132, 220] on div "No Partners Connected 7" at bounding box center [156, 219] width 157 height 27
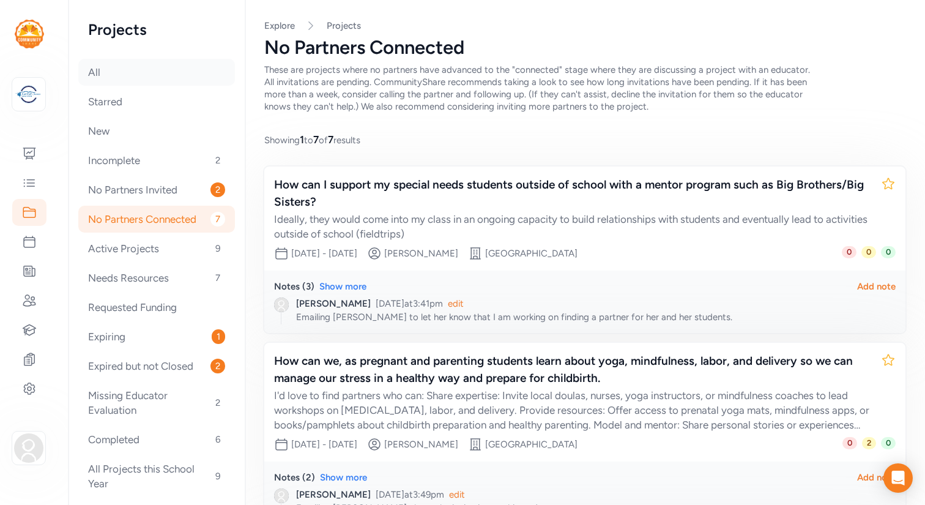
click at [92, 73] on div "All" at bounding box center [156, 72] width 157 height 27
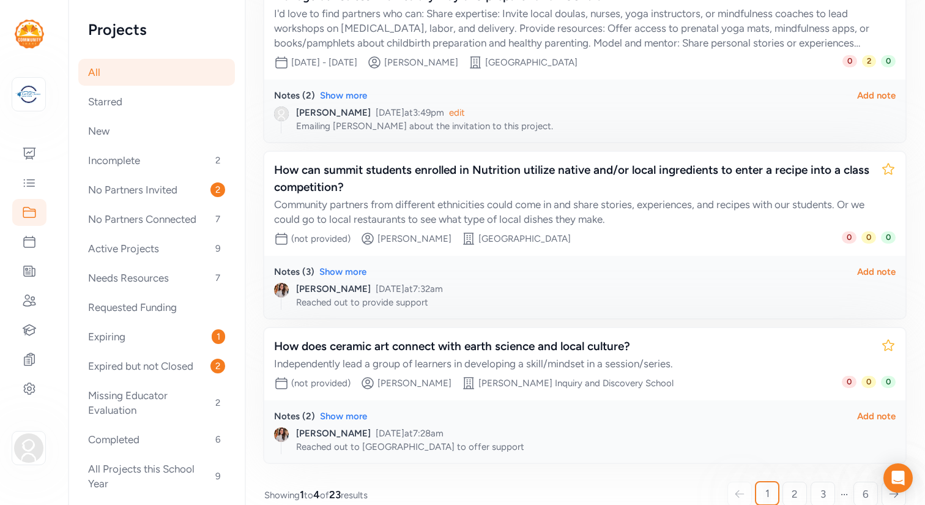
scroll to position [449, 0]
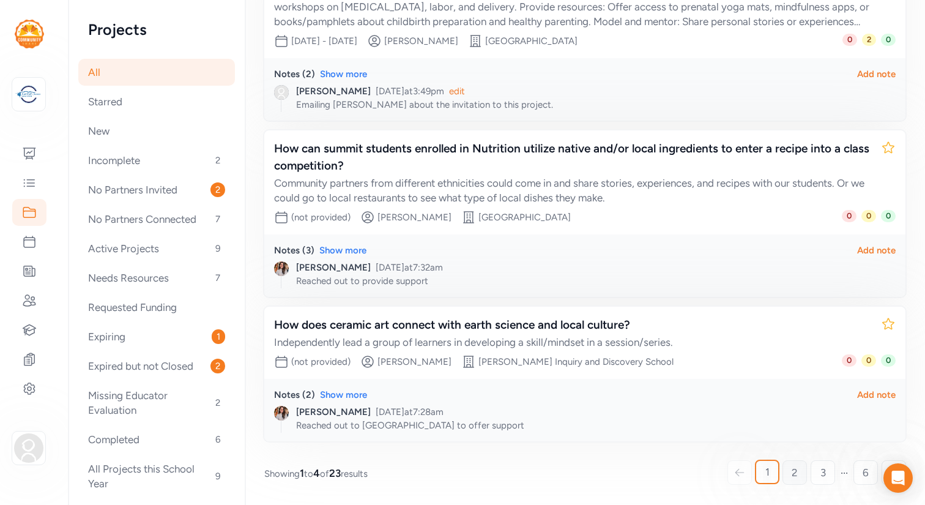
click at [794, 472] on span "2" at bounding box center [795, 472] width 6 height 15
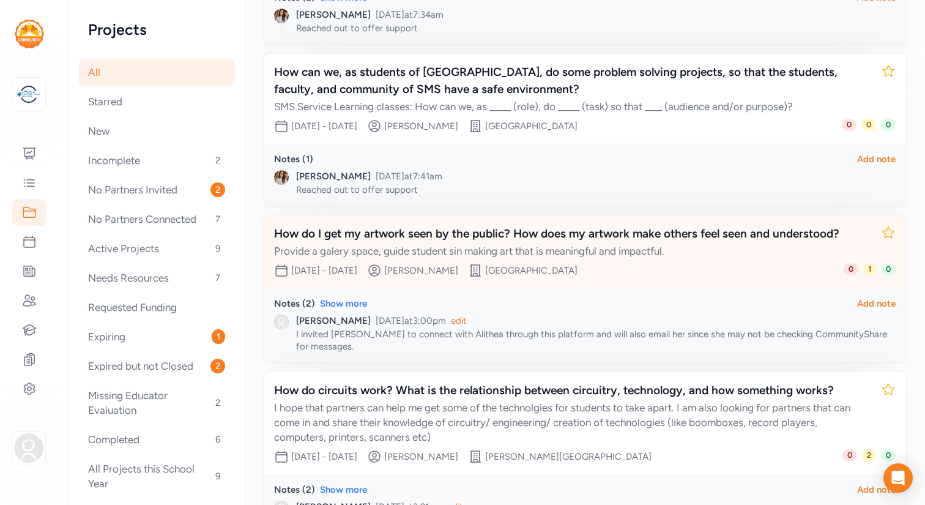
scroll to position [415, 0]
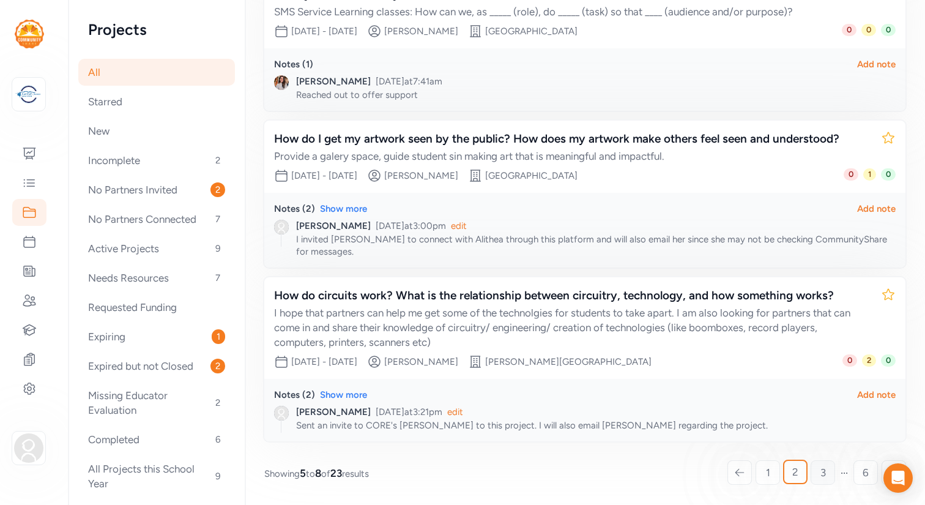
click at [823, 471] on span "3" at bounding box center [824, 472] width 6 height 15
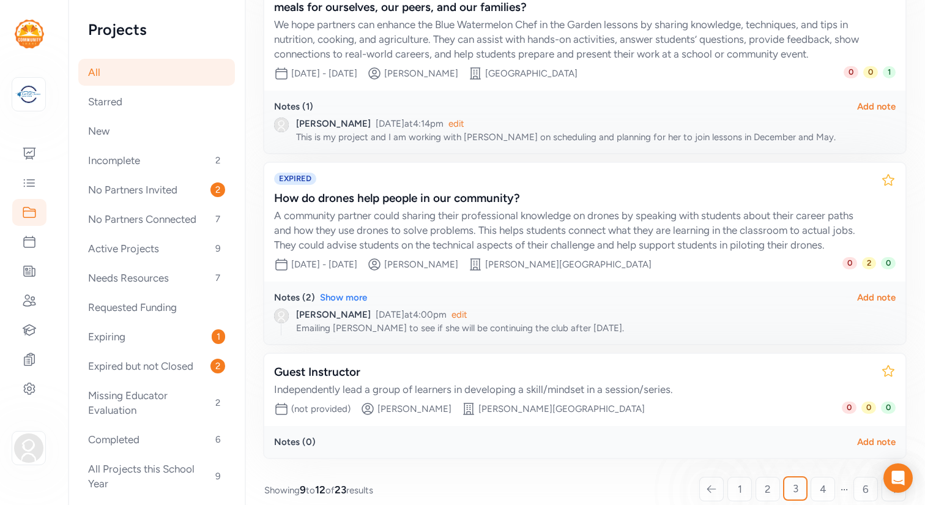
scroll to position [433, 0]
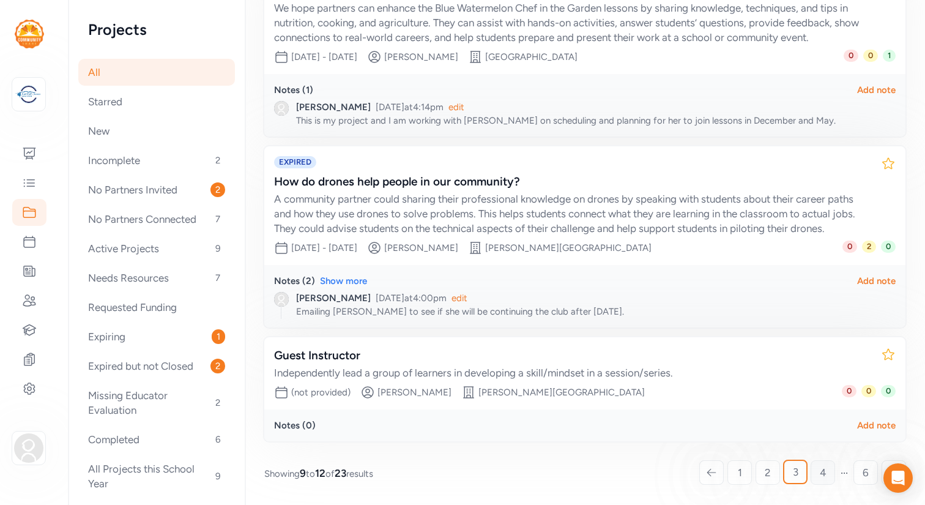
click at [824, 475] on span "4" at bounding box center [823, 472] width 7 height 15
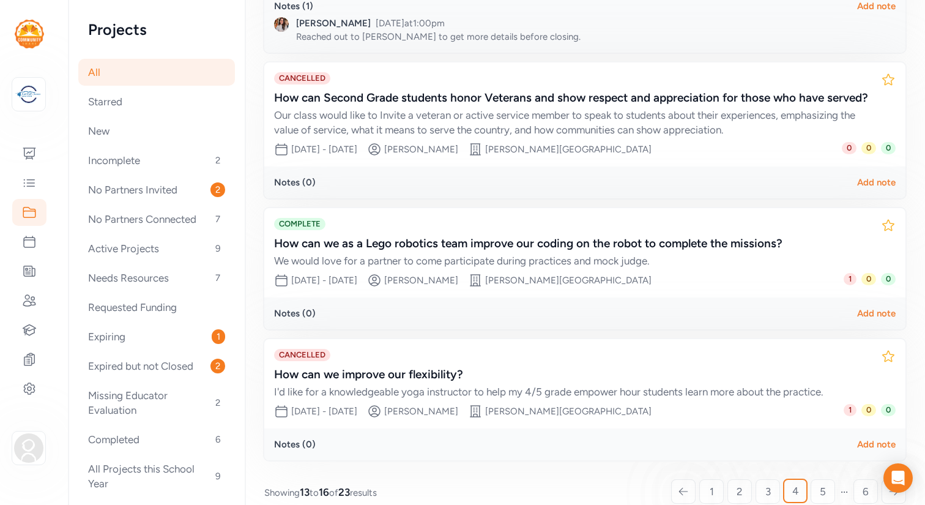
scroll to position [360, 0]
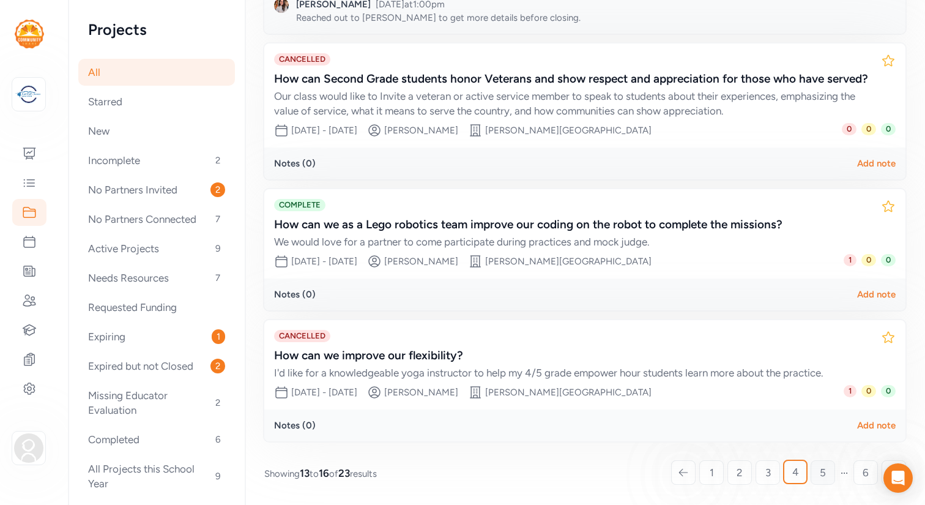
click at [824, 474] on span "5" at bounding box center [823, 472] width 6 height 15
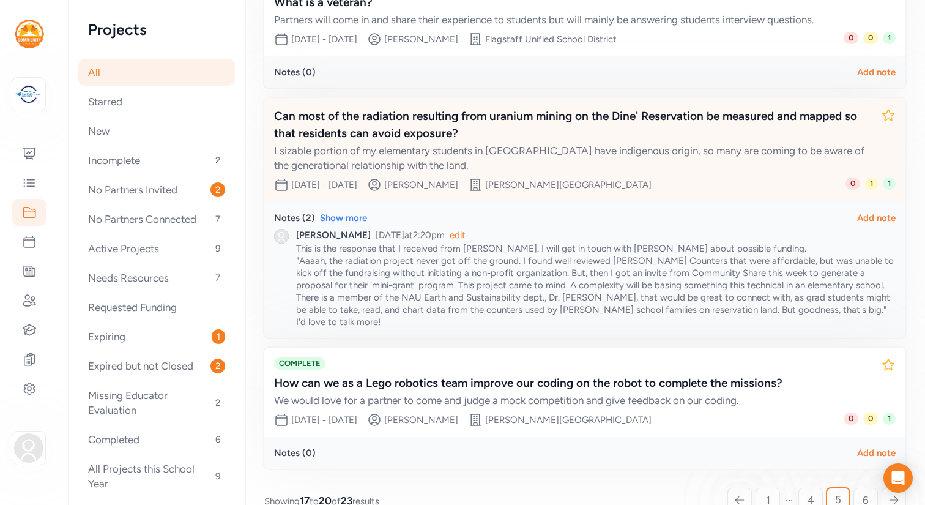
scroll to position [419, 0]
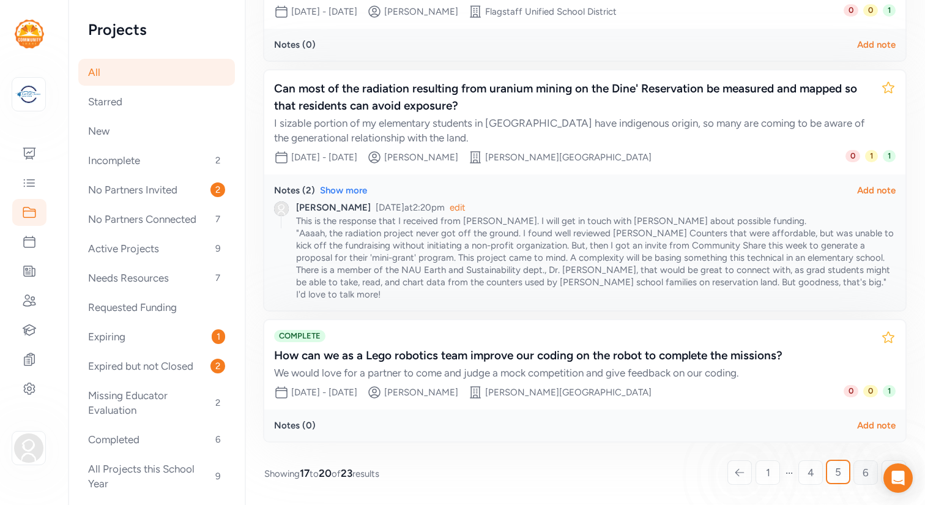
click at [863, 469] on span "6" at bounding box center [866, 472] width 6 height 15
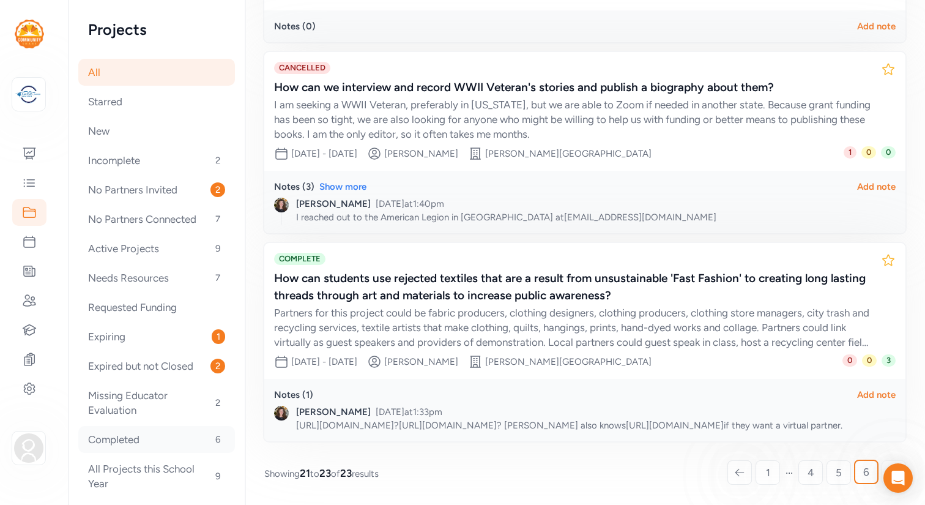
scroll to position [12, 0]
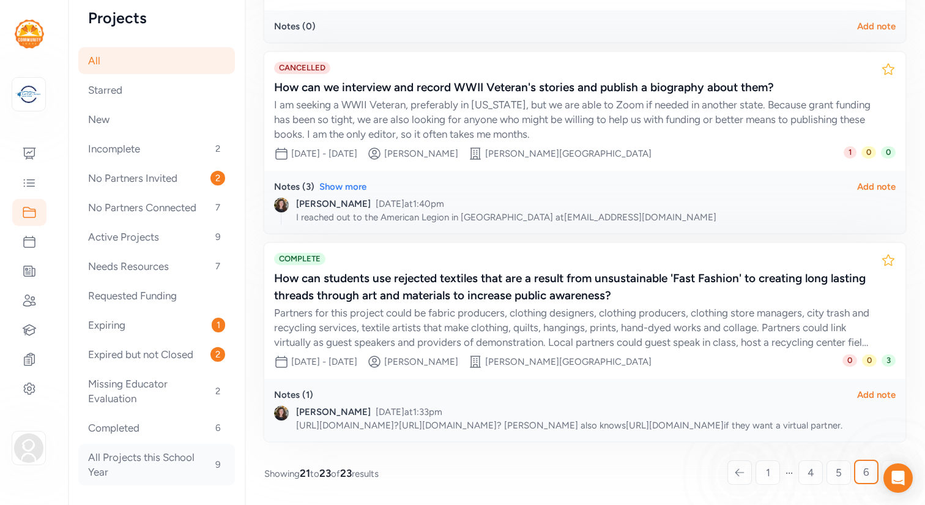
click at [132, 460] on div "All Projects this School Year 9" at bounding box center [156, 465] width 157 height 42
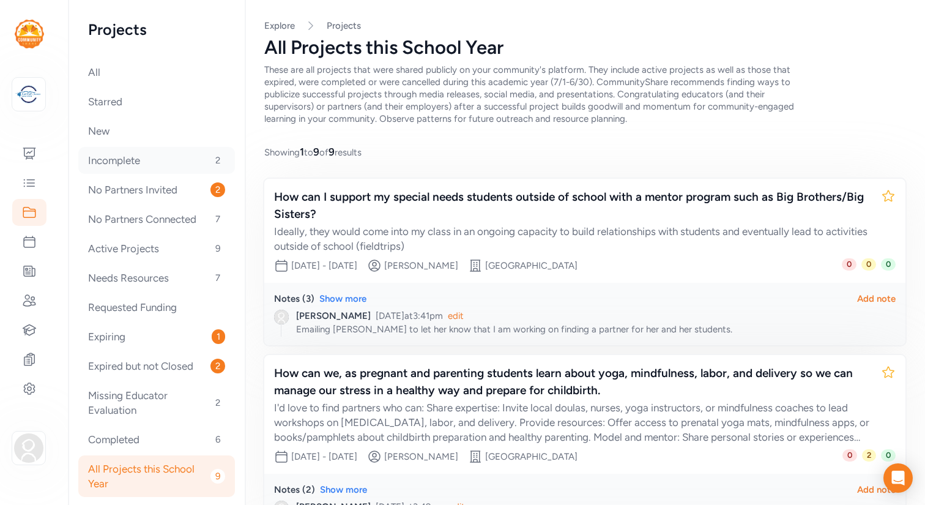
click at [119, 158] on div "Incomplete 2" at bounding box center [156, 160] width 157 height 27
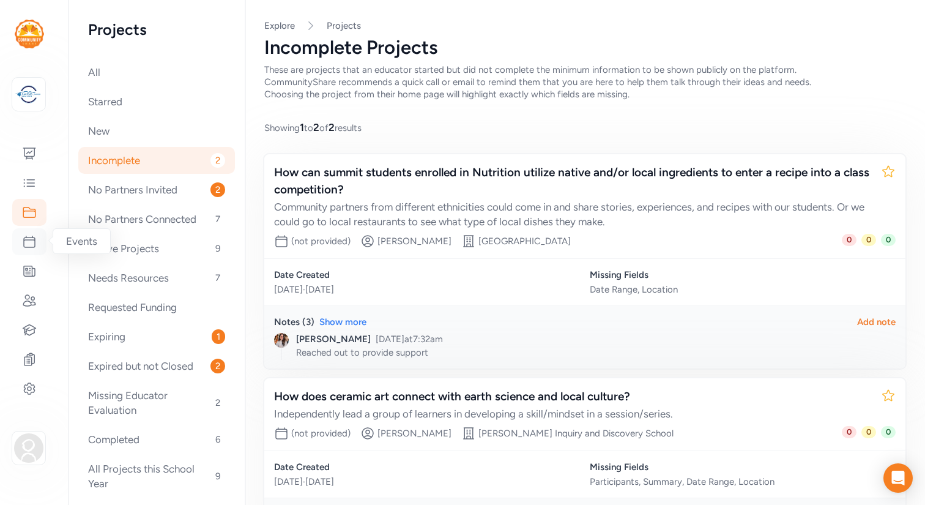
click at [32, 247] on icon at bounding box center [29, 241] width 15 height 15
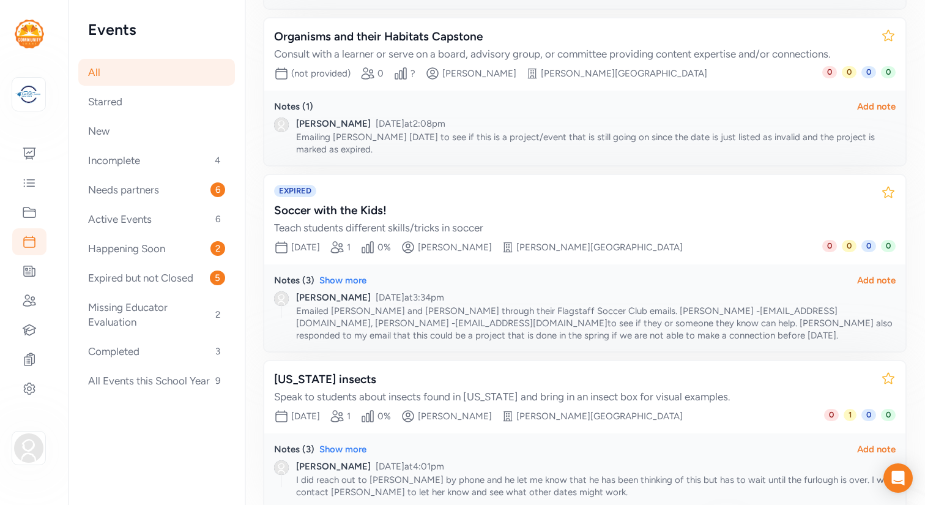
scroll to position [384, 0]
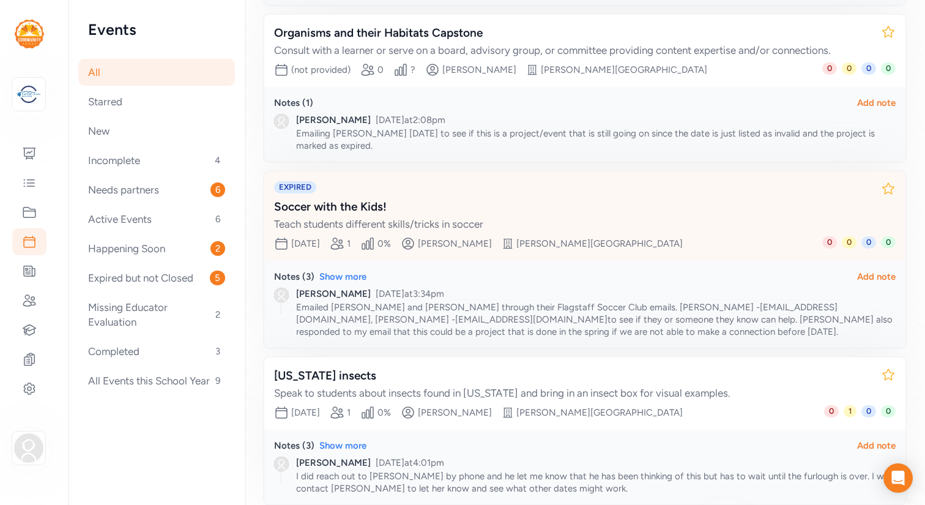
click at [459, 198] on div "Soccer with the Kids!" at bounding box center [572, 206] width 597 height 17
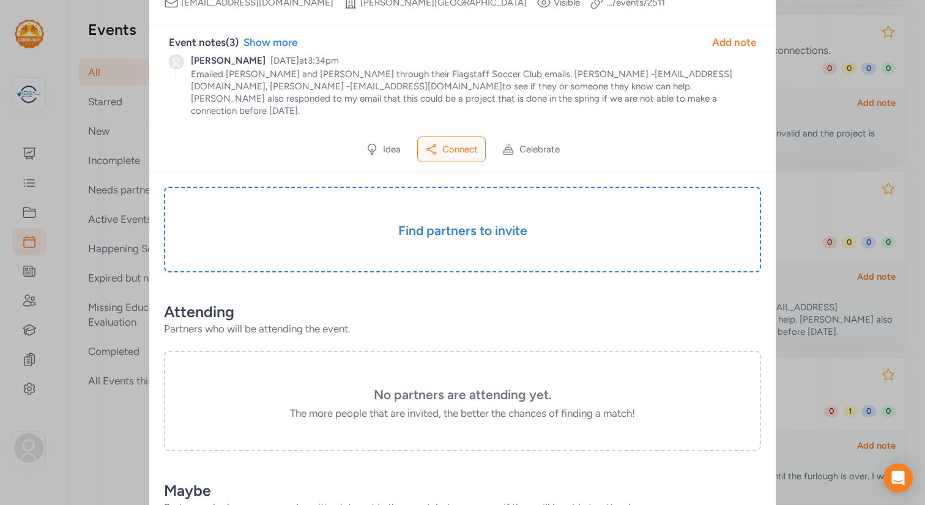
scroll to position [99, 0]
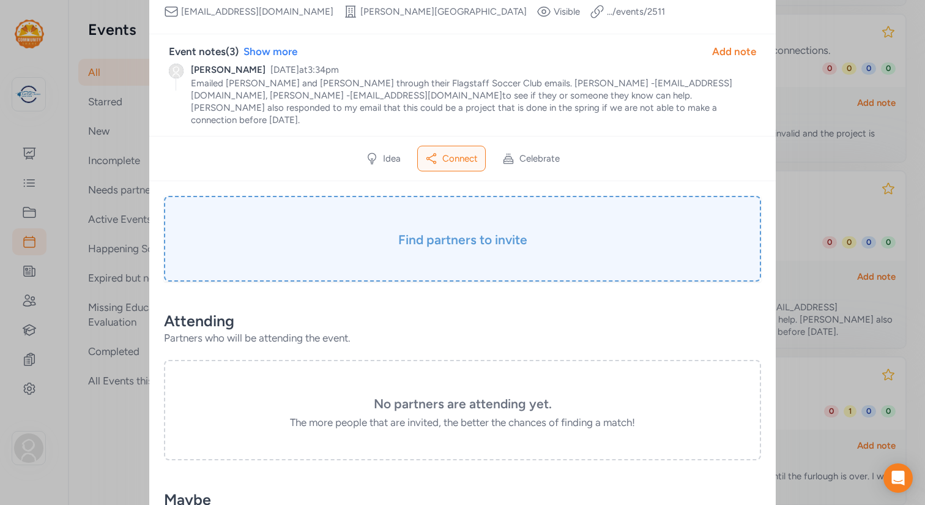
click at [447, 231] on h3 "Find partners to invite" at bounding box center [463, 239] width 536 height 17
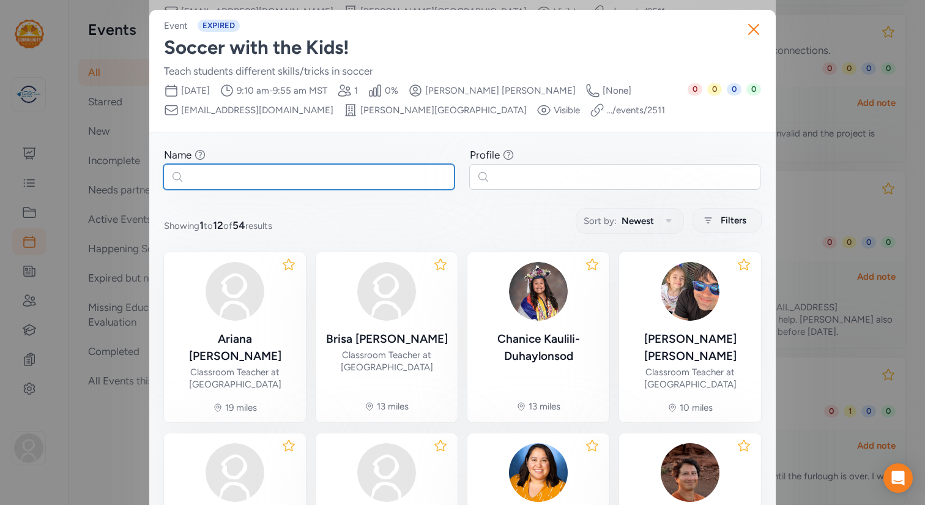
click at [341, 173] on input "text" at bounding box center [308, 177] width 291 height 26
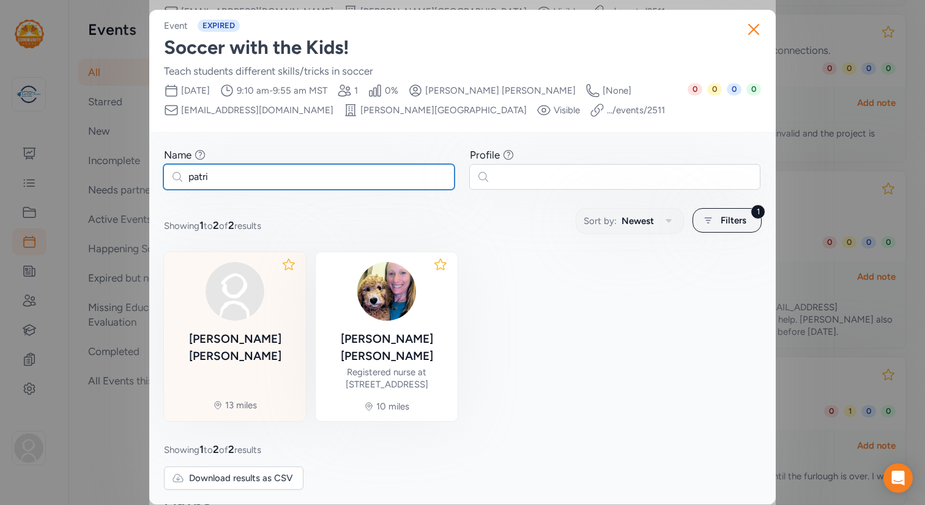
type input "patri"
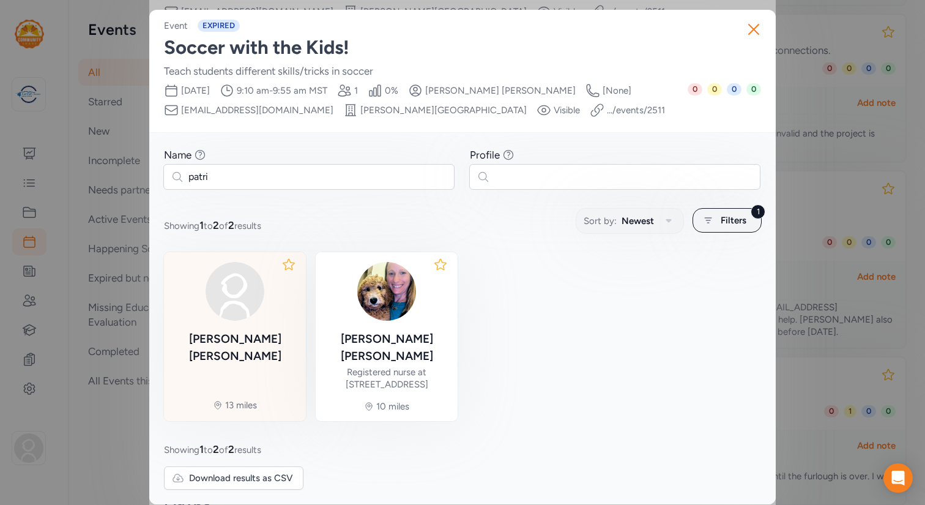
click at [272, 315] on div at bounding box center [235, 291] width 122 height 59
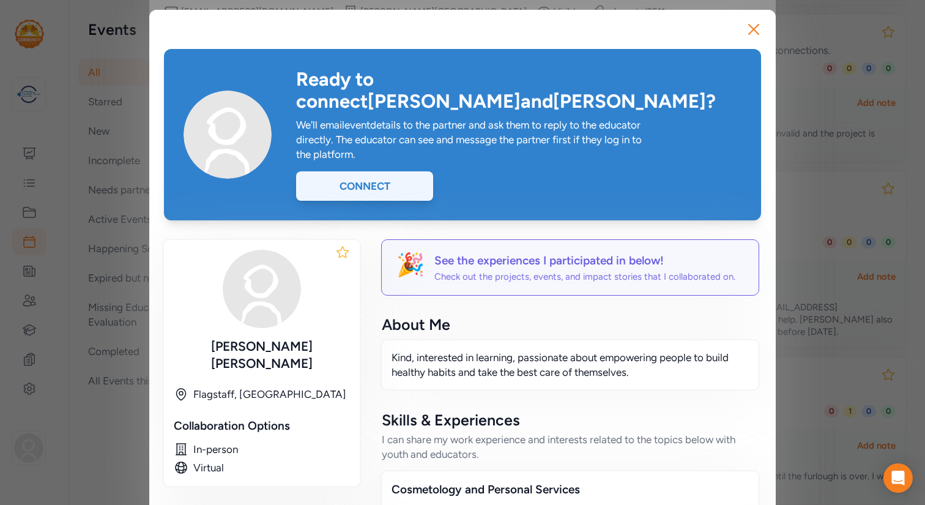
click at [381, 171] on div "Connect" at bounding box center [364, 185] width 137 height 29
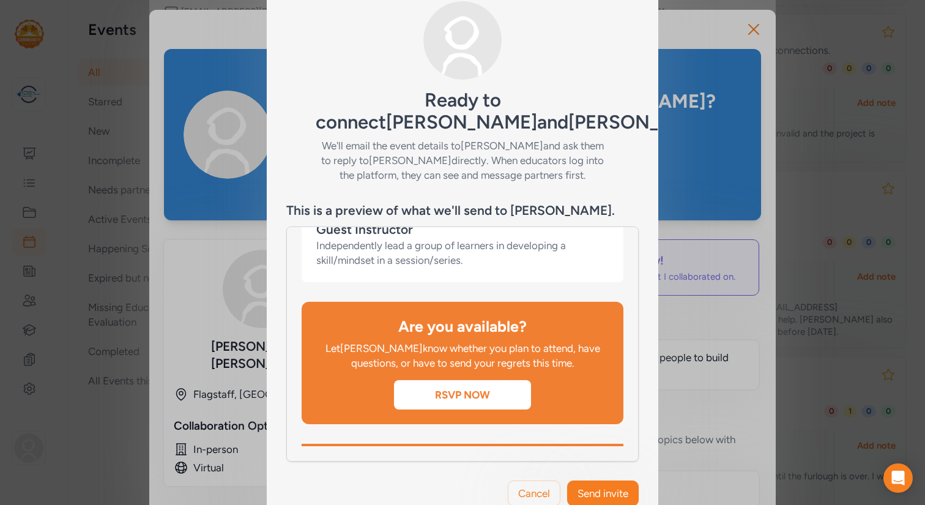
scroll to position [78, 0]
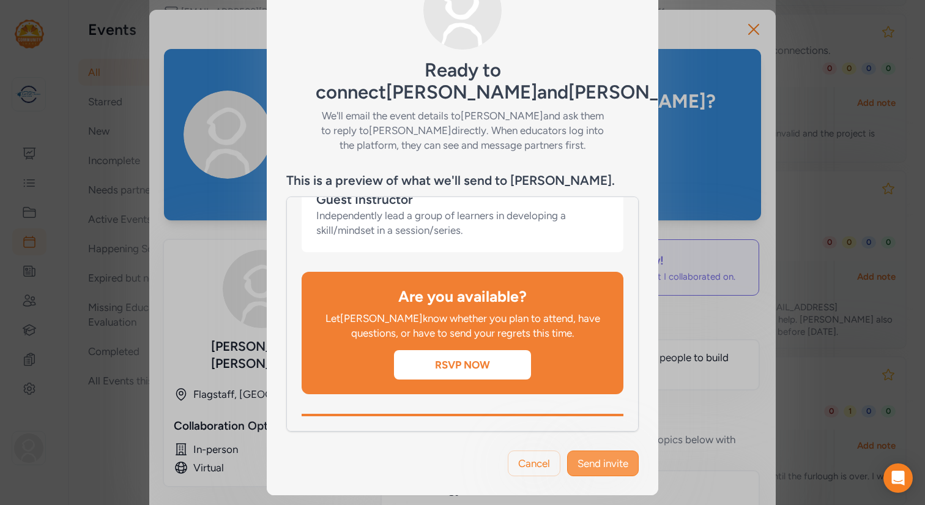
click at [606, 464] on span "Send invite" at bounding box center [603, 463] width 51 height 15
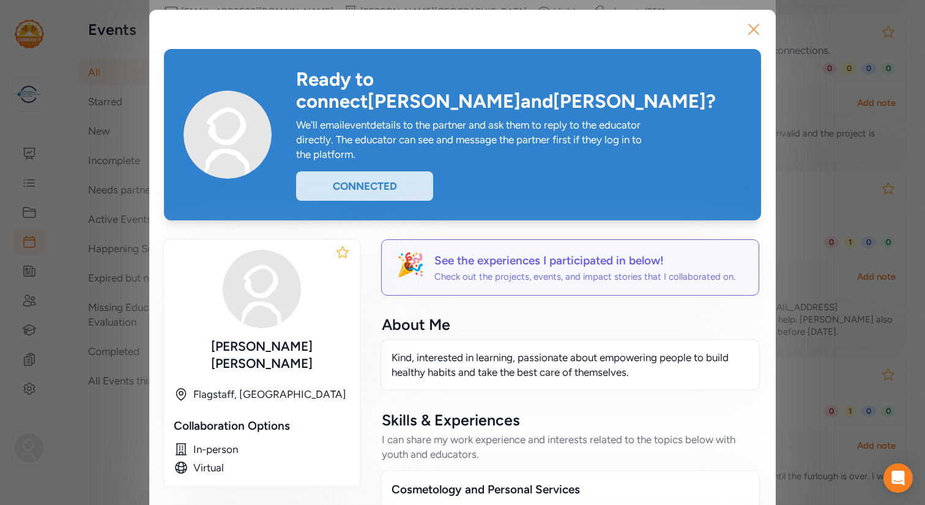
click at [754, 25] on icon "button" at bounding box center [754, 30] width 20 height 20
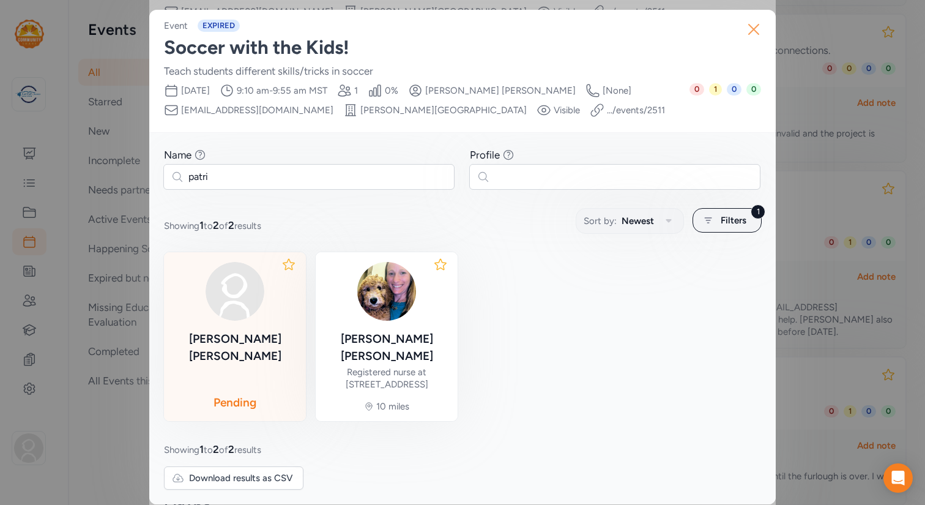
click at [755, 32] on icon "button" at bounding box center [754, 30] width 20 height 20
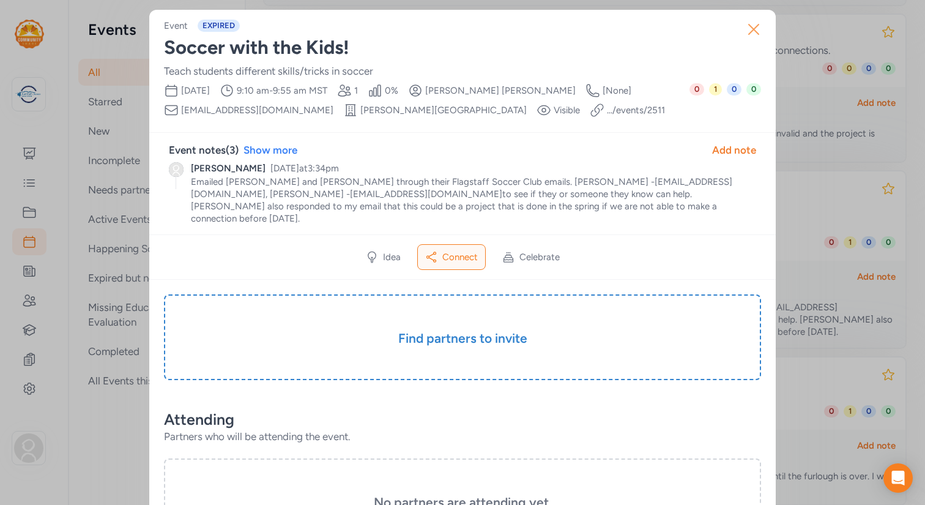
click at [753, 31] on icon "button" at bounding box center [754, 30] width 20 height 20
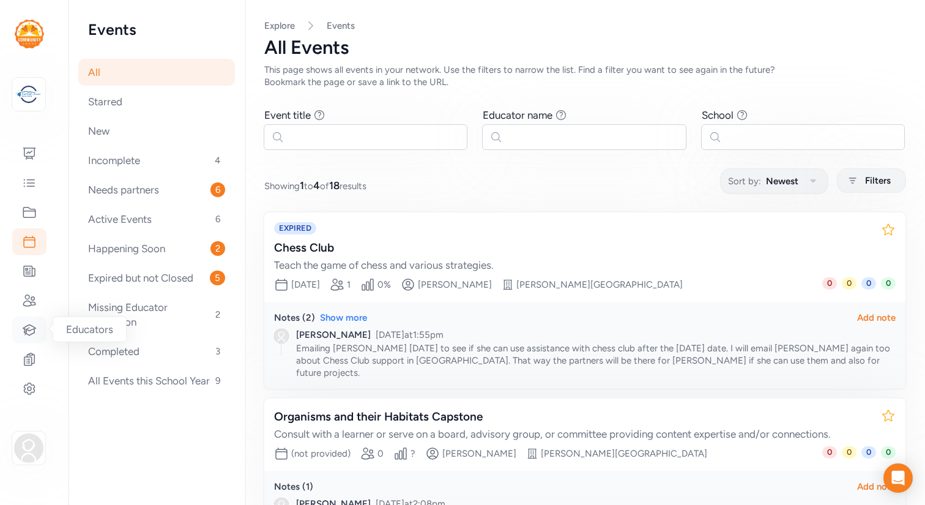
click at [32, 322] on icon at bounding box center [29, 329] width 15 height 15
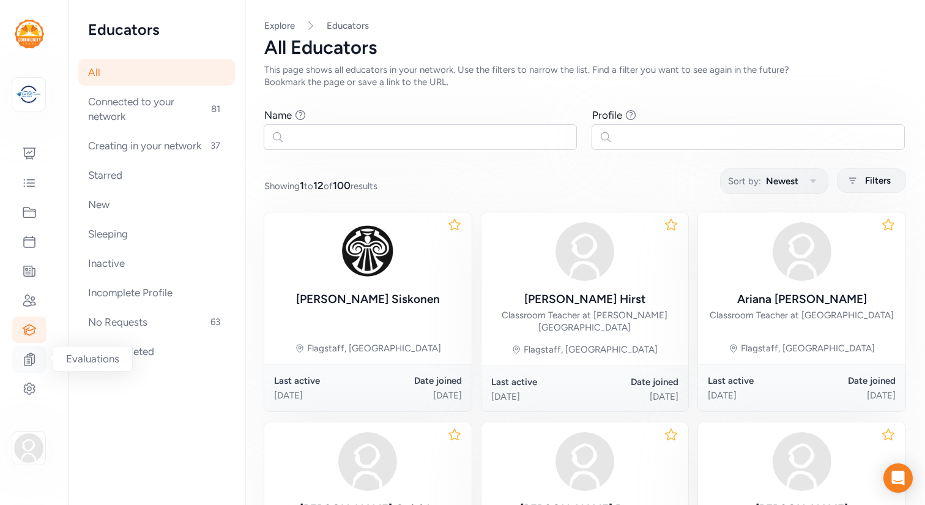
click at [31, 360] on icon at bounding box center [29, 359] width 15 height 15
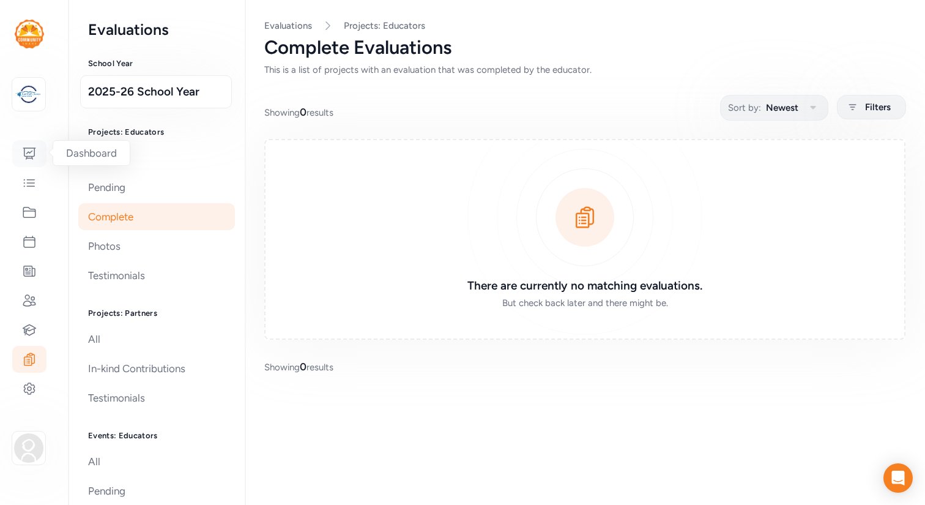
click at [32, 150] on icon at bounding box center [29, 153] width 12 height 11
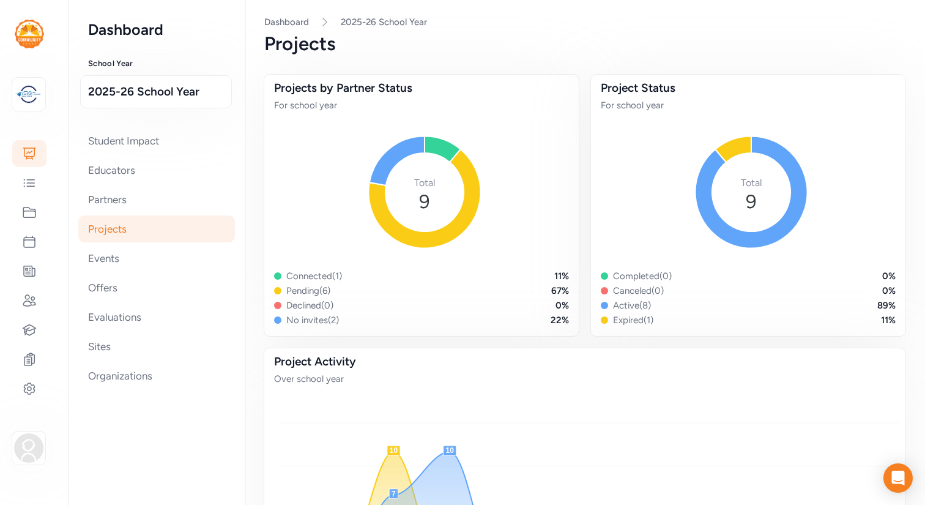
scroll to position [10, 0]
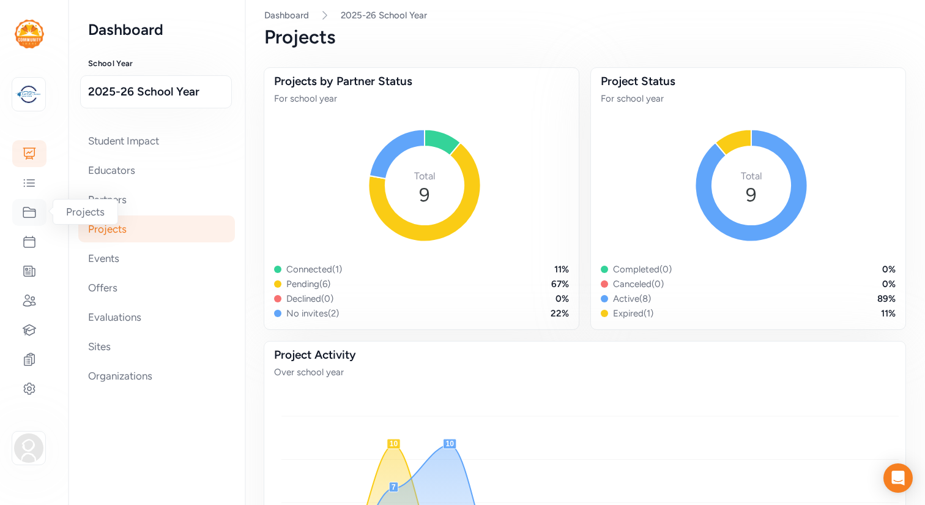
click at [31, 213] on icon at bounding box center [29, 212] width 15 height 15
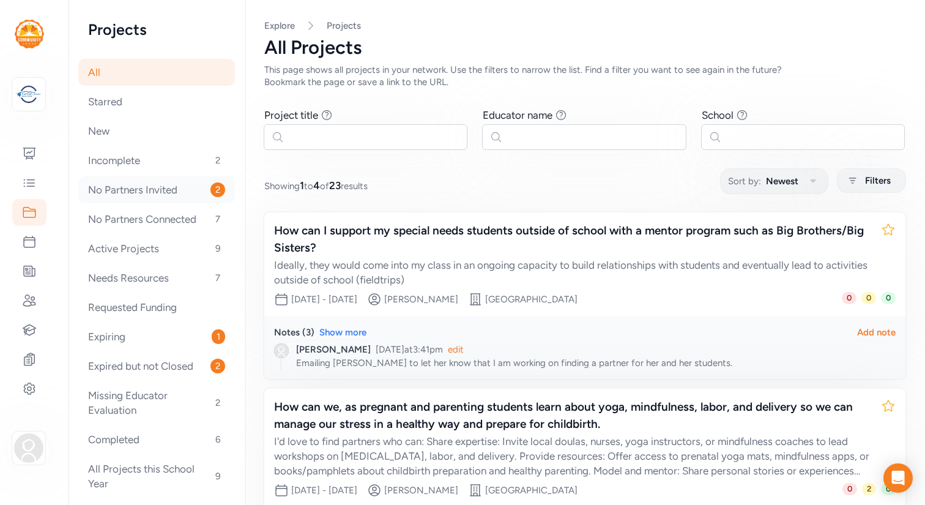
click at [158, 188] on div "No Partners Invited 2" at bounding box center [156, 189] width 157 height 27
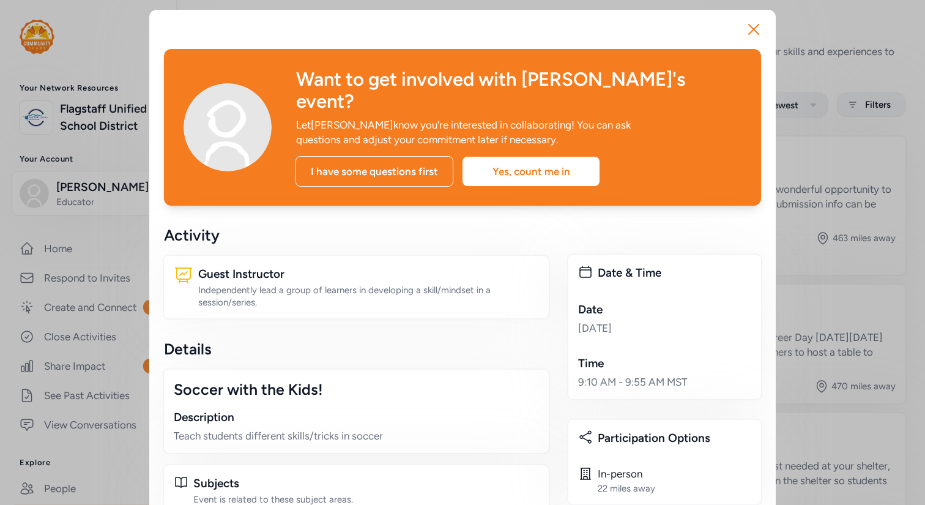
click at [136, 58] on div "Close Want to get involved with Samantha's event? Let Samantha know you're inte…" at bounding box center [462, 450] width 925 height 900
